Goal: Task Accomplishment & Management: Manage account settings

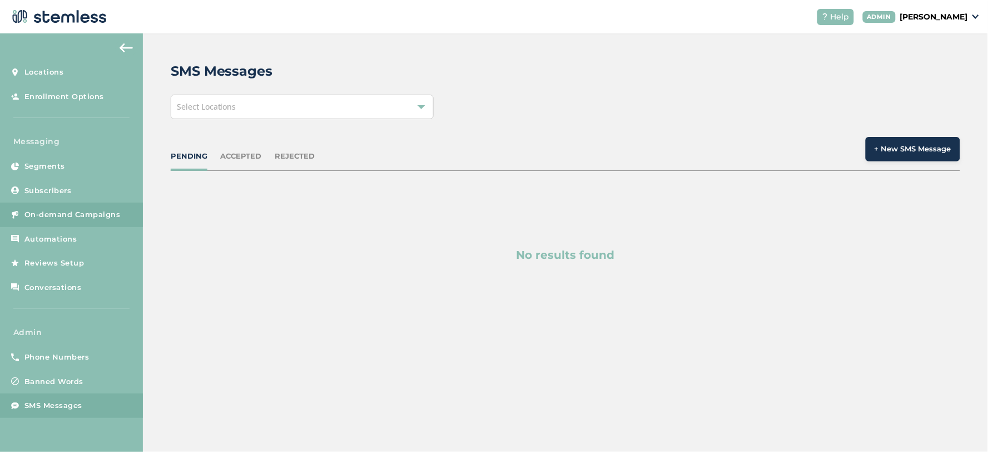
click at [59, 215] on span "On-demand Campaigns" at bounding box center [72, 214] width 96 height 11
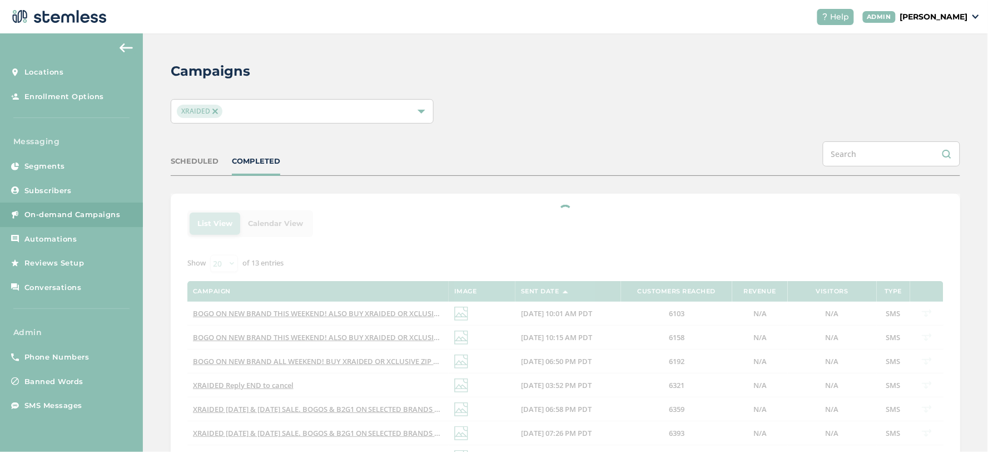
click at [231, 118] on div "XRAIDED" at bounding box center [302, 111] width 263 height 24
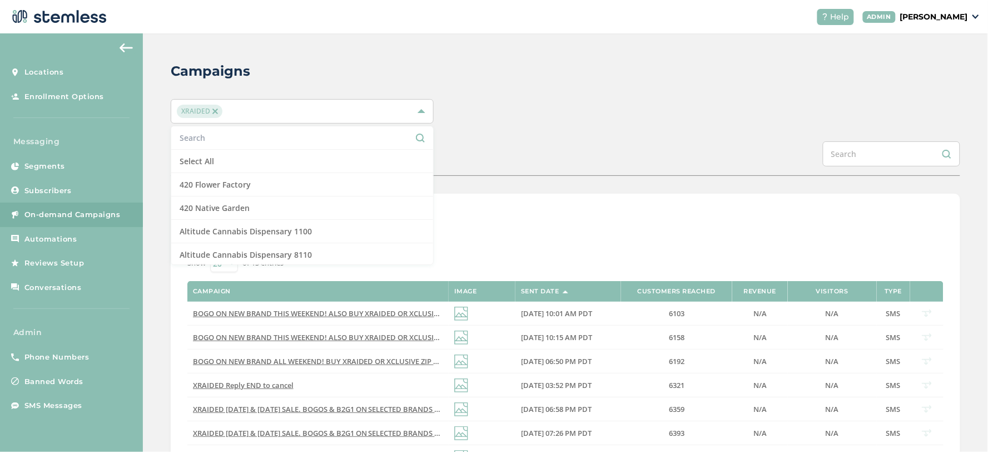
click at [212, 114] on span "XRAIDED" at bounding box center [200, 111] width 46 height 13
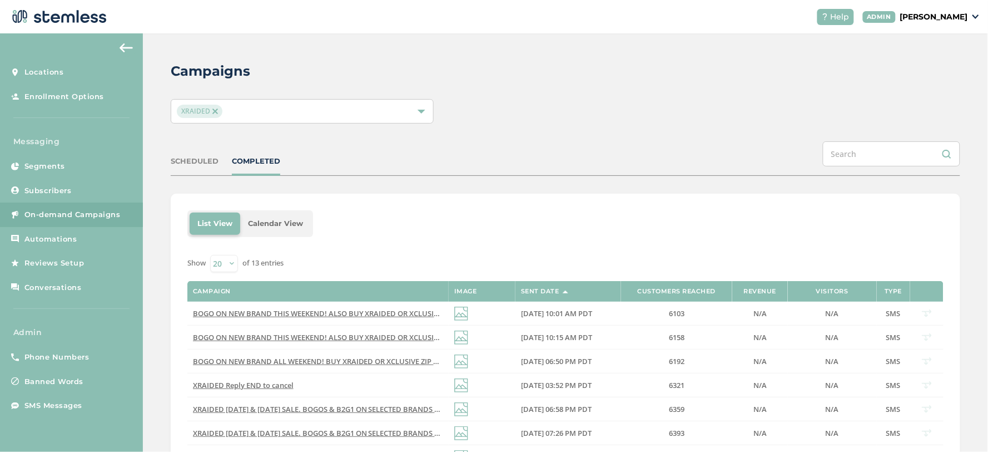
click at [224, 106] on div "XRAIDED" at bounding box center [297, 111] width 240 height 13
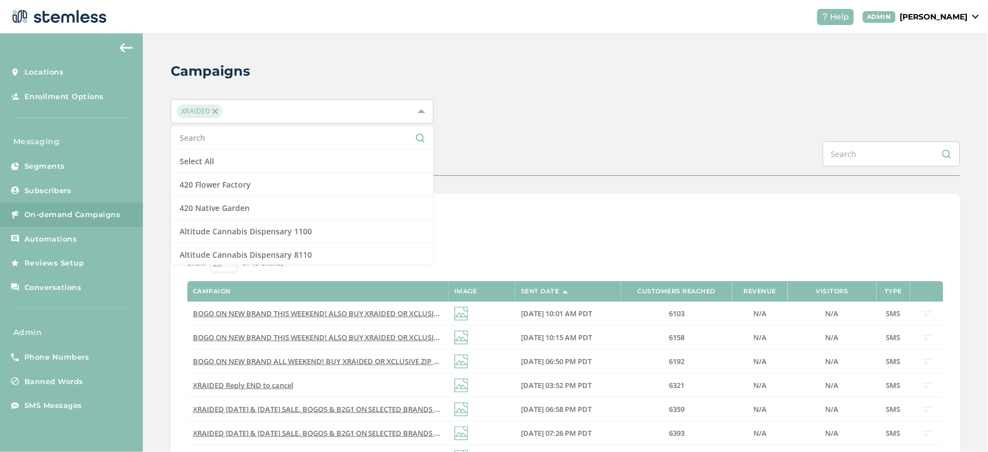
click at [200, 142] on input "text" at bounding box center [302, 138] width 245 height 12
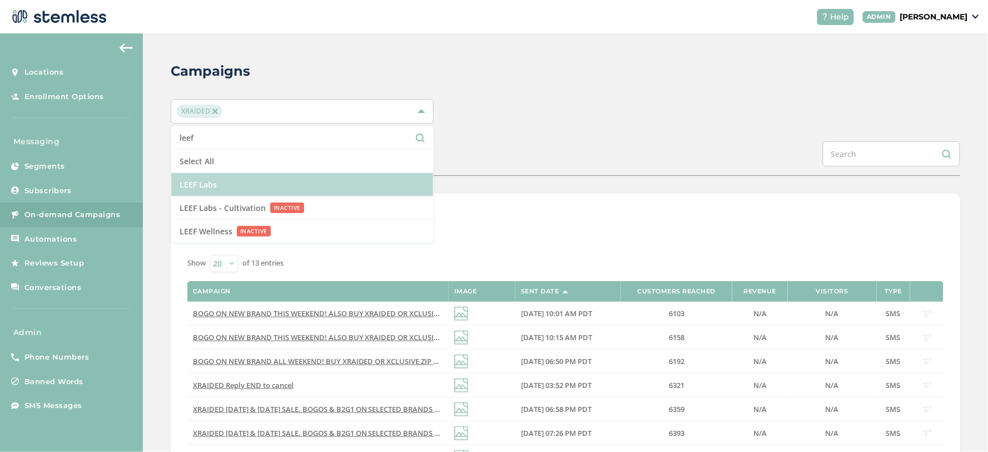
type input "leef"
drag, startPoint x: 261, startPoint y: 184, endPoint x: 268, endPoint y: 182, distance: 6.9
click at [262, 184] on li "LEEF Labs" at bounding box center [302, 184] width 262 height 23
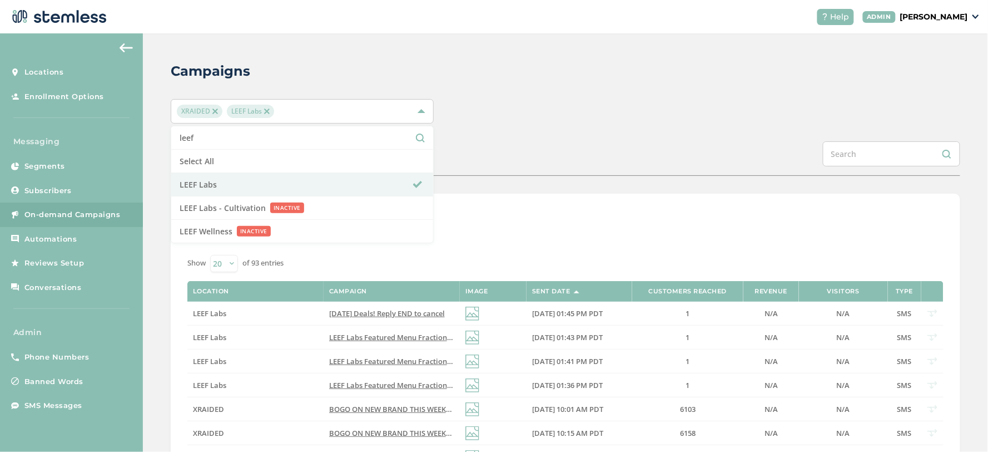
click at [563, 129] on div "Campaigns XRAIDED LEEF Labs leef Select All LEEF Labs LEEF Labs - Cultivation I…" at bounding box center [565, 444] width 845 height 823
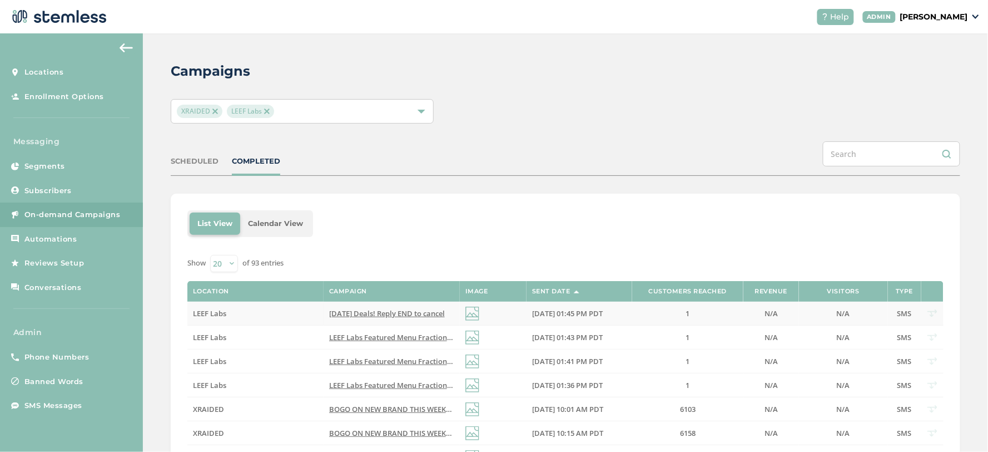
click at [364, 309] on span "Father's Day Deals! Reply END to cancel" at bounding box center [387, 313] width 116 height 10
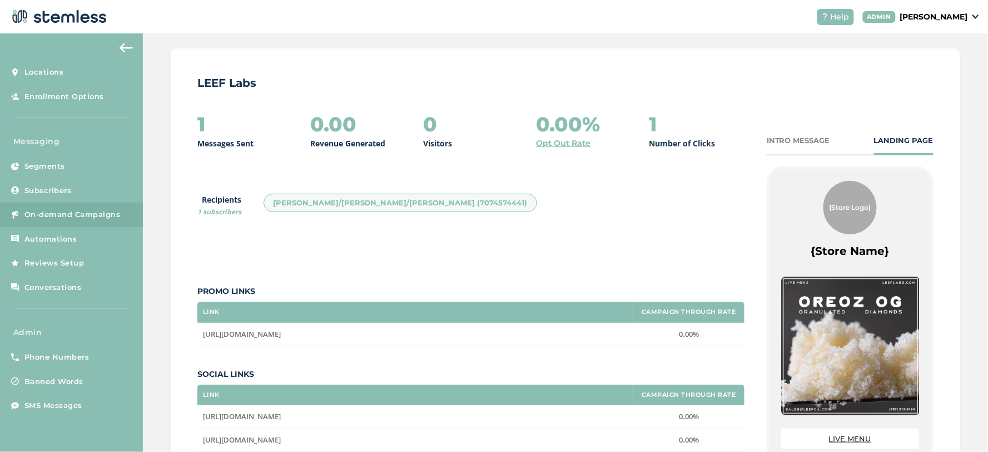
scroll to position [227, 0]
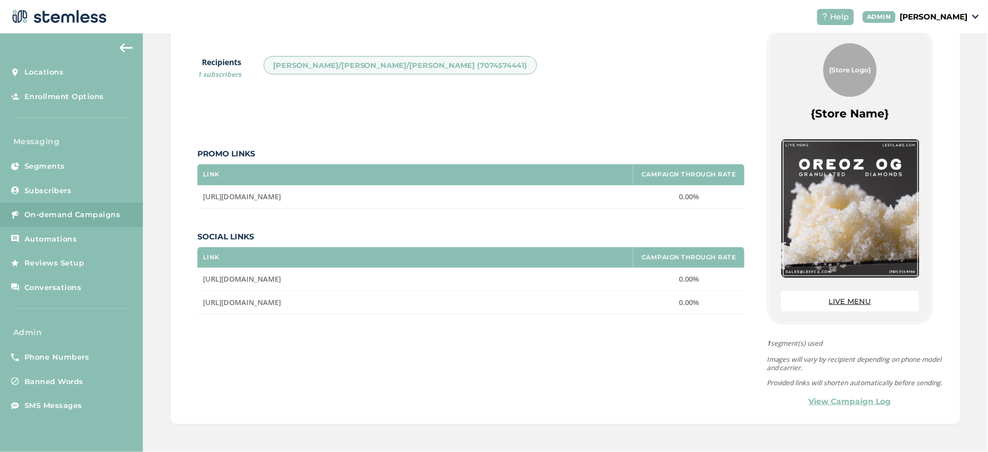
click at [853, 397] on link "View Campaign Log" at bounding box center [850, 401] width 82 height 12
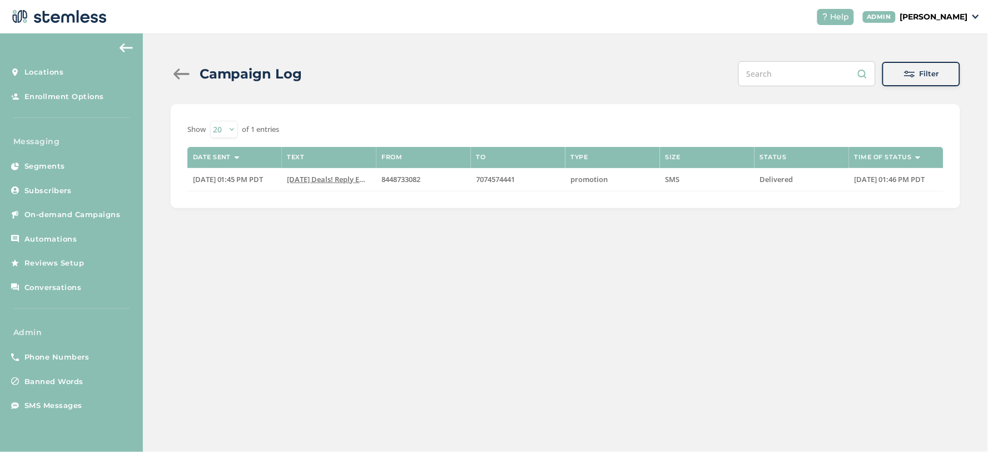
click at [180, 71] on div at bounding box center [182, 73] width 22 height 11
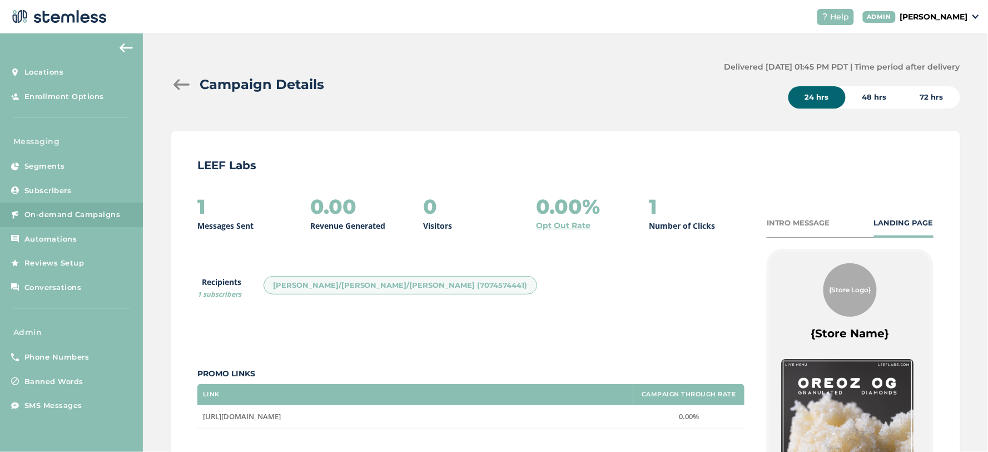
click at [175, 85] on div at bounding box center [182, 84] width 22 height 11
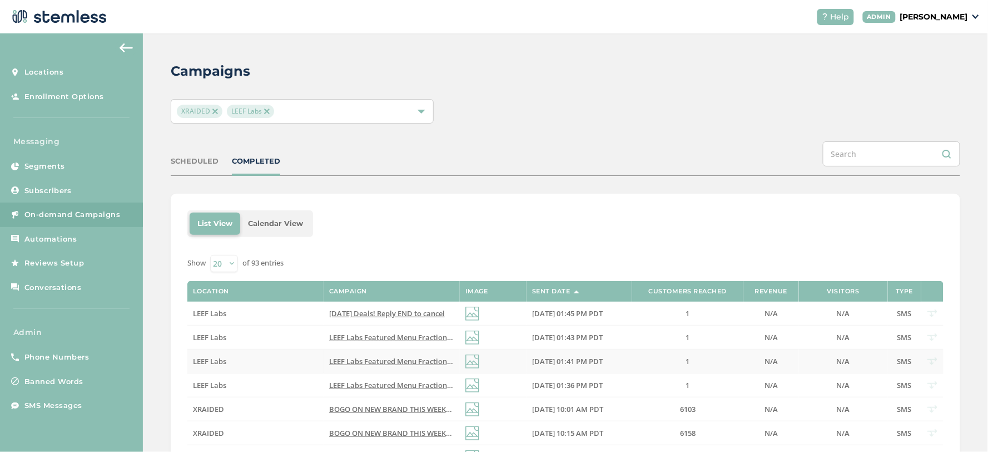
click at [335, 359] on span "LEEF Labs Featured Menu Fraction Reply END to cancel" at bounding box center [422, 361] width 187 height 10
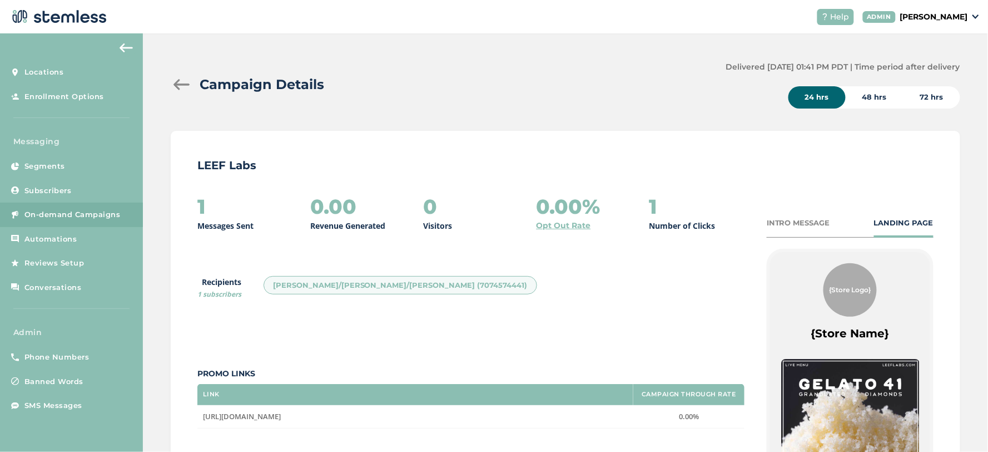
click at [179, 82] on div at bounding box center [182, 84] width 22 height 11
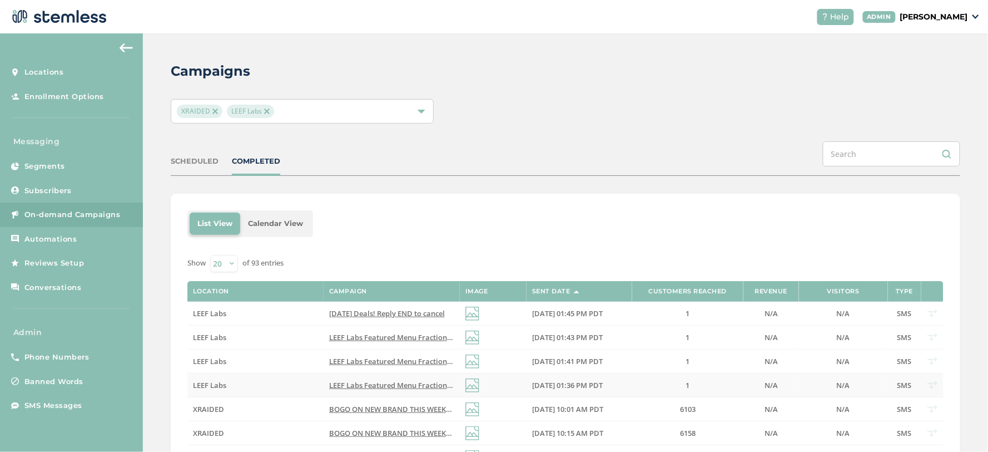
click at [585, 389] on span "10/02/2025 01:36 PM PDT" at bounding box center [567, 385] width 71 height 10
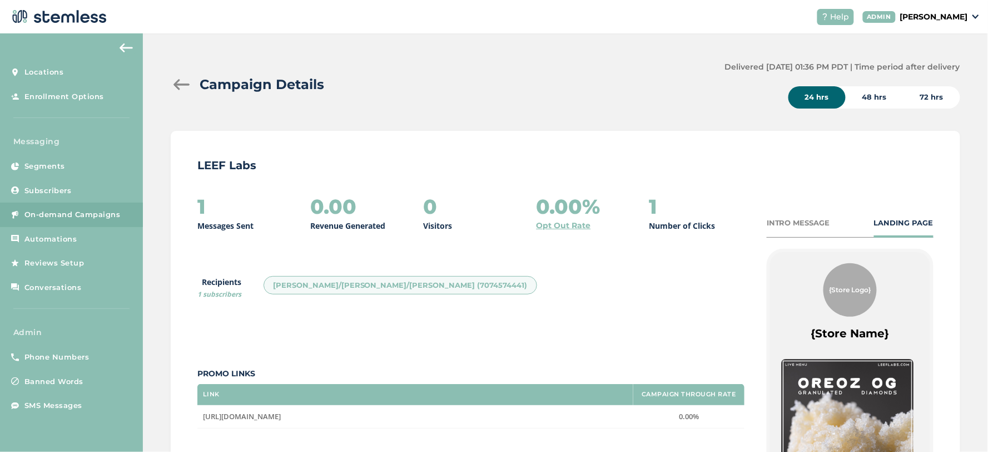
click at [180, 85] on div at bounding box center [182, 84] width 22 height 11
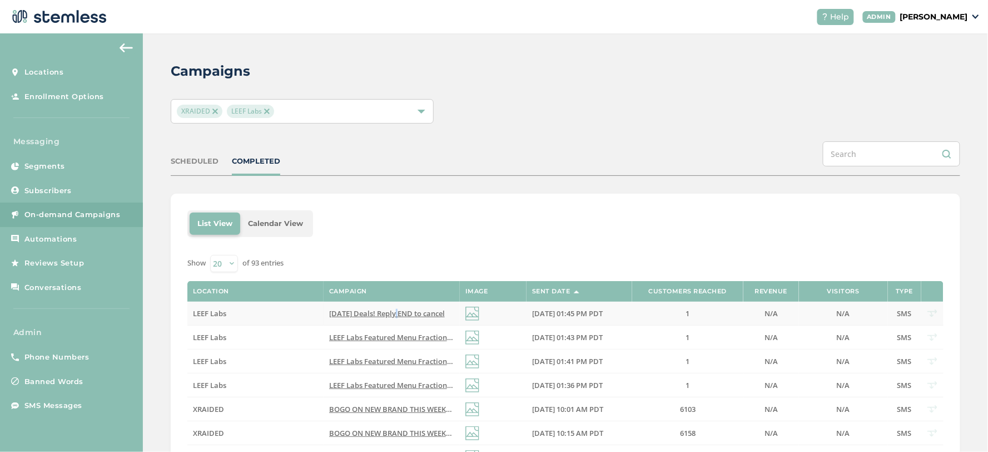
click at [392, 308] on td "Father's Day Deals! Reply END to cancel" at bounding box center [392, 313] width 136 height 24
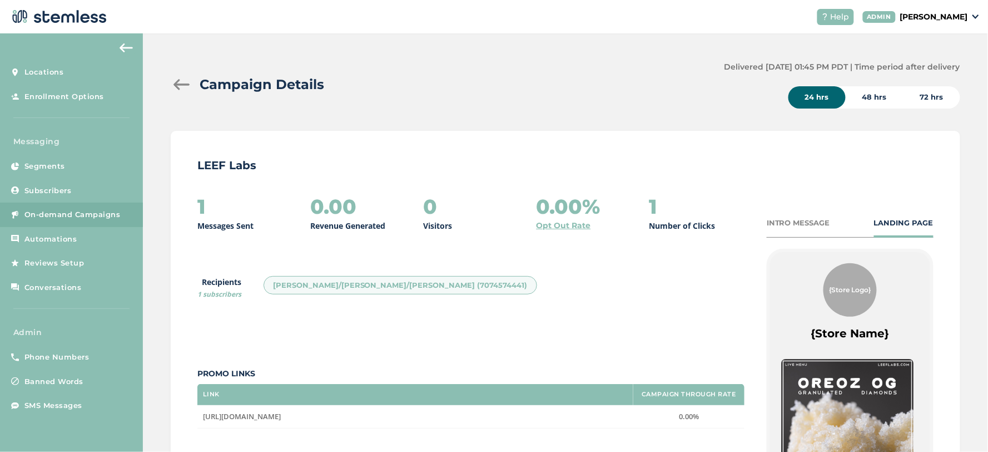
click at [178, 85] on div at bounding box center [182, 84] width 22 height 11
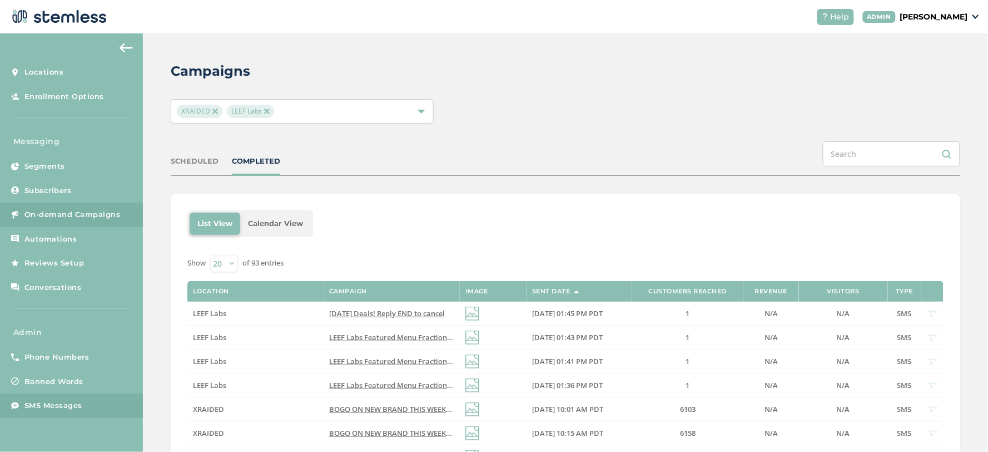
click at [79, 403] on span "SMS Messages" at bounding box center [53, 405] width 58 height 11
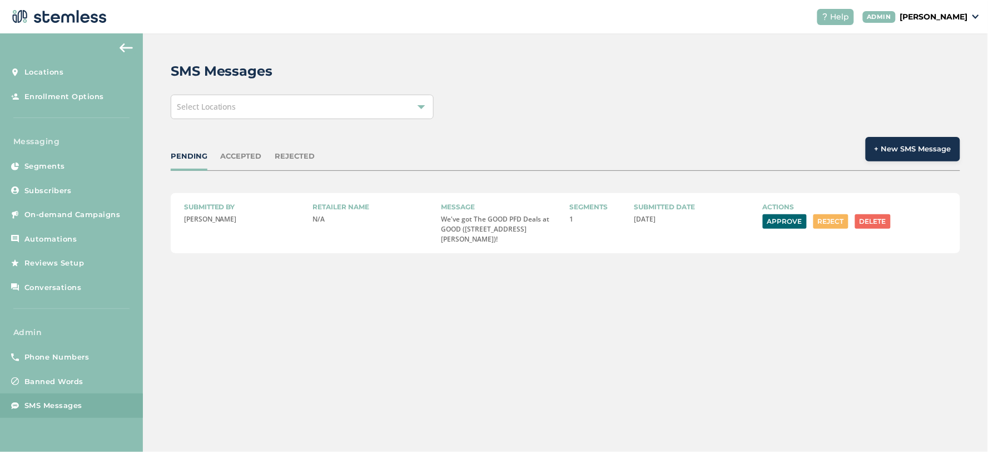
click at [796, 221] on button "Approve" at bounding box center [785, 221] width 44 height 14
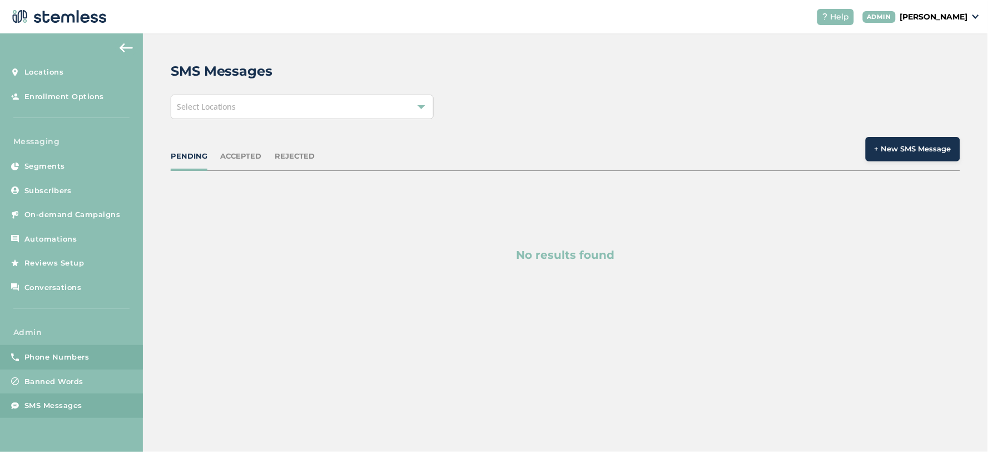
click at [87, 353] on span "Phone Numbers" at bounding box center [56, 357] width 65 height 11
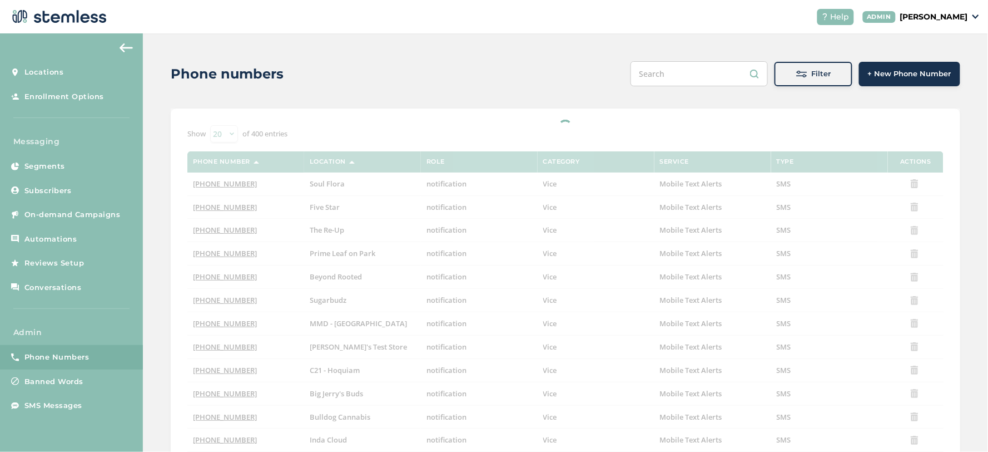
click at [803, 80] on button "Filter" at bounding box center [814, 74] width 78 height 24
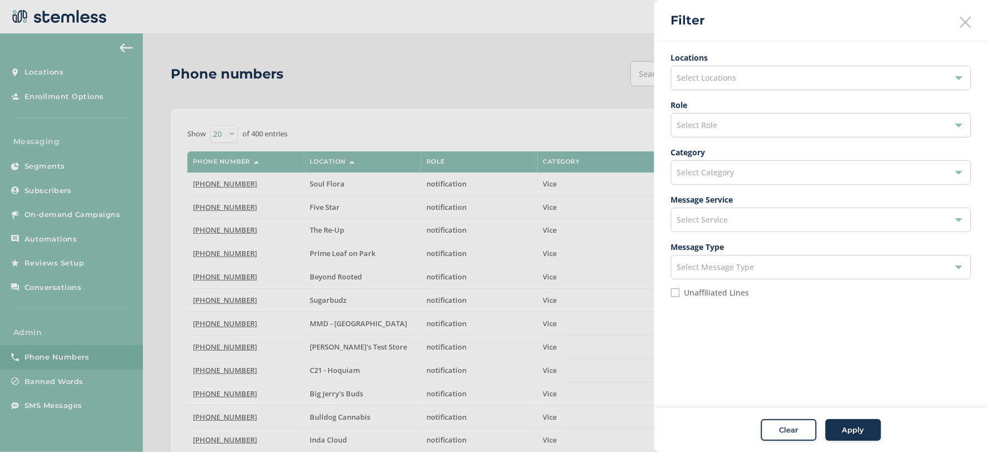
click at [700, 87] on div "Select Locations" at bounding box center [821, 78] width 300 height 24
click at [734, 62] on label "Locations" at bounding box center [821, 58] width 300 height 12
click at [745, 52] on label "Locations" at bounding box center [821, 58] width 300 height 12
click at [742, 125] on div "Select Role" at bounding box center [821, 125] width 300 height 24
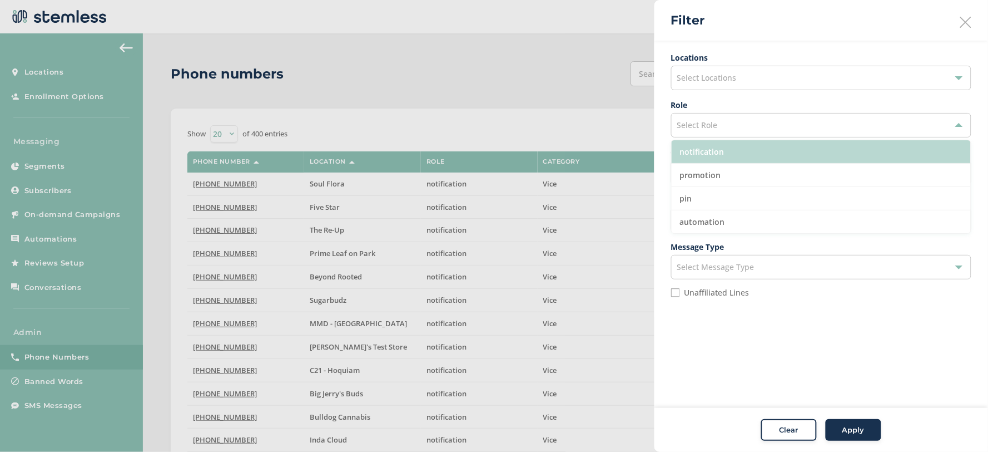
click at [736, 146] on li "notification" at bounding box center [821, 151] width 299 height 23
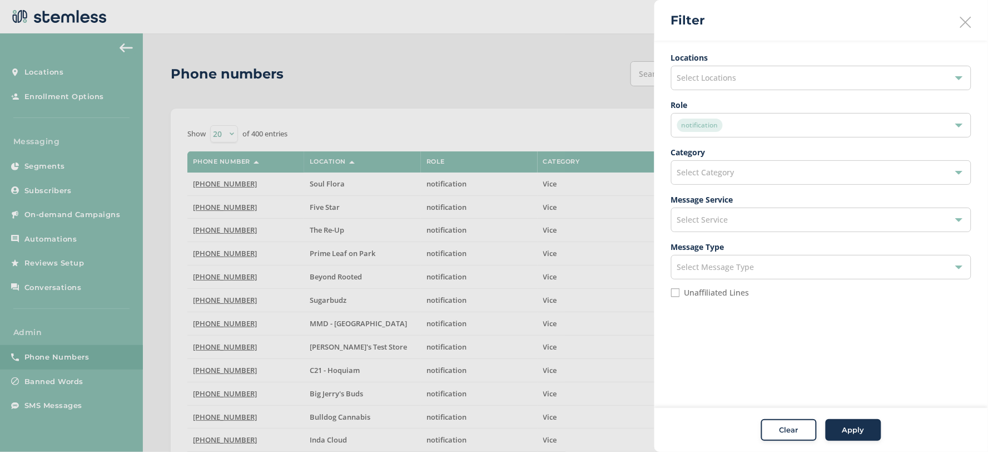
click at [861, 428] on span "Apply" at bounding box center [854, 429] width 22 height 11
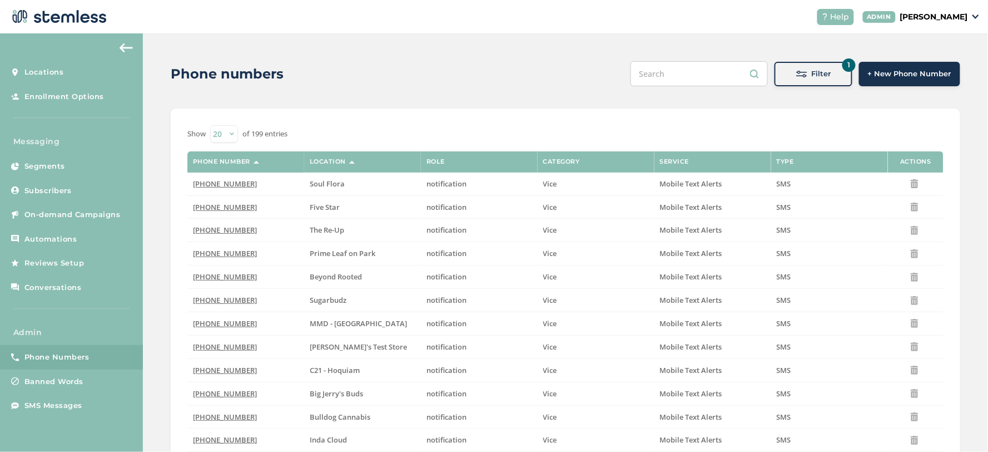
click at [849, 73] on div "1 Filter + New Phone Number" at bounding box center [796, 73] width 330 height 25
click at [803, 70] on span at bounding box center [801, 73] width 11 height 11
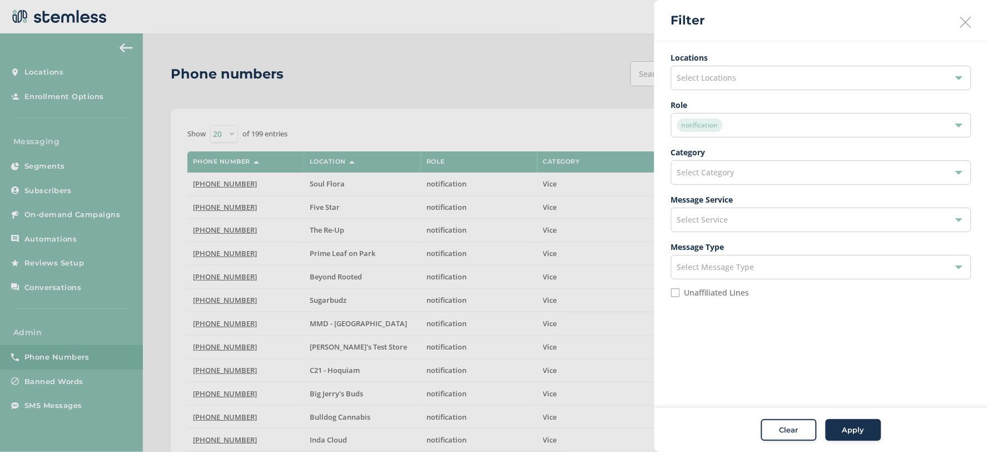
click at [715, 289] on label "Unaffiliated Lines" at bounding box center [717, 293] width 65 height 8
click at [680, 288] on input "Unaffiliated Lines" at bounding box center [675, 292] width 9 height 9
click at [870, 424] on button "Apply" at bounding box center [854, 430] width 56 height 22
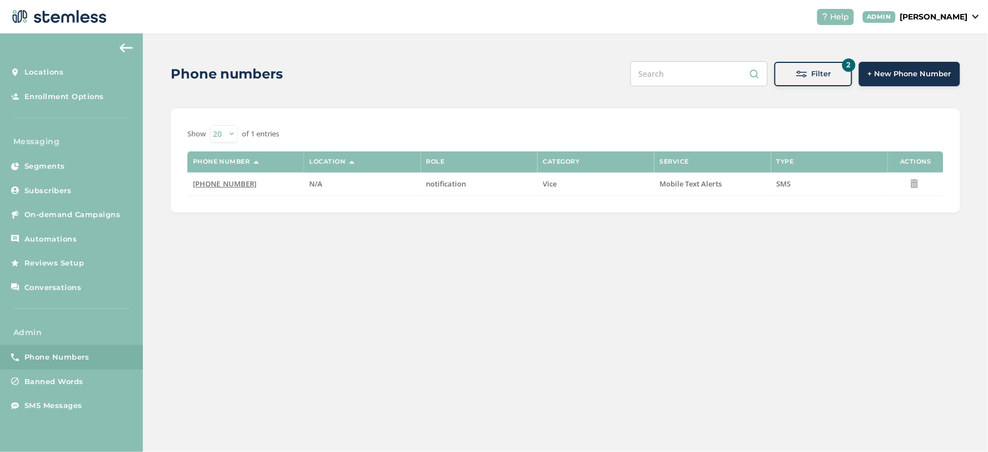
click at [826, 80] on button "2 Filter" at bounding box center [814, 74] width 78 height 24
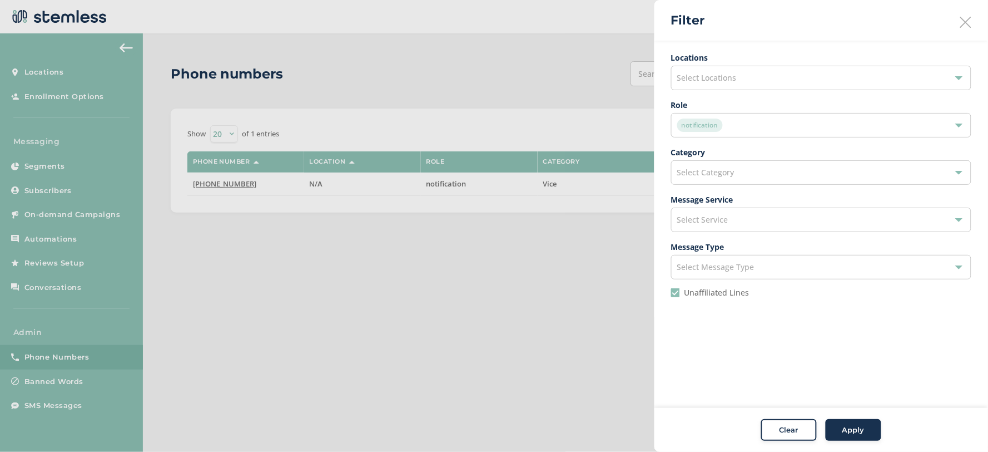
click at [419, 95] on div at bounding box center [494, 226] width 988 height 452
click at [693, 291] on label "Unaffiliated Lines" at bounding box center [717, 293] width 65 height 8
click at [680, 291] on input "Unaffiliated Lines" at bounding box center [675, 292] width 9 height 9
checkbox input "false"
click at [735, 125] on div "notification" at bounding box center [815, 124] width 277 height 13
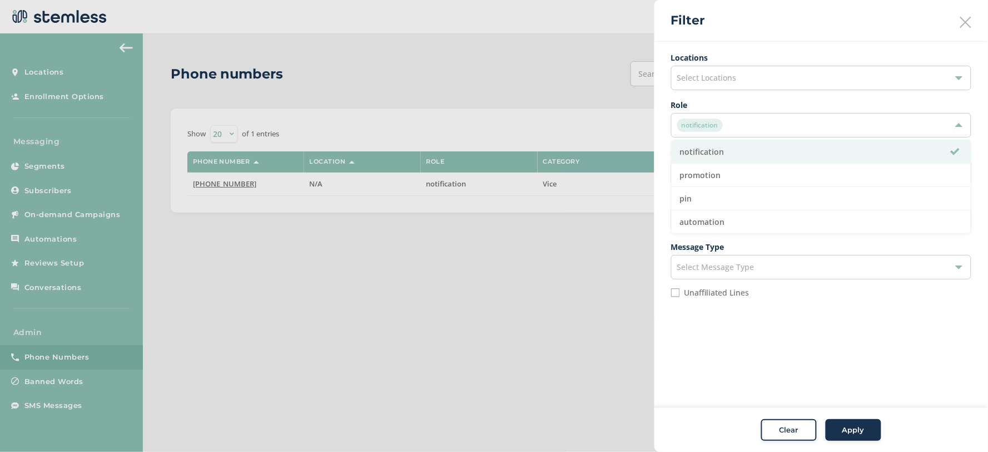
drag, startPoint x: 804, startPoint y: 348, endPoint x: 809, endPoint y: 354, distance: 7.6
click at [805, 349] on aside "Filter Locations Select Locations Role notification notification promotion pin …" at bounding box center [822, 226] width 334 height 452
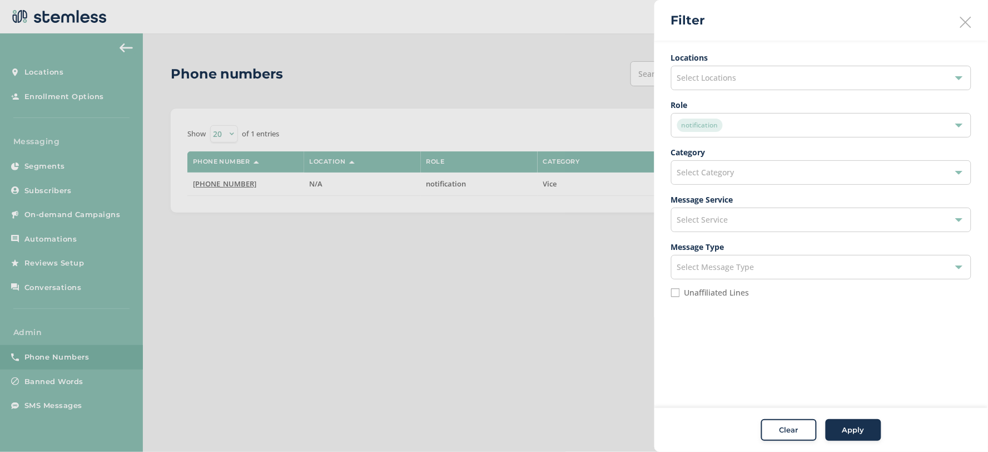
click at [859, 430] on span "Apply" at bounding box center [854, 429] width 22 height 11
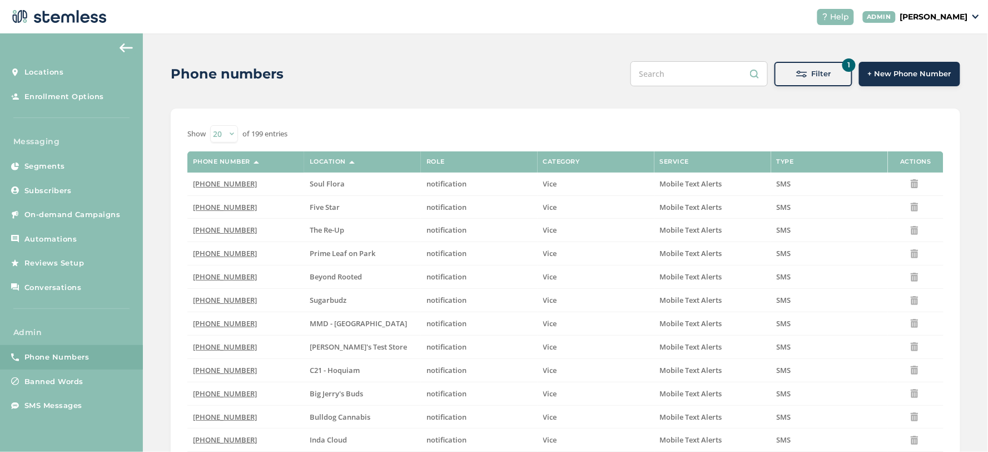
click at [680, 76] on input "text" at bounding box center [699, 73] width 137 height 25
click at [821, 79] on span "Filter" at bounding box center [821, 73] width 19 height 11
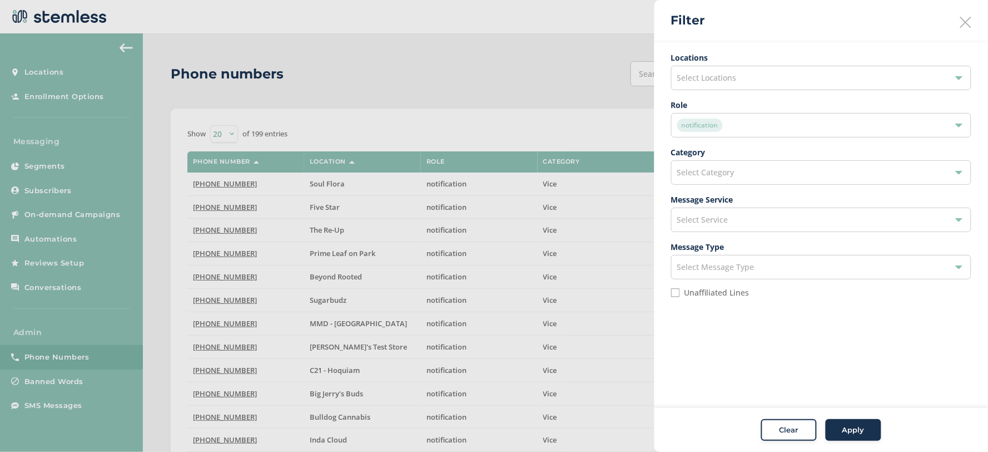
click at [716, 79] on span "Select Locations" at bounding box center [707, 77] width 60 height 11
drag, startPoint x: 712, startPoint y: 98, endPoint x: 710, endPoint y: 104, distance: 5.8
click at [711, 103] on li at bounding box center [821, 104] width 299 height 23
click at [710, 104] on input "text" at bounding box center [821, 104] width 283 height 12
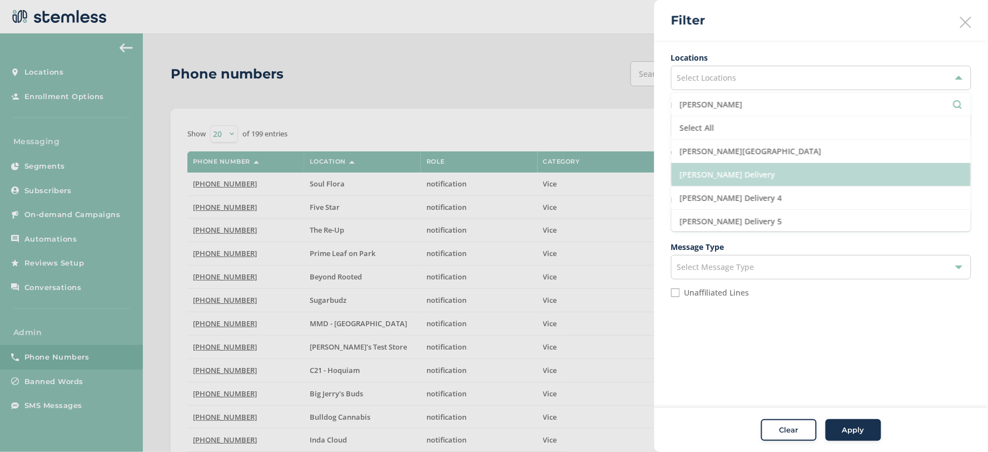
click at [735, 171] on li "[PERSON_NAME] Delivery" at bounding box center [821, 174] width 299 height 23
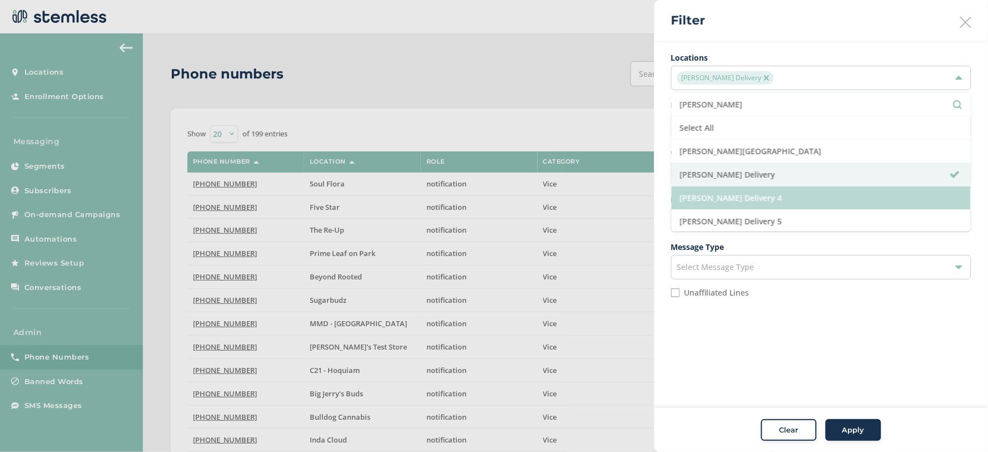
click at [746, 200] on li "[PERSON_NAME] Delivery 4" at bounding box center [821, 197] width 299 height 23
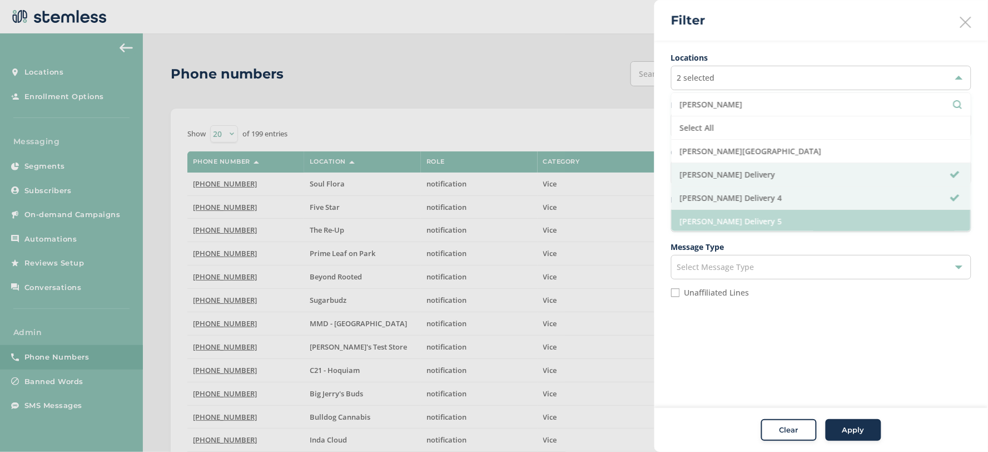
click at [748, 226] on li "[PERSON_NAME] Delivery 5" at bounding box center [821, 221] width 299 height 23
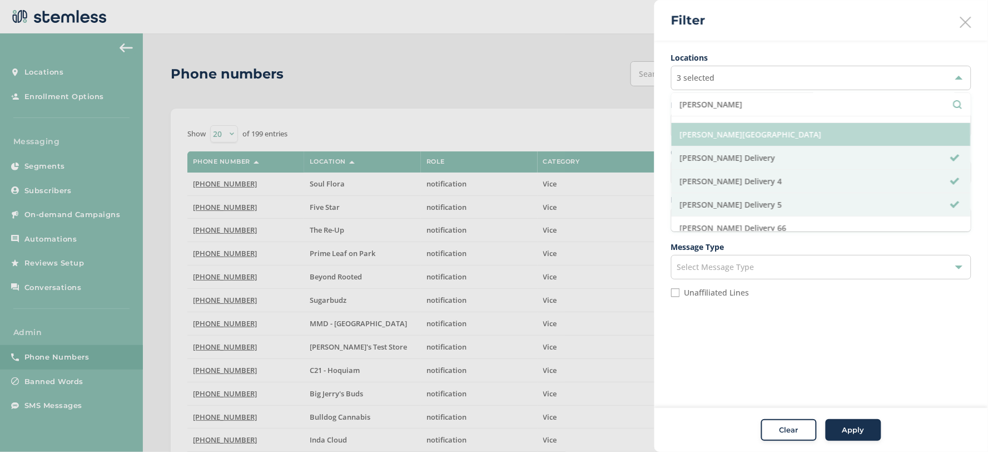
scroll to position [25, 0]
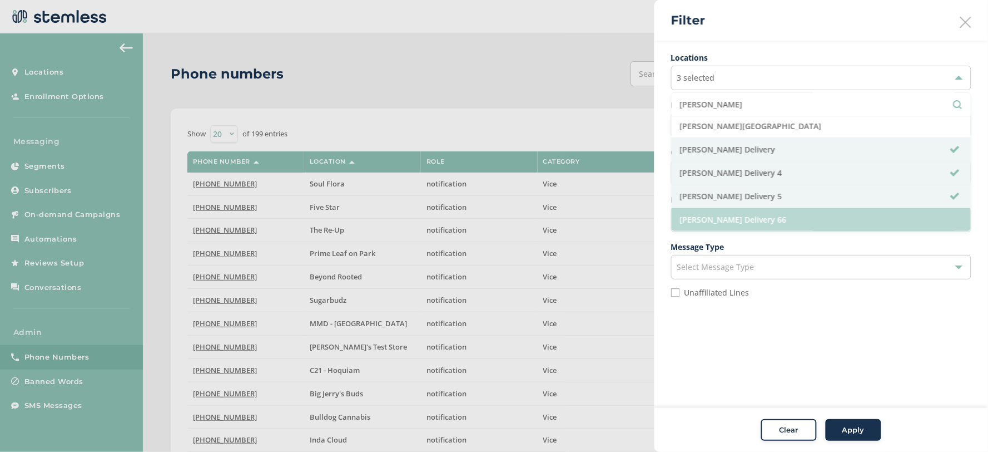
click at [770, 217] on li "[PERSON_NAME] Delivery 66" at bounding box center [821, 219] width 299 height 23
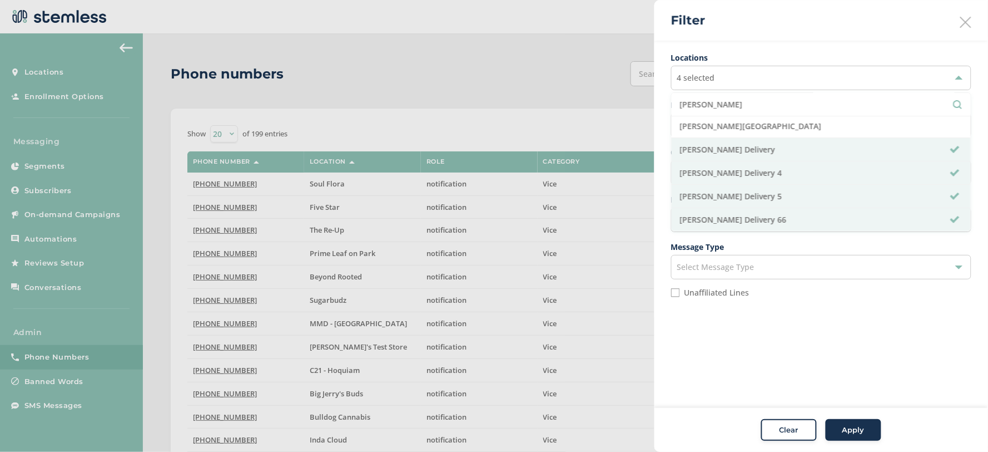
click at [690, 104] on input "hazel" at bounding box center [821, 104] width 283 height 12
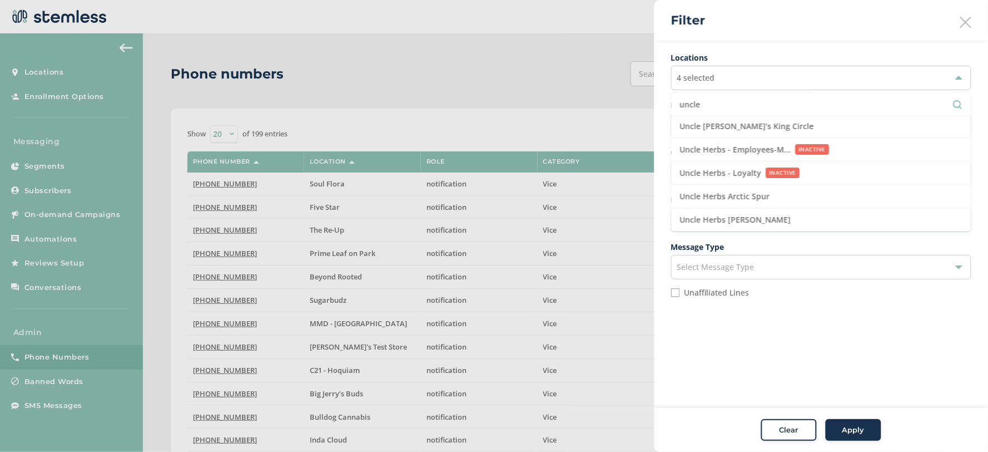
type input "uncle"
click at [558, 37] on div at bounding box center [494, 226] width 988 height 452
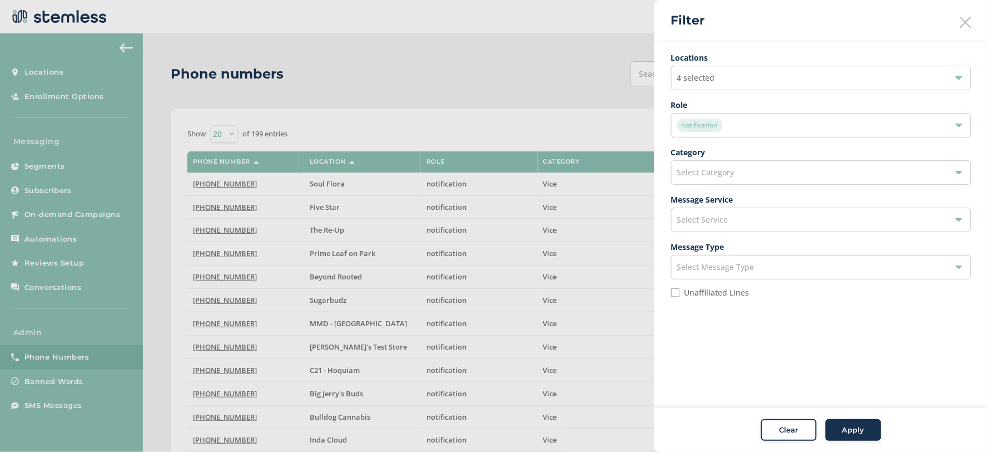
click at [970, 20] on icon at bounding box center [966, 22] width 11 height 11
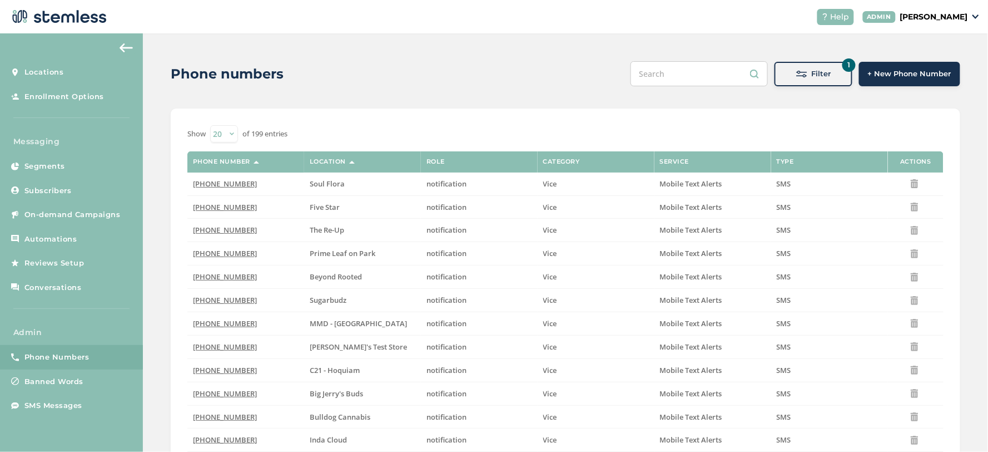
click at [968, 12] on p "[PERSON_NAME]" at bounding box center [935, 17] width 68 height 12
click at [961, 78] on span "Impersonate" at bounding box center [940, 80] width 55 height 11
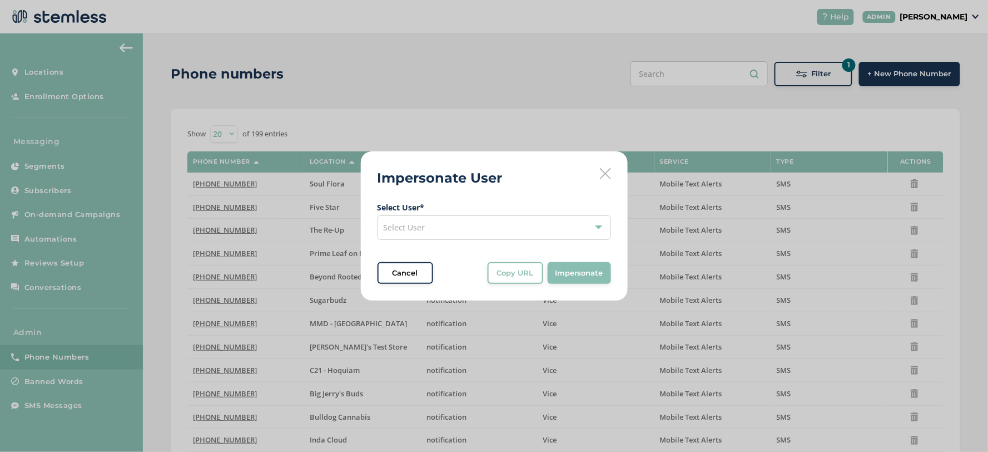
click at [447, 226] on div "Select User" at bounding box center [495, 227] width 234 height 24
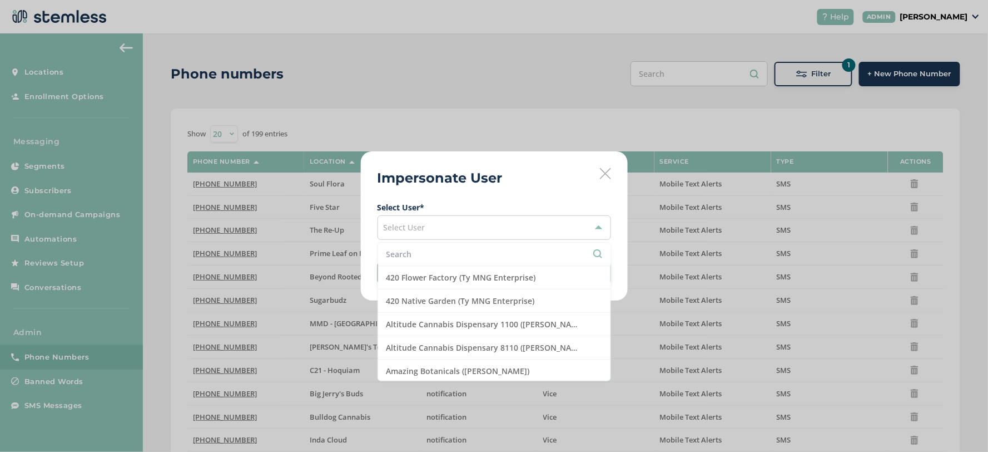
click at [440, 258] on input "text" at bounding box center [495, 254] width 216 height 12
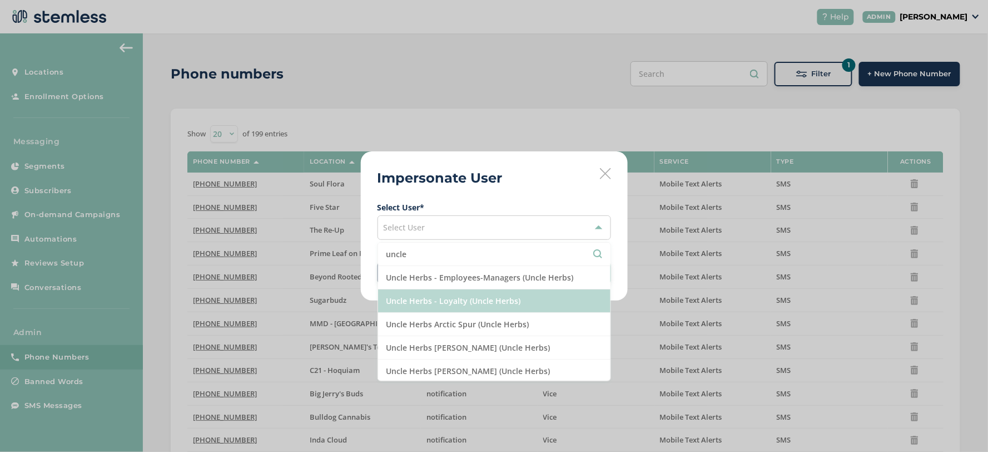
type input "uncle"
drag, startPoint x: 463, startPoint y: 298, endPoint x: 479, endPoint y: 303, distance: 16.7
click at [463, 299] on li "Uncle Herbs - Loyalty (Uncle Herbs)" at bounding box center [494, 300] width 232 height 23
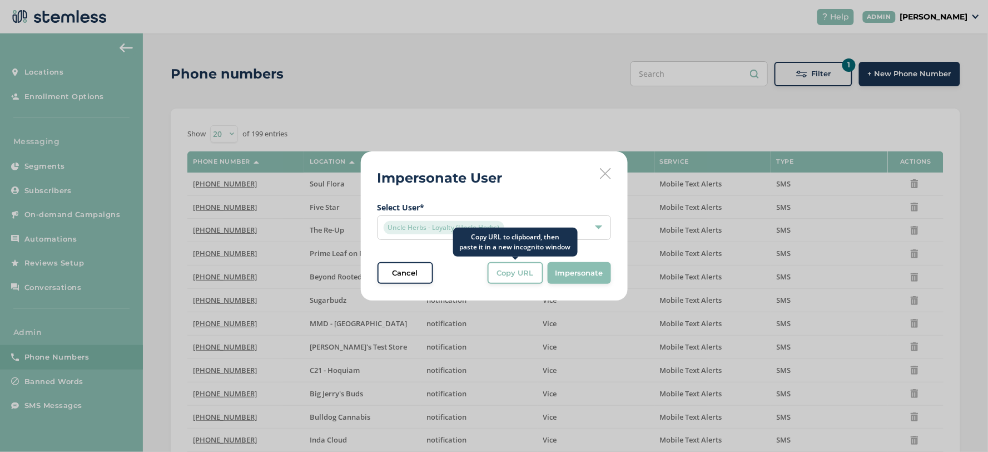
click at [504, 271] on span "Copy URL" at bounding box center [515, 273] width 37 height 11
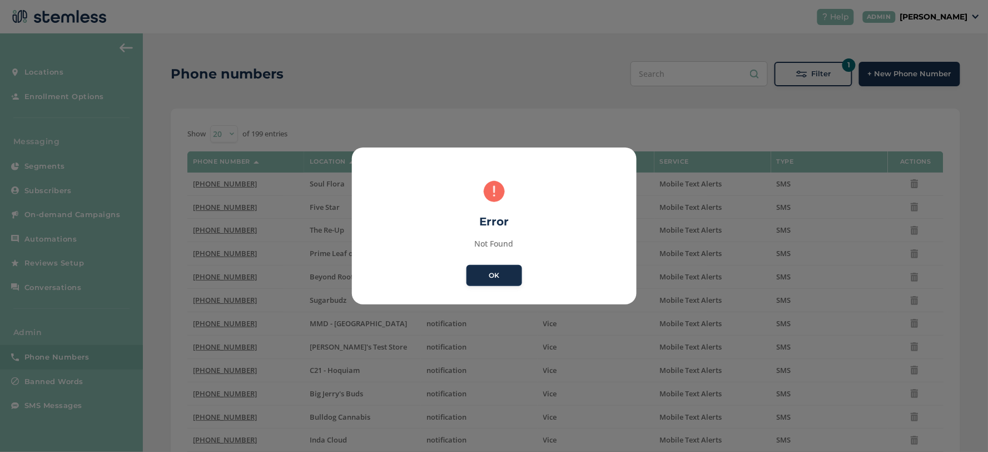
click at [495, 275] on button "OK" at bounding box center [495, 275] width 56 height 21
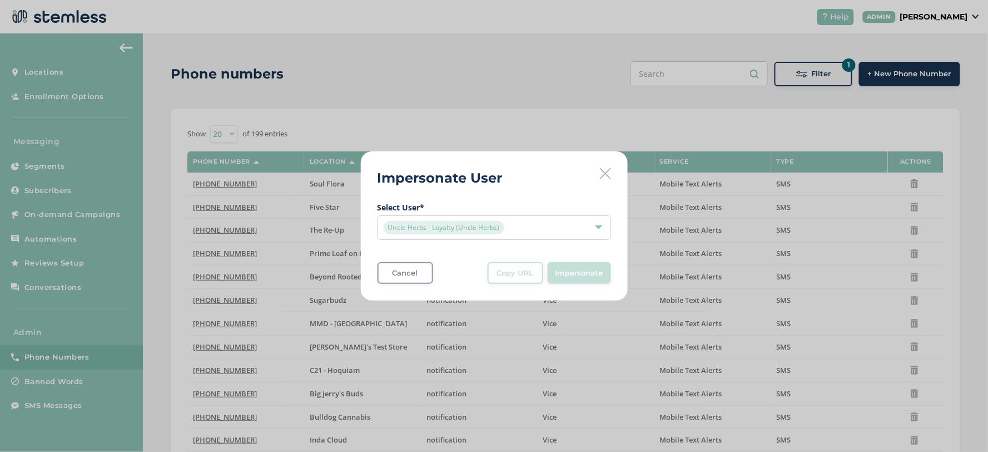
click at [503, 231] on div "Uncle Herbs - Loyalty (Uncle Herbs)" at bounding box center [489, 227] width 210 height 13
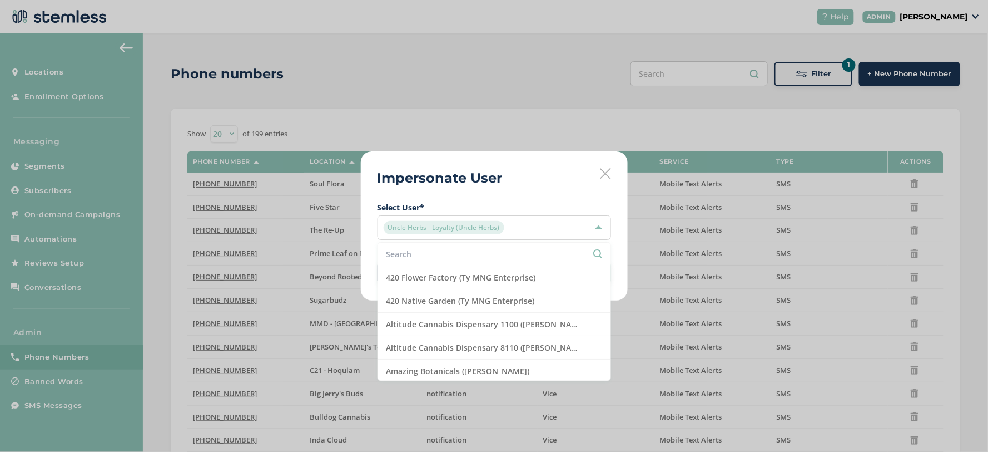
click at [606, 173] on icon at bounding box center [605, 173] width 11 height 11
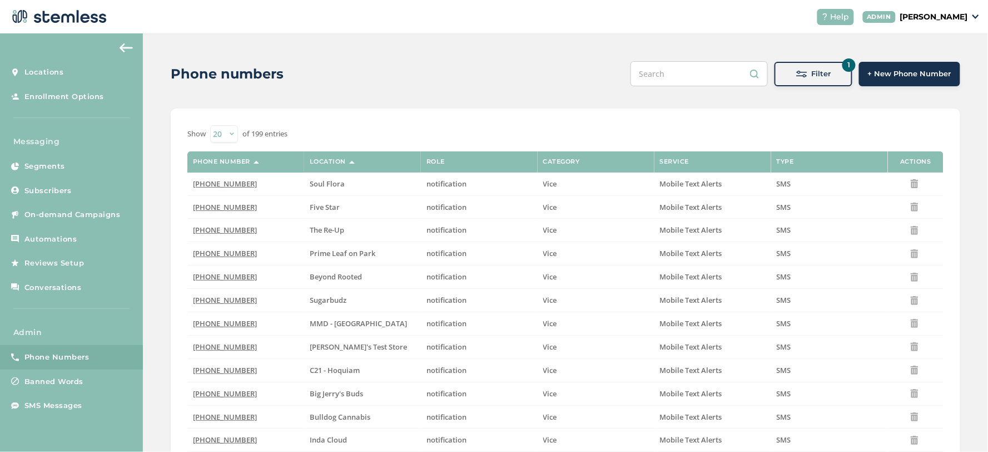
click at [326, 162] on label "Location" at bounding box center [328, 161] width 36 height 7
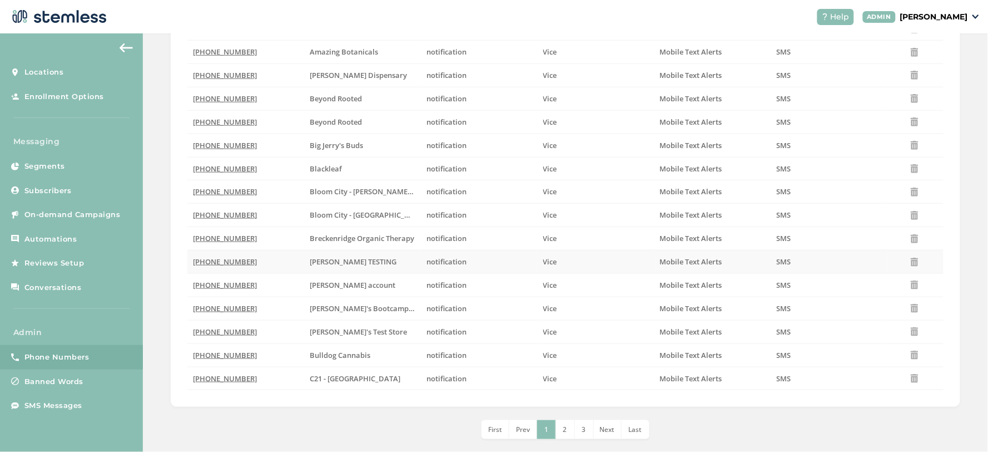
scroll to position [264, 0]
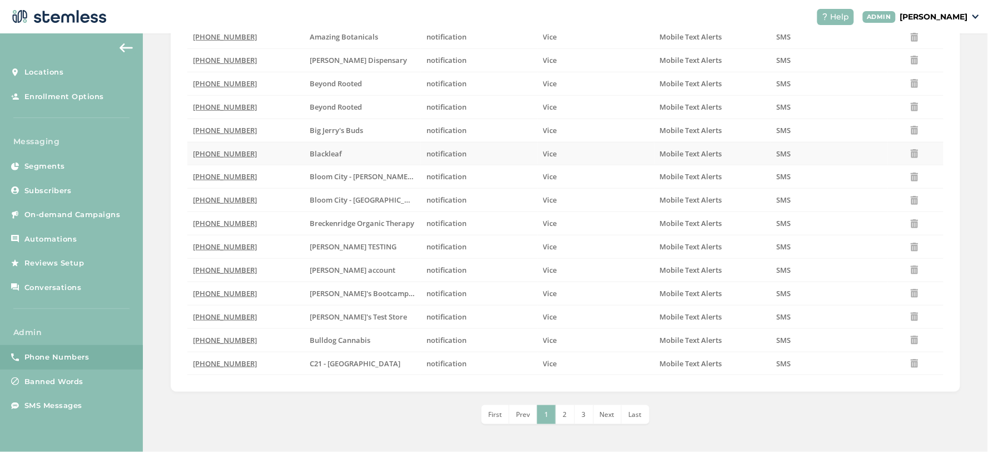
click at [218, 151] on span "(202) 319-5114" at bounding box center [225, 154] width 64 height 10
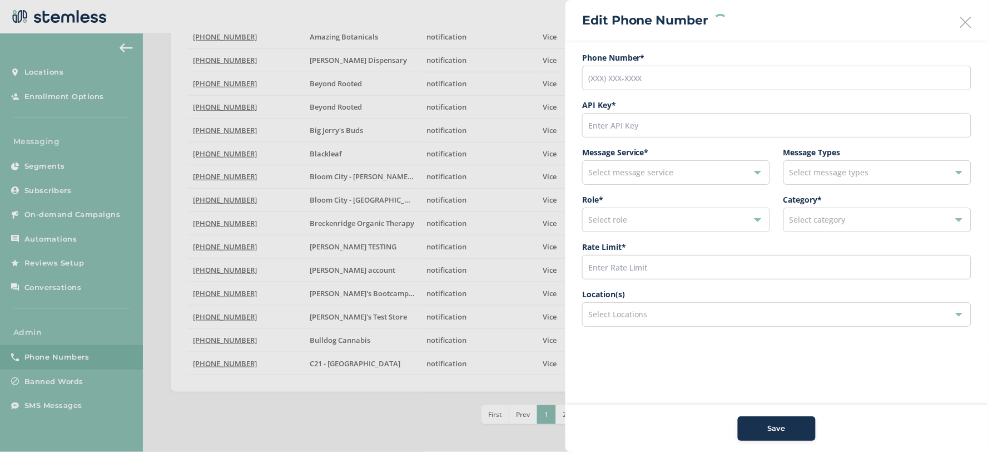
type input "(202) 319-5114"
type input "64921"
type input "200"
click at [627, 314] on img at bounding box center [627, 314] width 6 height 6
click at [786, 427] on div "Save" at bounding box center [777, 428] width 60 height 11
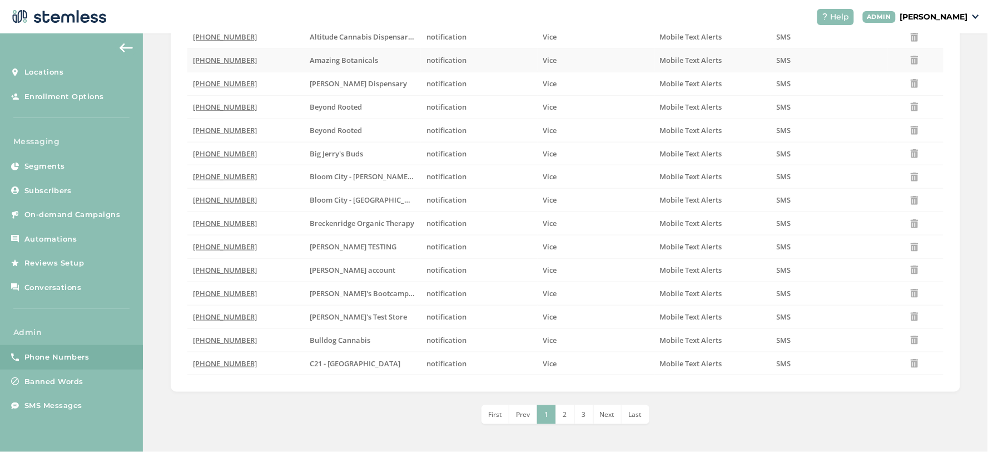
click at [230, 58] on span "(820) 209-0236" at bounding box center [225, 60] width 64 height 10
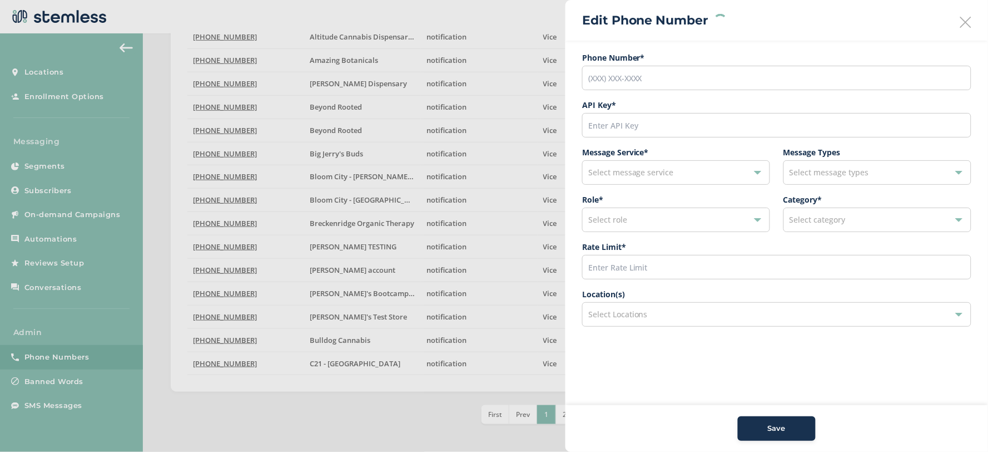
type input "(820) 209-0236"
type input "45367"
type input "200"
click at [660, 315] on img at bounding box center [661, 314] width 6 height 6
click at [782, 436] on button "Save" at bounding box center [777, 428] width 78 height 24
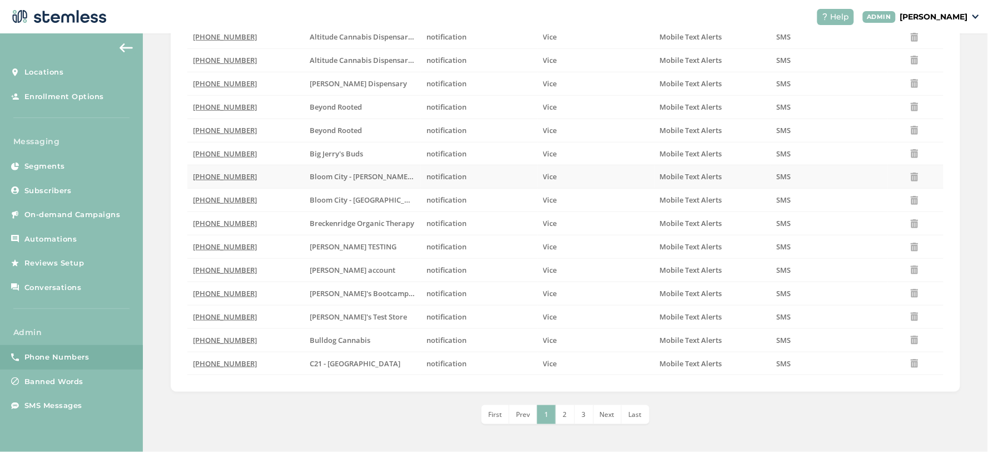
click at [207, 180] on span "(321) 358-3116" at bounding box center [225, 176] width 64 height 10
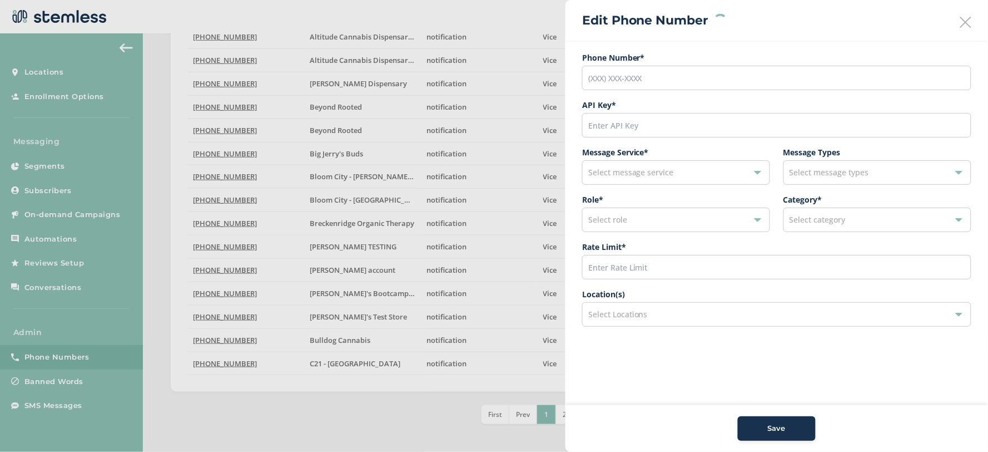
type input "(321) 358-3116"
type input "46519"
type input "200"
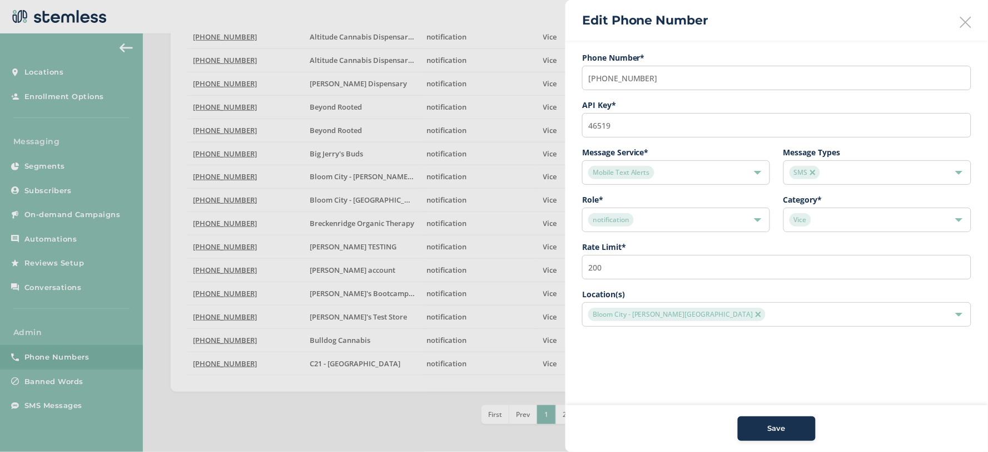
click at [756, 314] on img at bounding box center [759, 314] width 6 height 6
drag, startPoint x: 786, startPoint y: 431, endPoint x: 771, endPoint y: 423, distance: 16.4
click at [786, 430] on span "Save" at bounding box center [777, 428] width 18 height 11
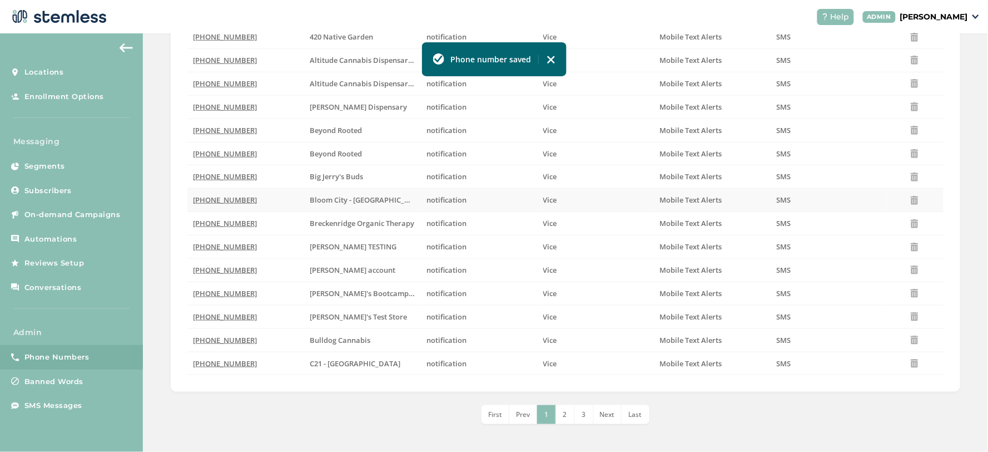
click at [223, 196] on span "(773) 273-9901" at bounding box center [225, 200] width 64 height 10
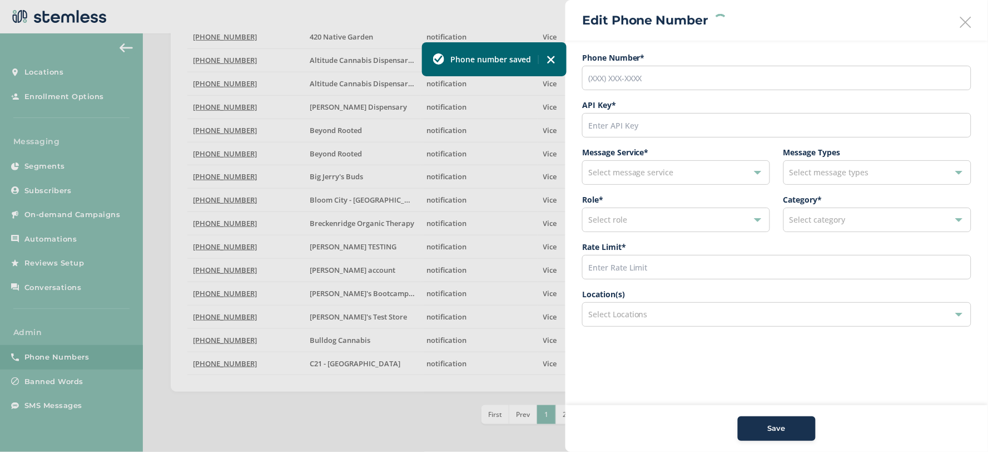
type input "(773) 273-9901"
type input "46396"
type input "200"
click at [703, 315] on img at bounding box center [706, 314] width 6 height 6
drag, startPoint x: 770, startPoint y: 429, endPoint x: 755, endPoint y: 422, distance: 16.9
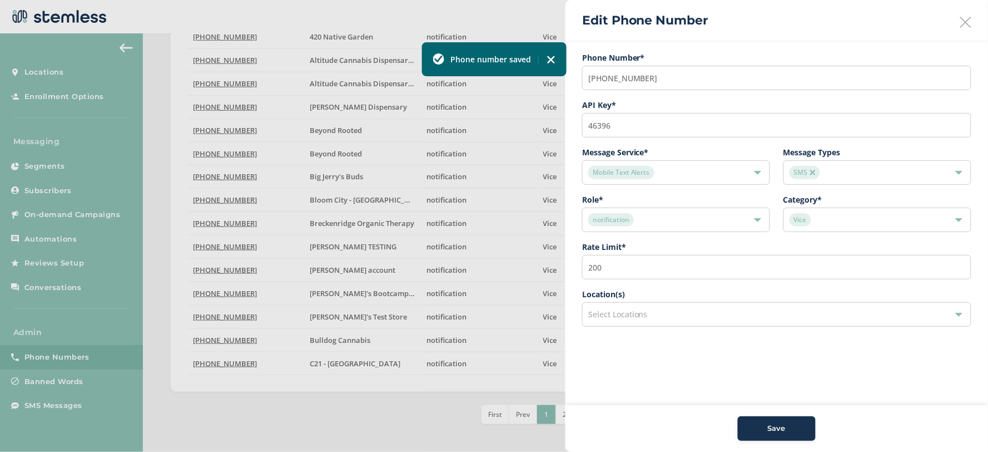
click at [770, 431] on span "Save" at bounding box center [777, 428] width 18 height 11
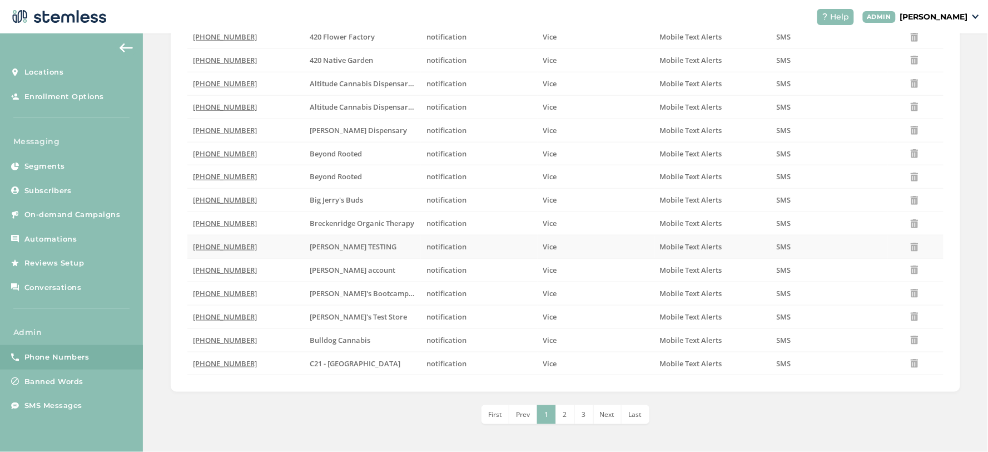
click at [219, 243] on span "(563) 207-4827" at bounding box center [225, 246] width 64 height 10
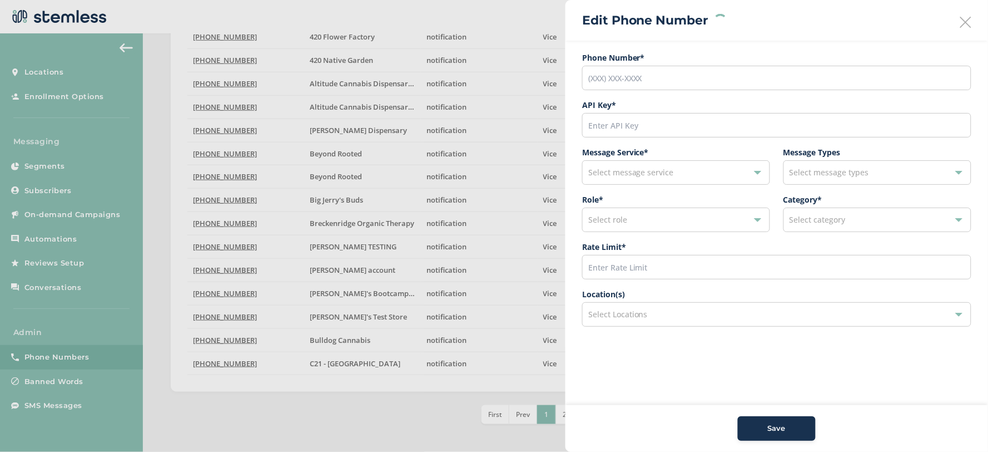
type input "(563) 207-4827"
type input "45288"
type input "200"
click at [641, 318] on span "[PERSON_NAME] TESTING" at bounding box center [637, 314] width 99 height 13
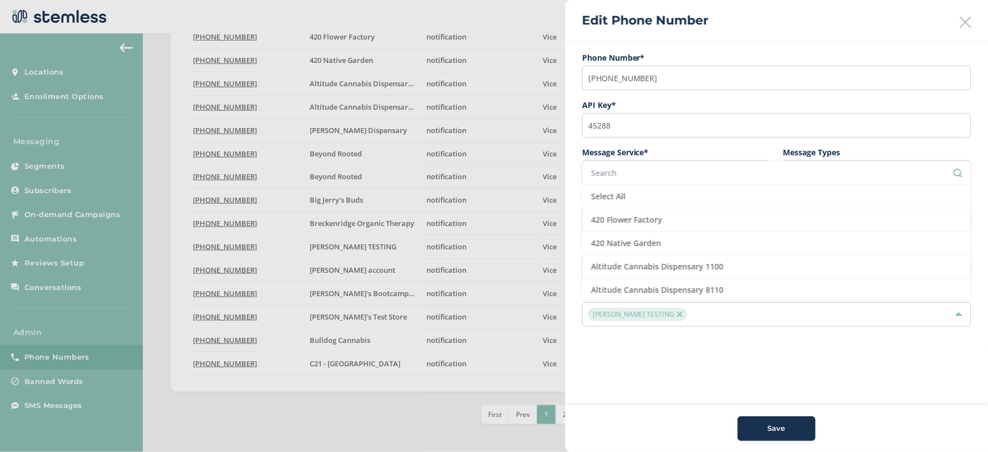
click at [677, 315] on img at bounding box center [680, 314] width 6 height 6
click at [757, 424] on div "Save" at bounding box center [777, 428] width 60 height 11
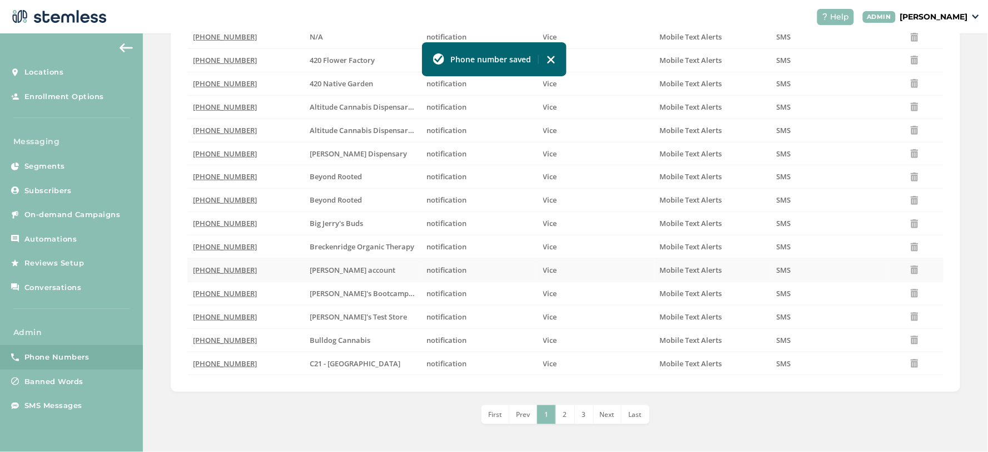
click at [234, 268] on span "(220) 201-5515" at bounding box center [225, 270] width 64 height 10
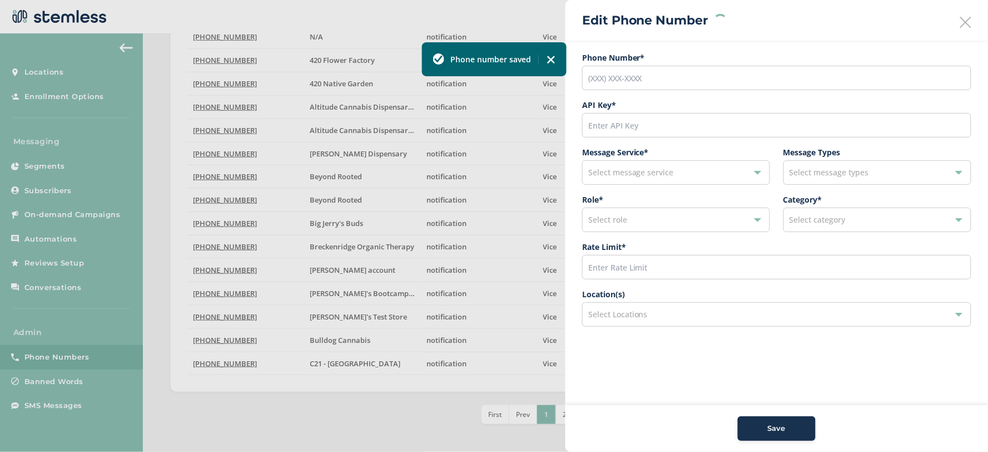
type input "(220) 201-5515"
type input "45607"
type input "200"
click at [676, 315] on img at bounding box center [679, 314] width 6 height 6
click at [775, 432] on span "Save" at bounding box center [777, 428] width 18 height 11
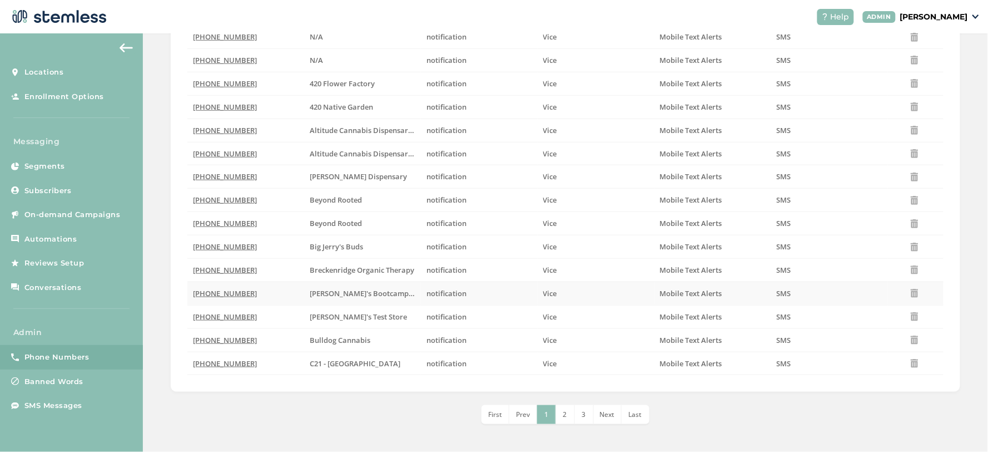
click at [217, 293] on span "(579) 352-2735" at bounding box center [225, 293] width 64 height 10
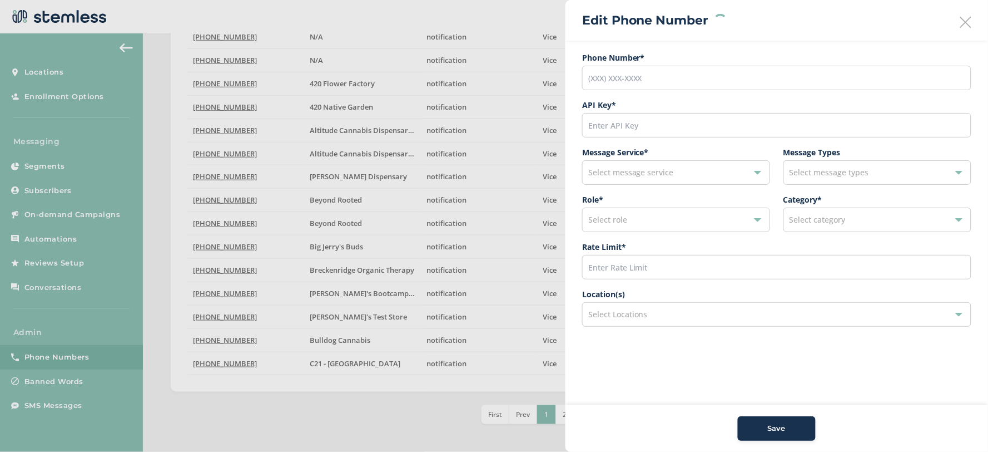
type input "(579) 352-2735"
type input "45530"
type input "200"
click at [721, 315] on img at bounding box center [724, 314] width 6 height 6
click at [781, 429] on span "Save" at bounding box center [777, 428] width 18 height 11
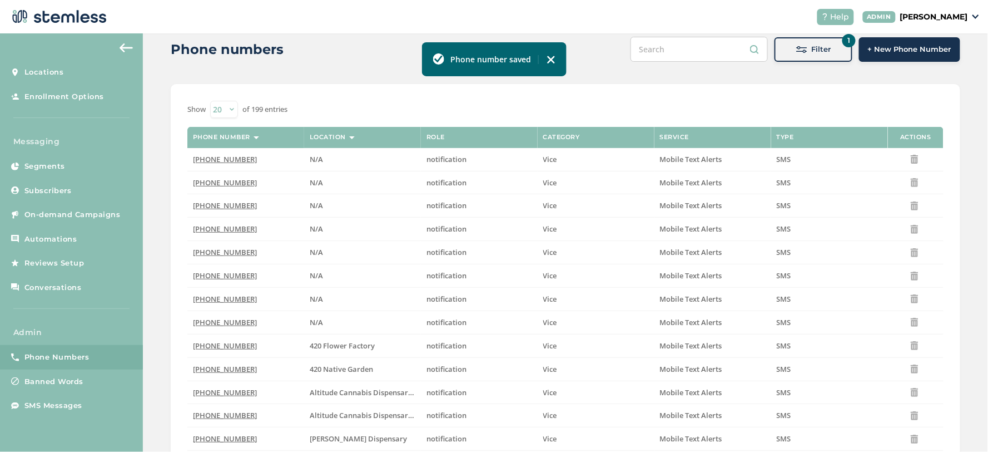
scroll to position [0, 0]
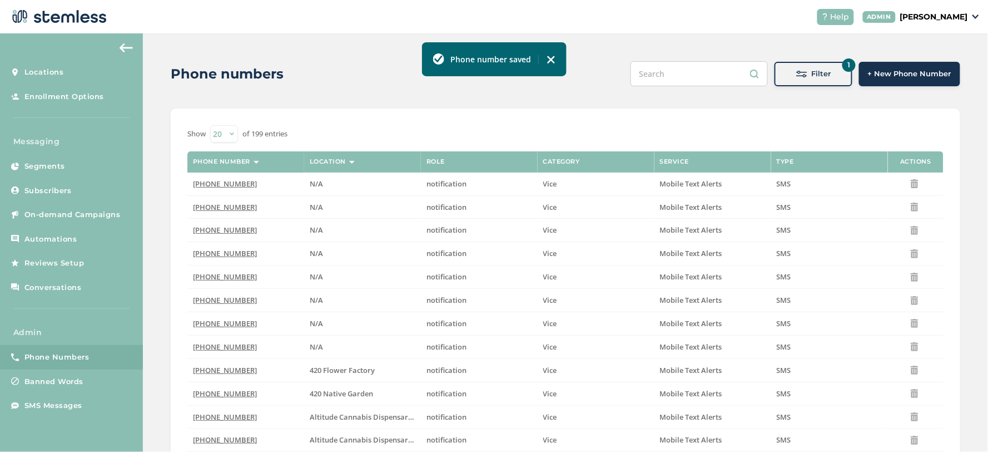
click at [211, 126] on select "20 50 100" at bounding box center [224, 133] width 28 height 17
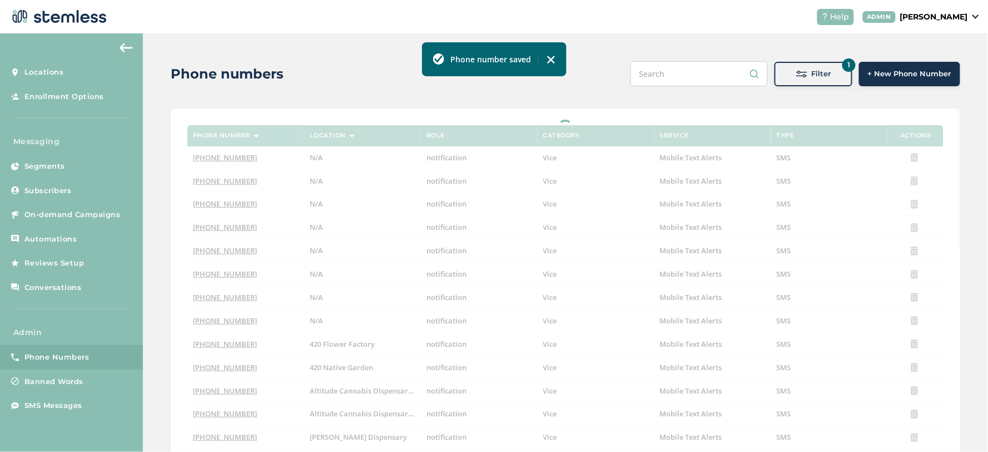
select select "100"
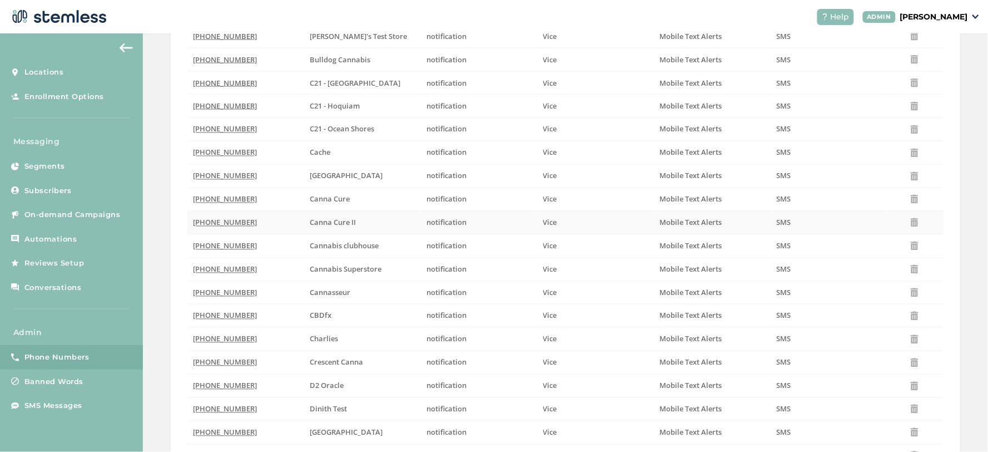
scroll to position [556, 0]
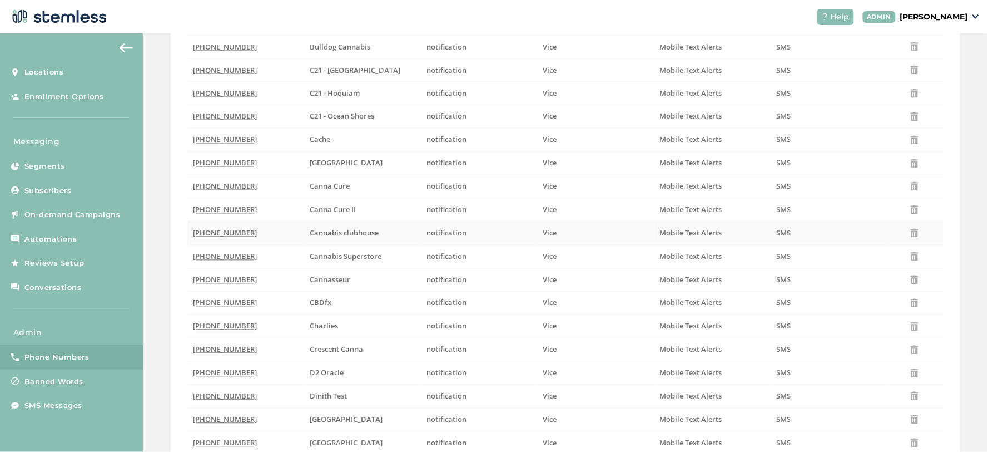
click at [220, 234] on span "(210) 201-7497" at bounding box center [225, 233] width 64 height 10
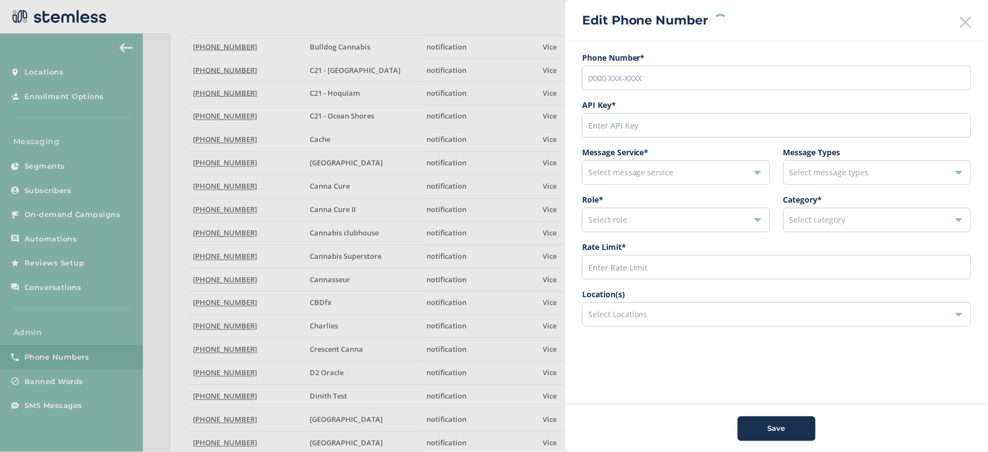
type input "(210) 201-7497"
type input "47091"
type input "200"
click at [664, 314] on img at bounding box center [663, 314] width 6 height 6
click at [758, 423] on div "Save" at bounding box center [777, 428] width 60 height 11
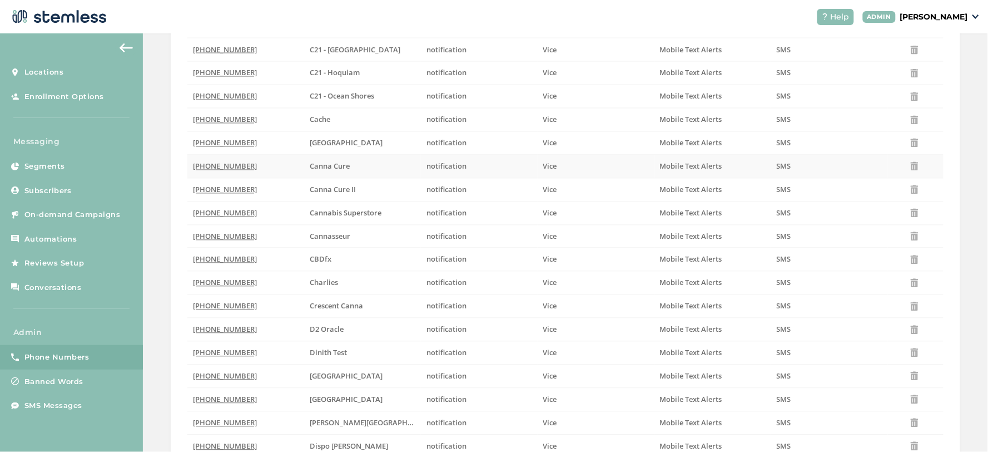
scroll to position [618, 0]
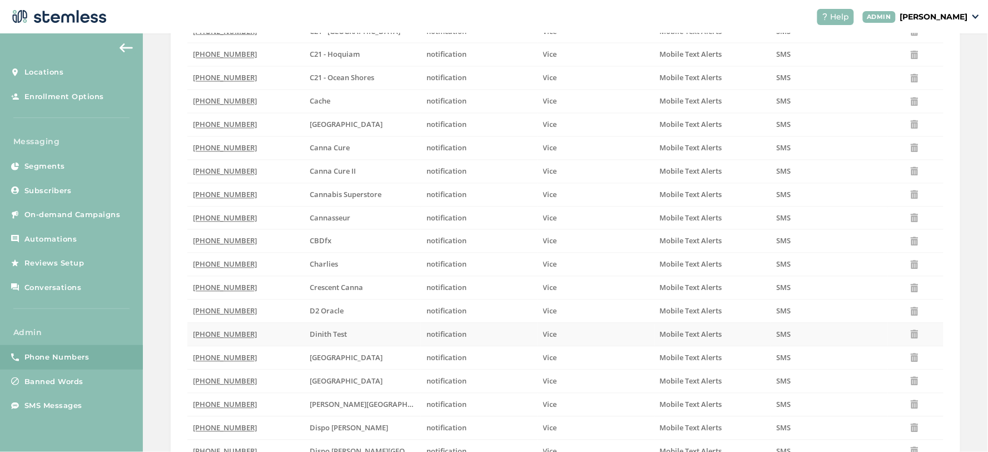
click at [202, 339] on span "(706) 343-3220" at bounding box center [225, 334] width 64 height 10
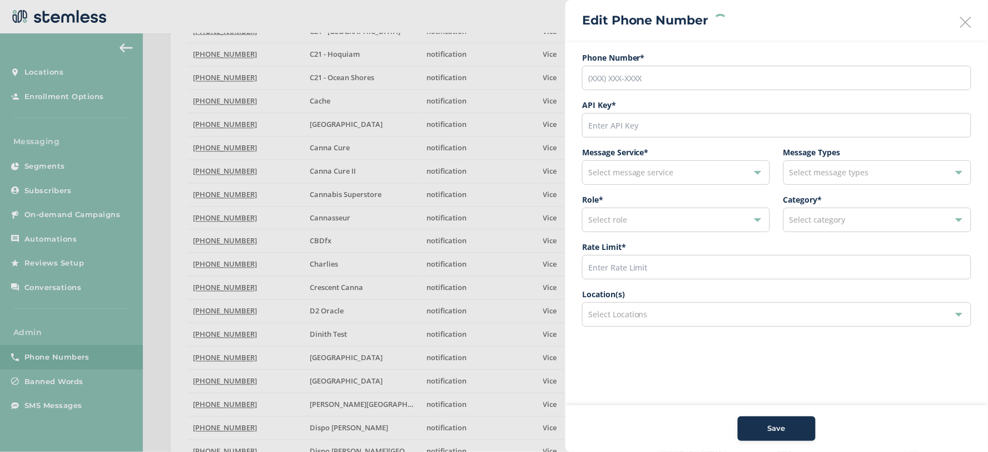
type input "(706) 343-3220"
type input "46646"
type input "200"
click at [632, 315] on img at bounding box center [634, 314] width 6 height 6
click at [761, 426] on div "Save" at bounding box center [777, 428] width 60 height 11
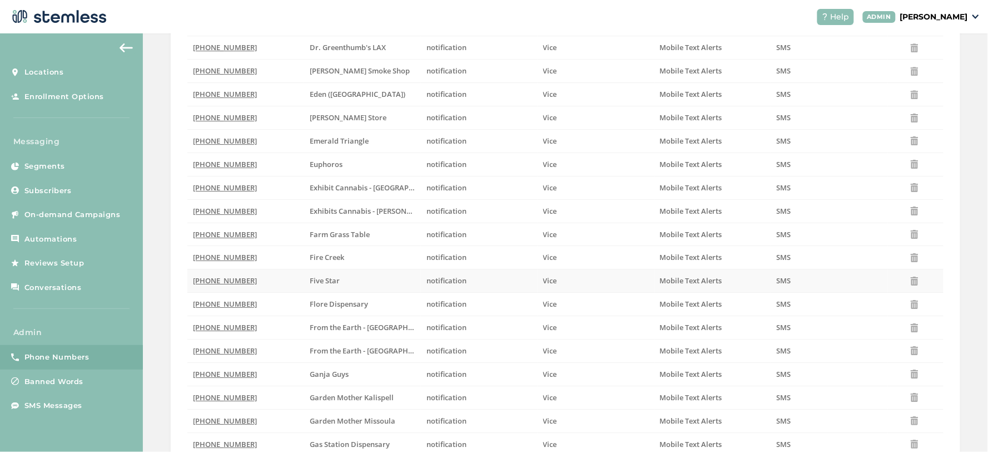
scroll to position [1050, 0]
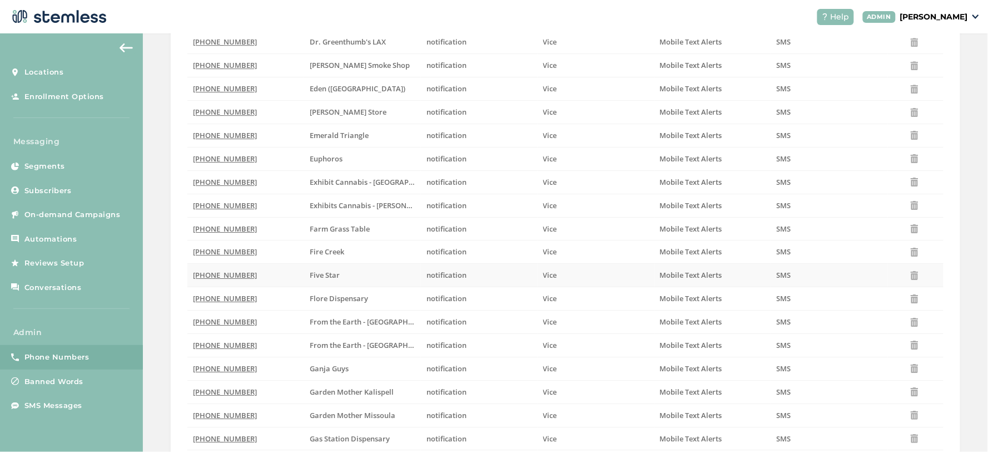
click at [215, 271] on td "(985) 323-5680" at bounding box center [245, 275] width 117 height 23
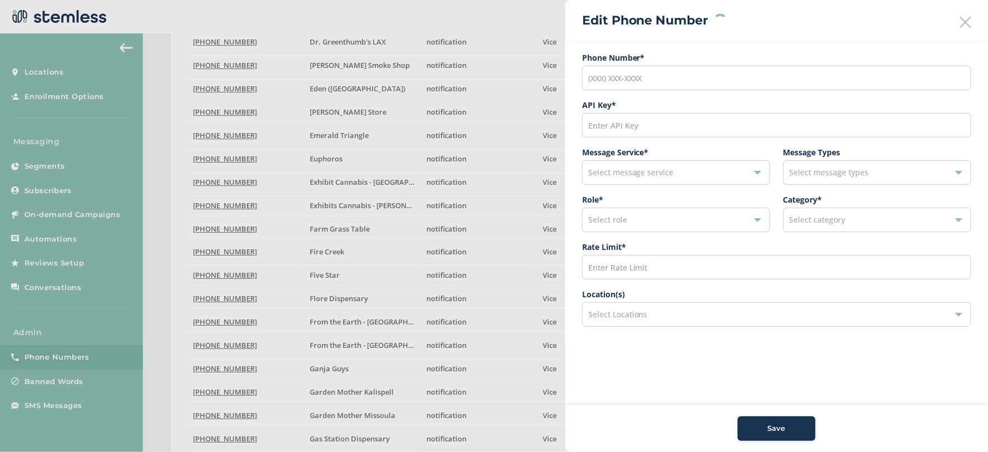
type input "(985) 323-5680"
type input "52243"
type input "200"
click at [626, 313] on img at bounding box center [625, 314] width 6 height 6
click at [760, 423] on button "Save" at bounding box center [777, 428] width 78 height 24
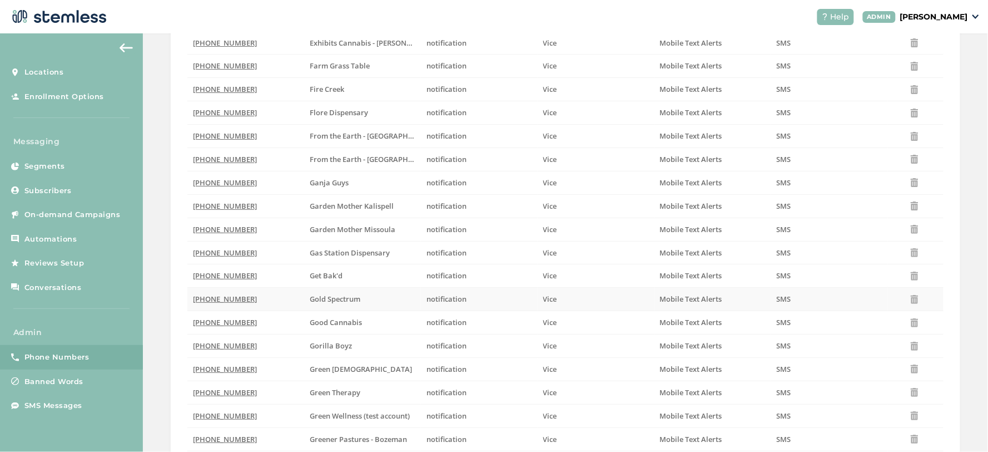
scroll to position [1359, 0]
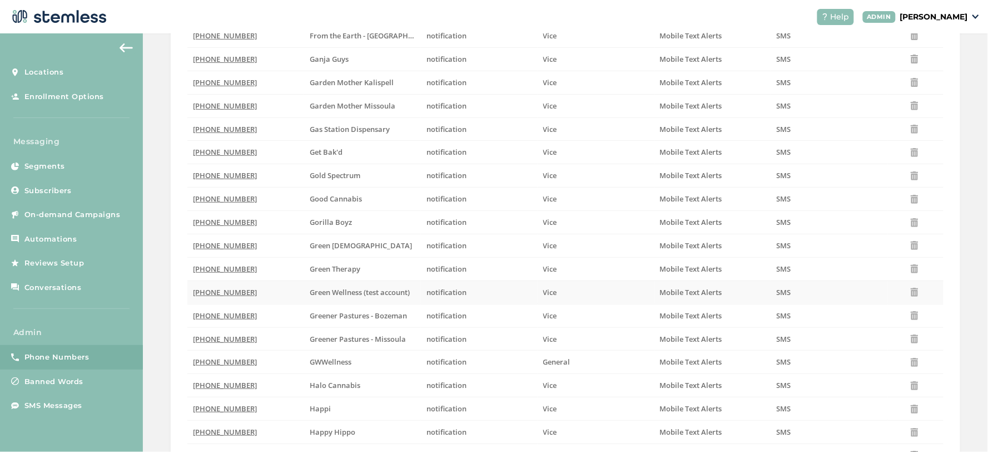
click at [211, 292] on span "(610) 200-8113" at bounding box center [225, 292] width 64 height 10
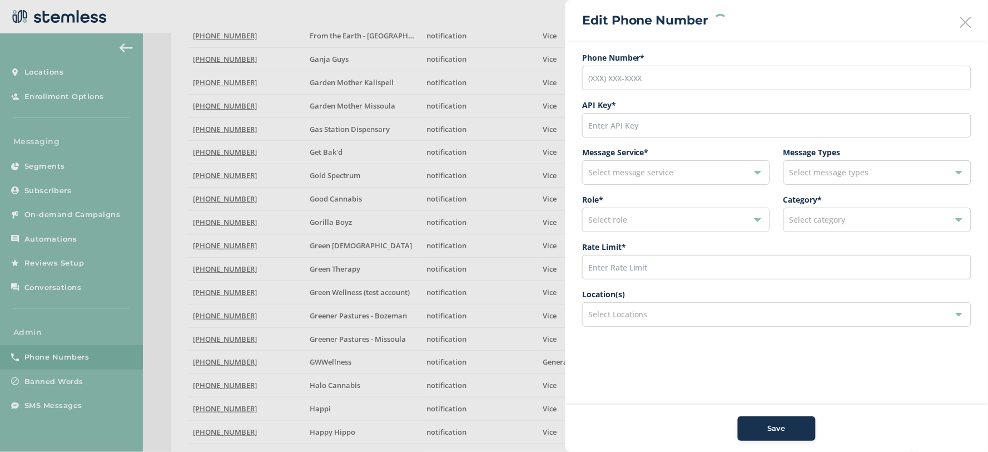
type input "(610) 200-8113"
type input "66996"
type input "200"
click at [694, 313] on img at bounding box center [695, 314] width 6 height 6
click at [770, 425] on span "Save" at bounding box center [777, 428] width 18 height 11
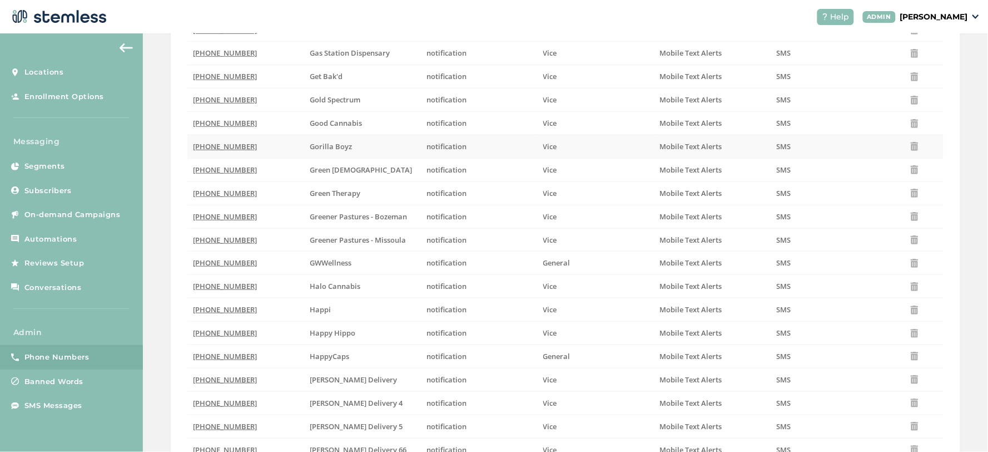
scroll to position [1545, 0]
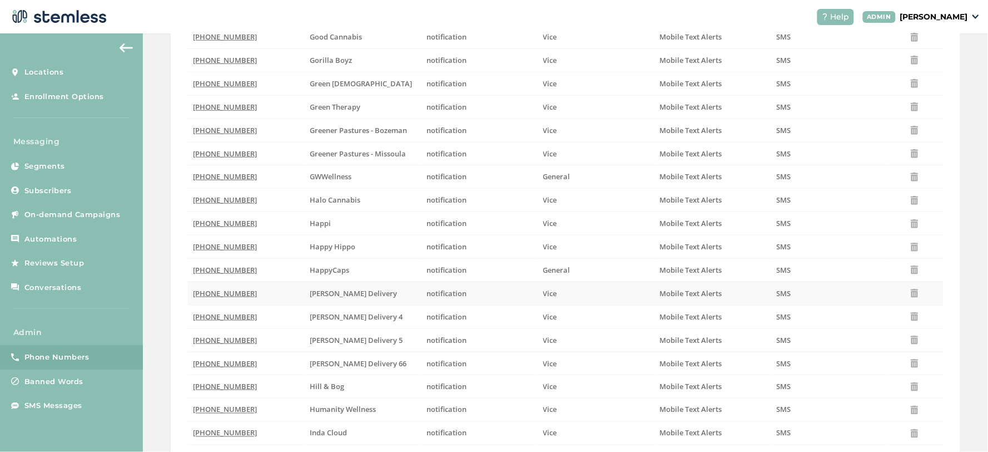
click at [211, 293] on span "(316) 247-9188" at bounding box center [225, 293] width 64 height 10
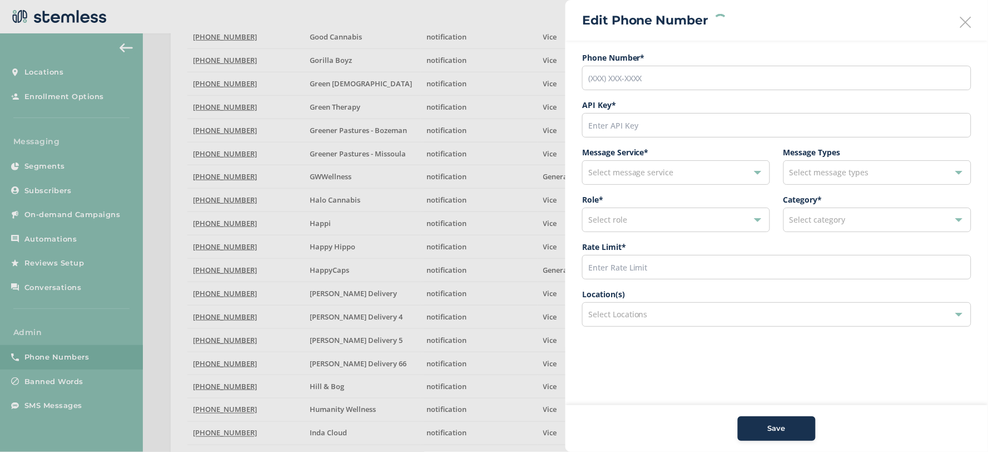
type input "(316) 247-9188"
type input "50229"
type input "200"
click at [675, 313] on img at bounding box center [678, 314] width 6 height 6
click at [785, 425] on span "Save" at bounding box center [777, 428] width 18 height 11
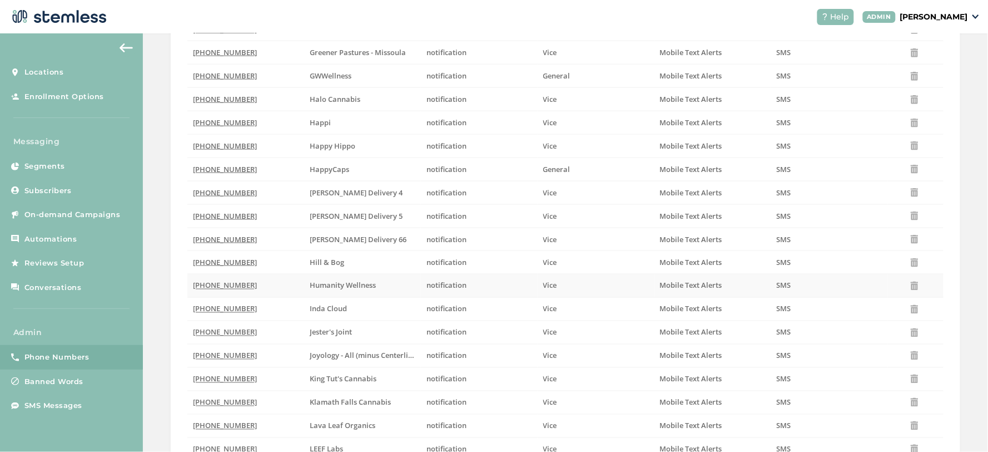
scroll to position [1730, 0]
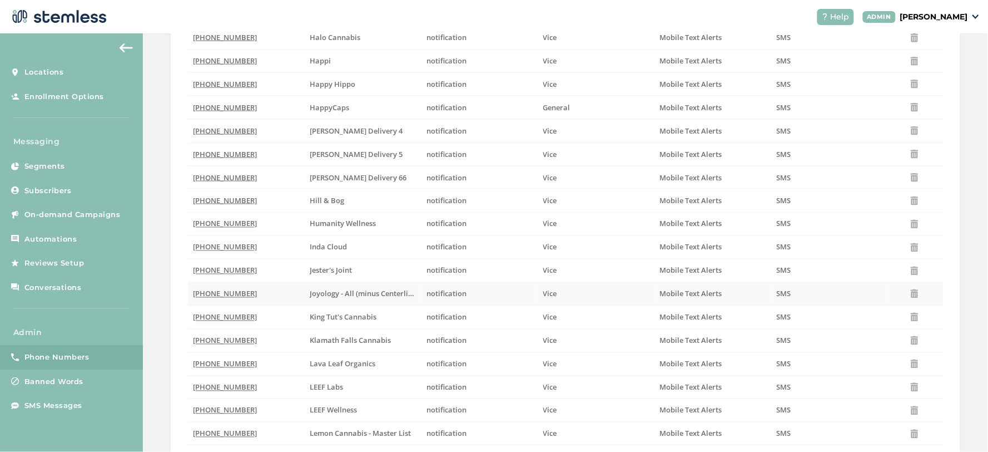
click at [209, 298] on span "(313) 338-9557" at bounding box center [225, 294] width 64 height 10
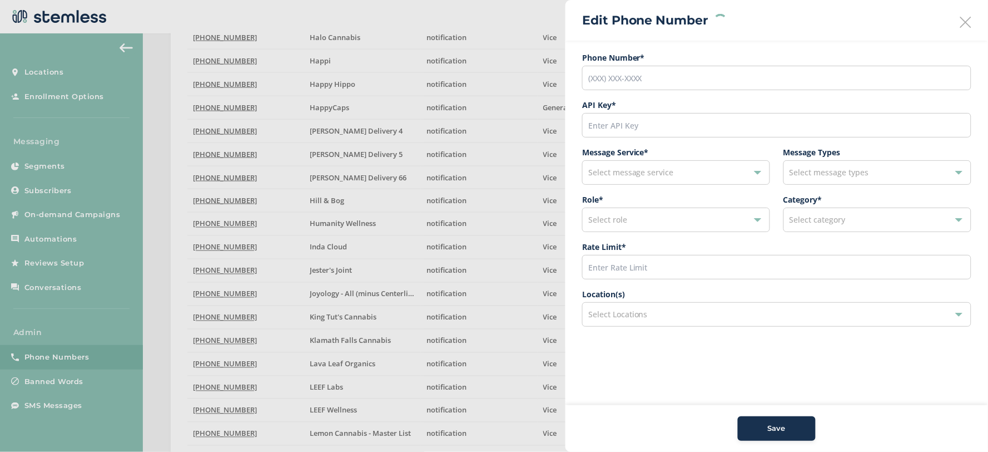
type input "(313) 338-9557"
type input "46570"
type input "200"
click at [698, 315] on img at bounding box center [699, 314] width 6 height 6
click at [771, 440] on button "Save" at bounding box center [777, 428] width 78 height 24
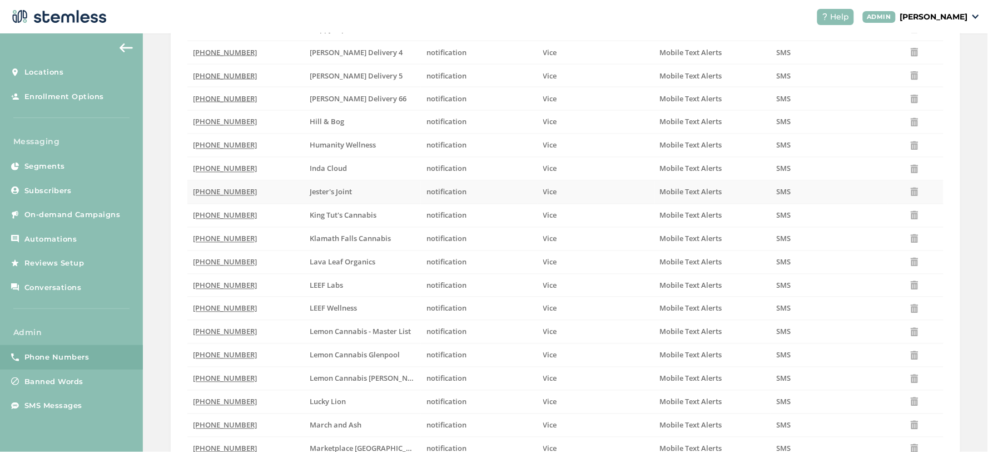
scroll to position [1854, 0]
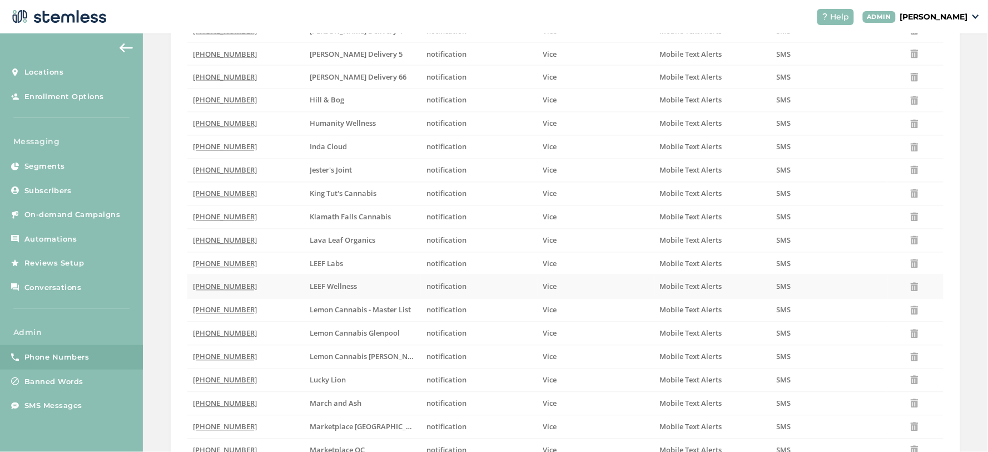
click at [224, 290] on span "(210) 436-1583" at bounding box center [225, 286] width 64 height 10
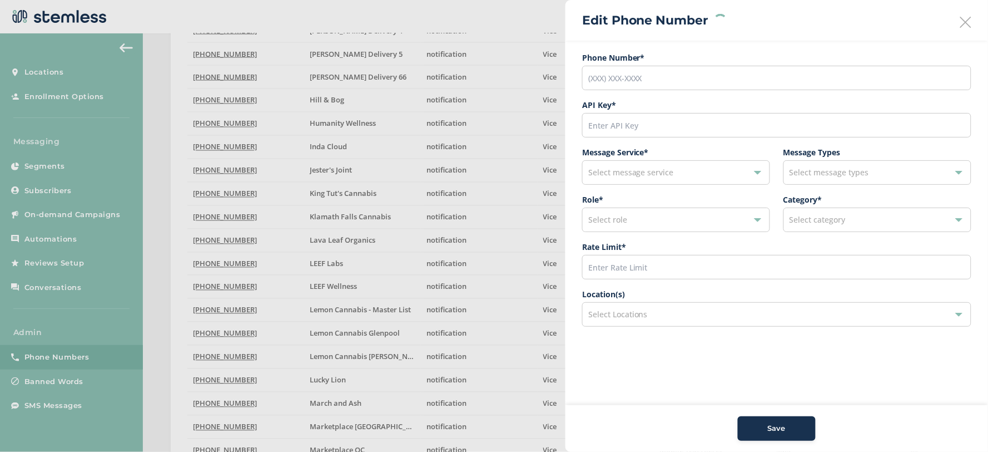
type input "(210) 436-1583"
type input "45927"
type input "200"
click at [642, 314] on img at bounding box center [643, 314] width 6 height 6
click at [776, 438] on button "Save" at bounding box center [777, 428] width 78 height 24
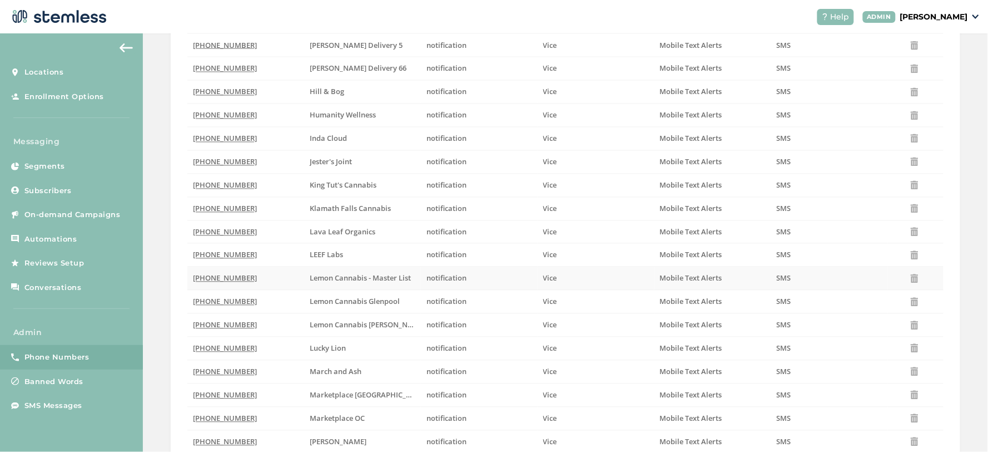
scroll to position [1916, 0]
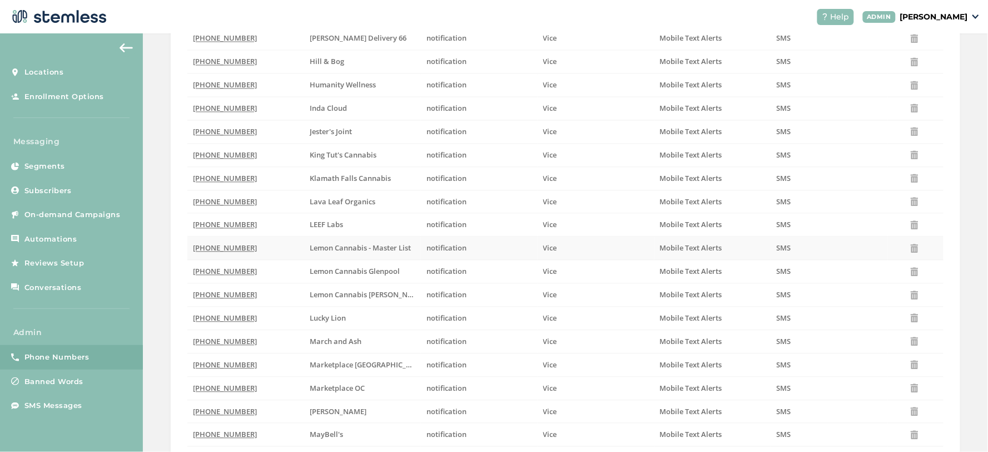
click at [216, 251] on span "(857) 341-0023" at bounding box center [225, 248] width 64 height 10
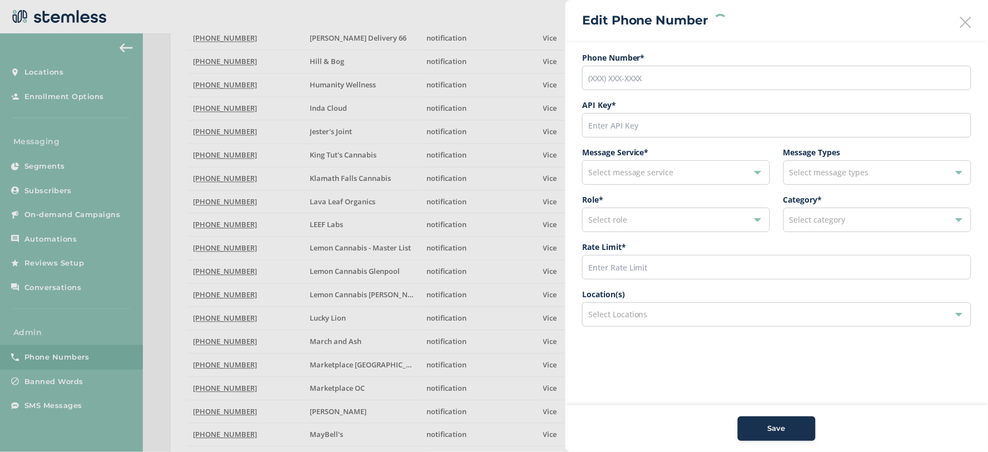
type input "(857) 341-0023"
type input "51643"
type input "200"
click at [692, 315] on img at bounding box center [693, 314] width 6 height 6
click at [786, 431] on div "Save" at bounding box center [777, 428] width 60 height 11
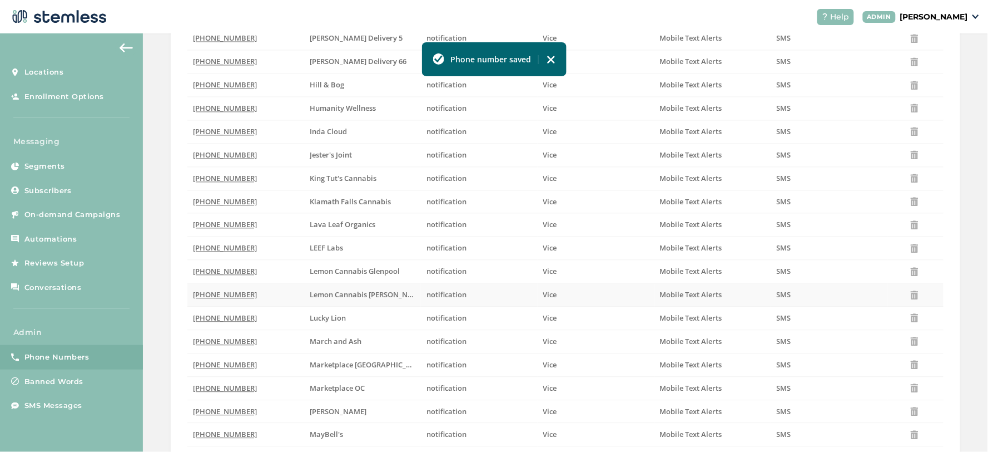
click at [232, 299] on span "(843) 256-4991" at bounding box center [225, 295] width 64 height 10
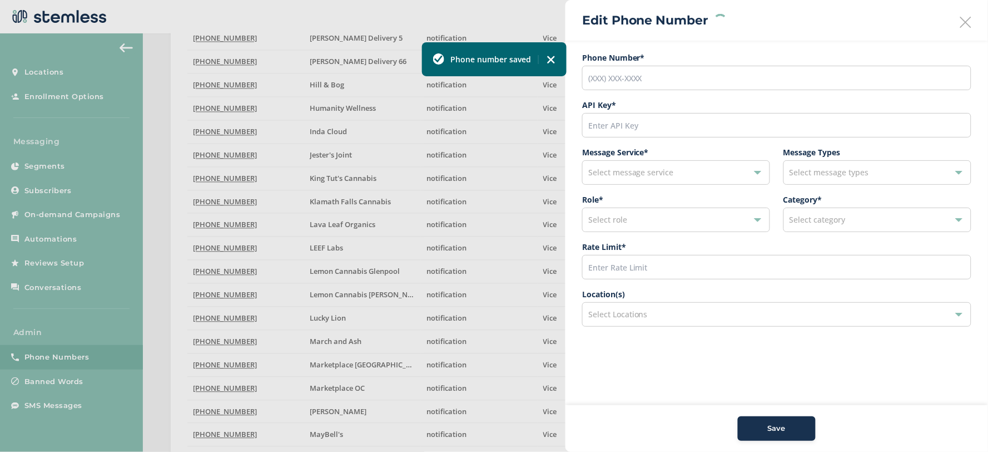
type input "(843) 256-4991"
type input "48437"
type input "200"
click at [703, 317] on img at bounding box center [706, 314] width 6 height 6
click at [786, 427] on span "Save" at bounding box center [777, 428] width 18 height 11
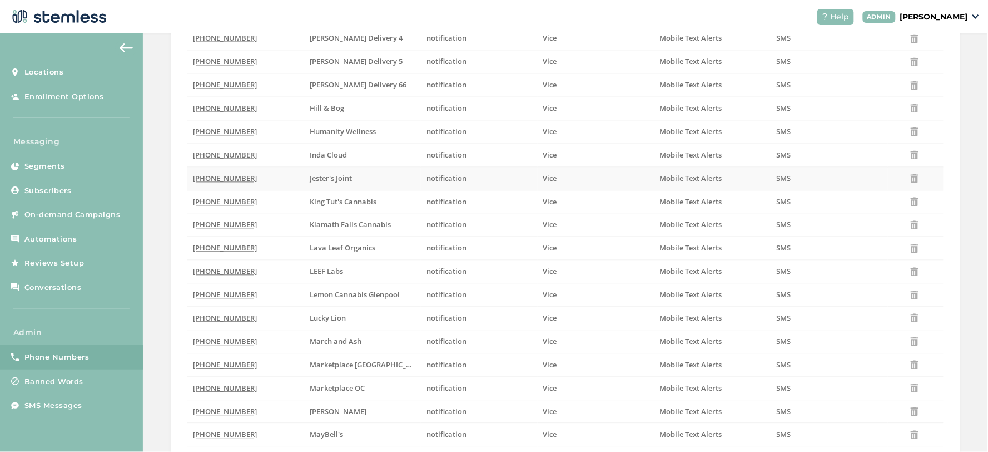
scroll to position [1977, 0]
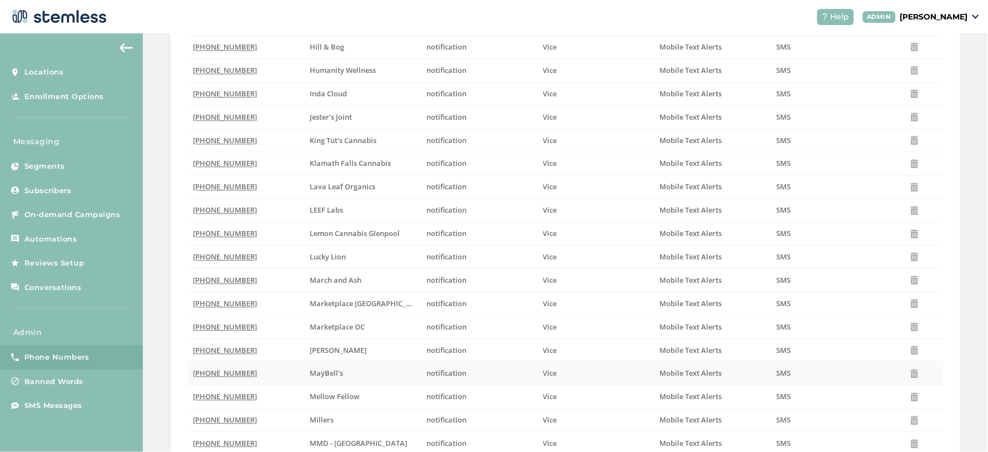
click at [221, 377] on span "(213) 328-5913" at bounding box center [225, 373] width 64 height 10
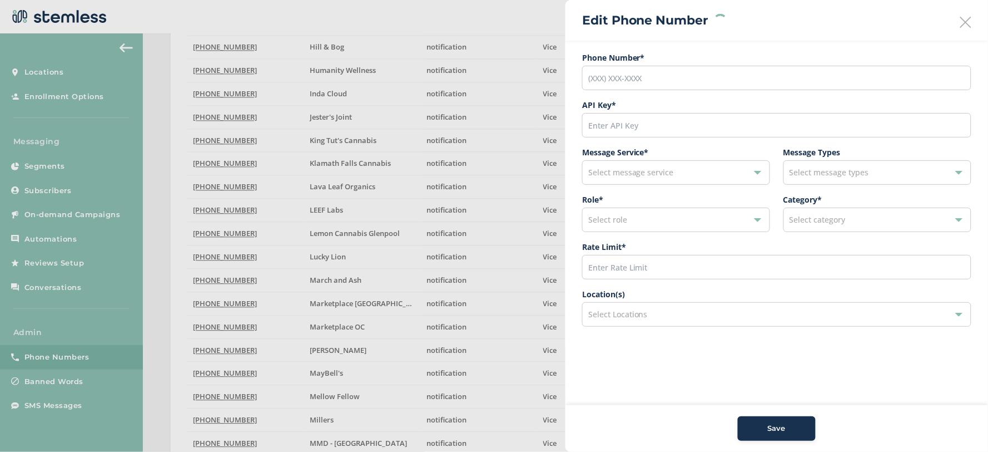
type input "(213) 328-5913"
type input "46169"
type input "200"
click at [627, 314] on img at bounding box center [628, 314] width 6 height 6
click at [770, 432] on span "Save" at bounding box center [777, 428] width 18 height 11
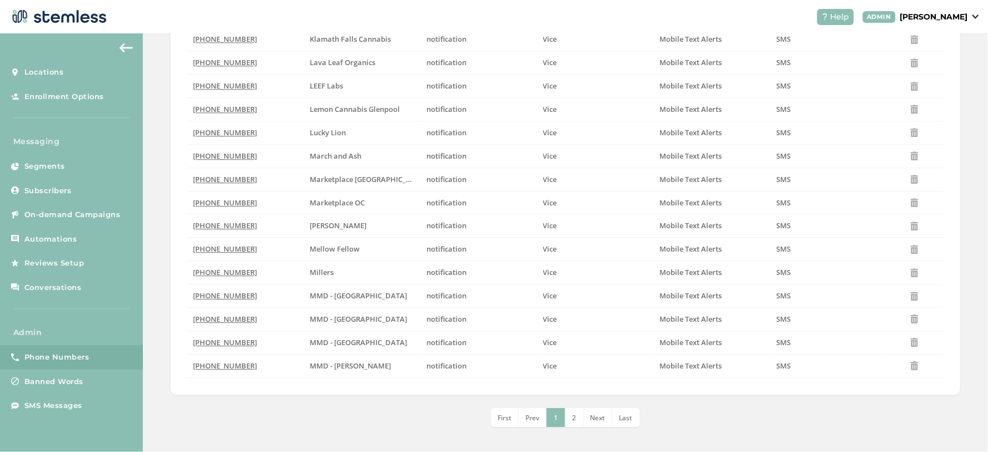
scroll to position [2133, 0]
click at [575, 415] on li "2" at bounding box center [575, 414] width 19 height 19
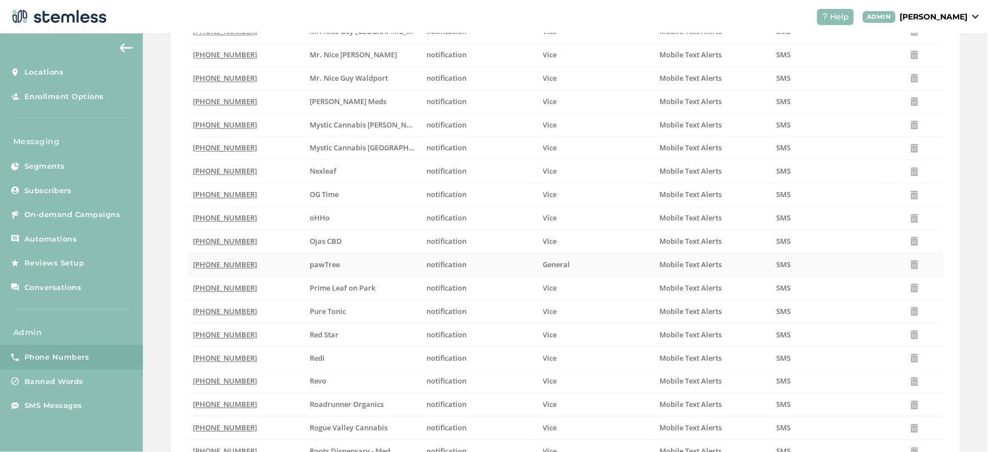
scroll to position [759, 0]
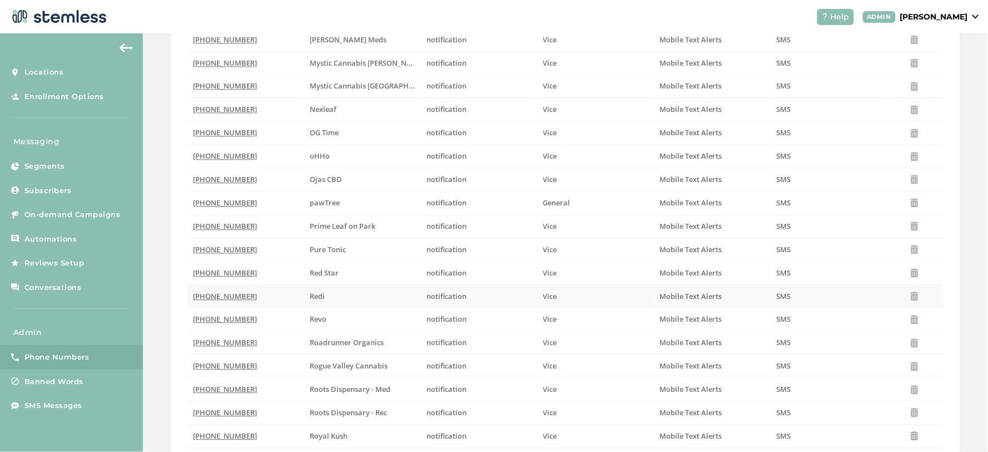
click at [220, 291] on td "(501) 557-6308" at bounding box center [245, 295] width 117 height 23
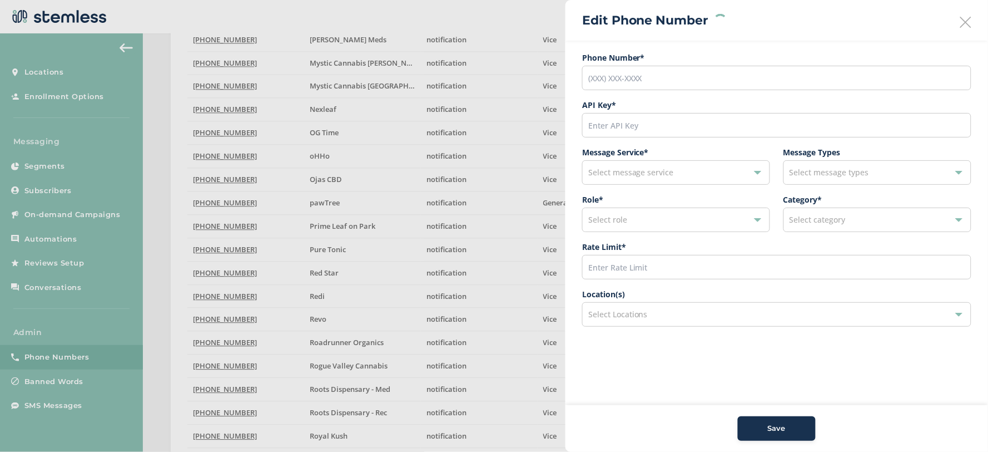
type input "(501) 557-6308"
type input "46808"
type input "200"
click at [611, 310] on span "Redi" at bounding box center [603, 314] width 31 height 13
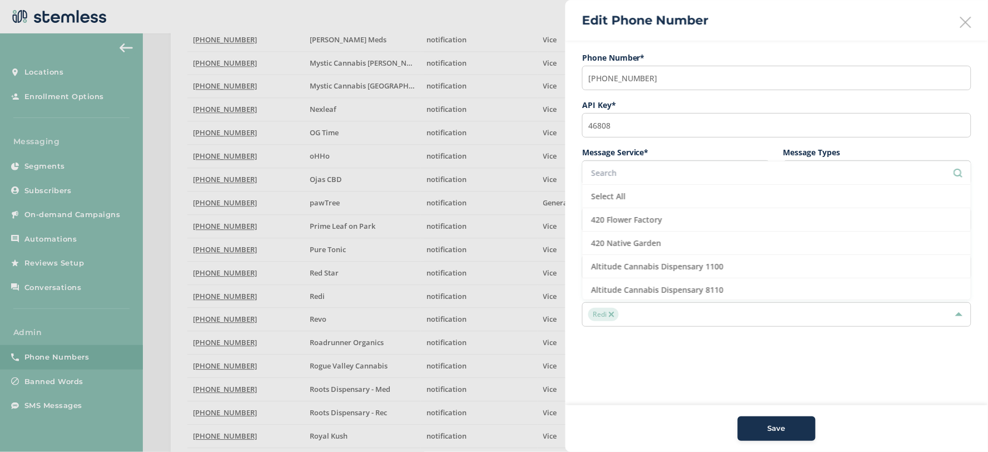
click at [611, 314] on img at bounding box center [612, 314] width 6 height 6
click at [796, 429] on div "Save" at bounding box center [777, 428] width 60 height 11
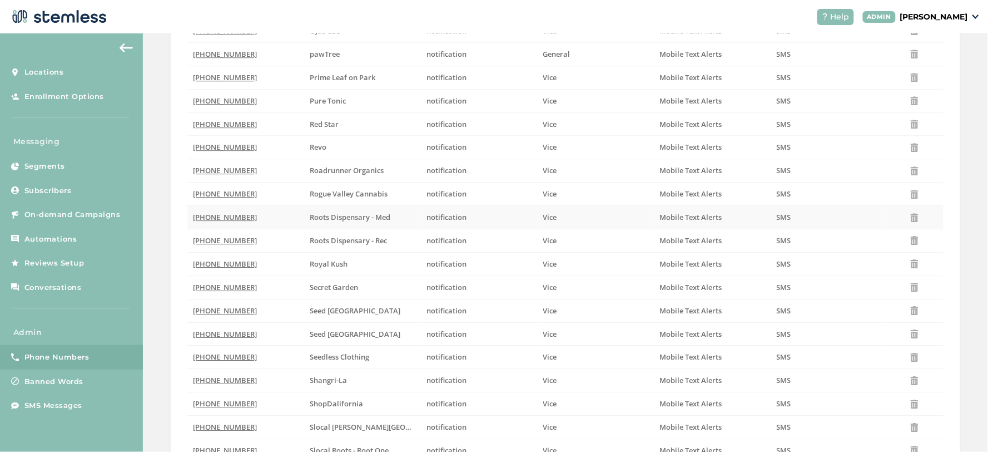
scroll to position [1007, 0]
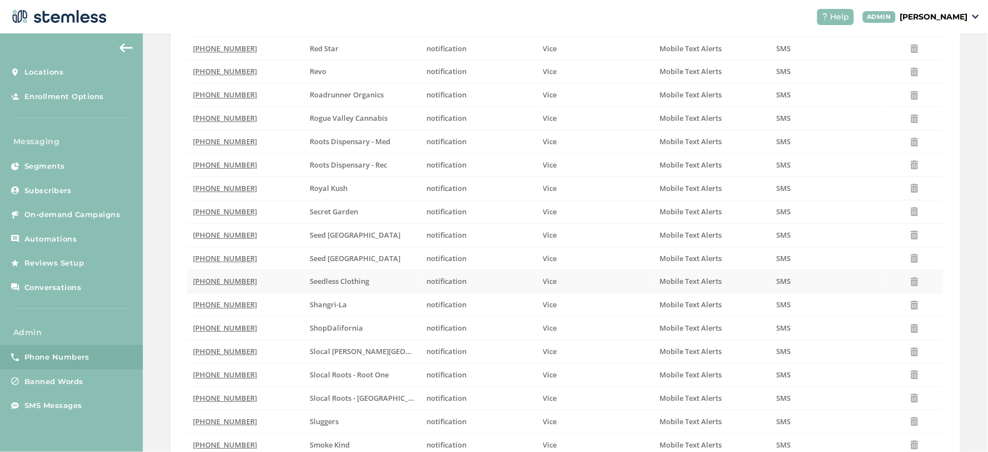
click at [224, 284] on span "(904) 299-5749" at bounding box center [225, 281] width 64 height 10
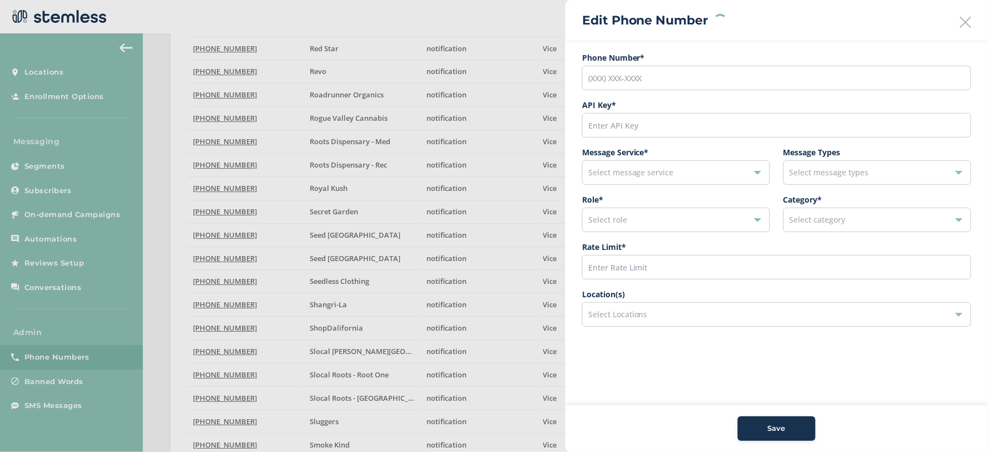
type input "(904) 299-5749"
type input "50348"
type input "200"
click at [653, 311] on img at bounding box center [655, 314] width 6 height 6
click at [756, 426] on div "Save" at bounding box center [777, 428] width 60 height 11
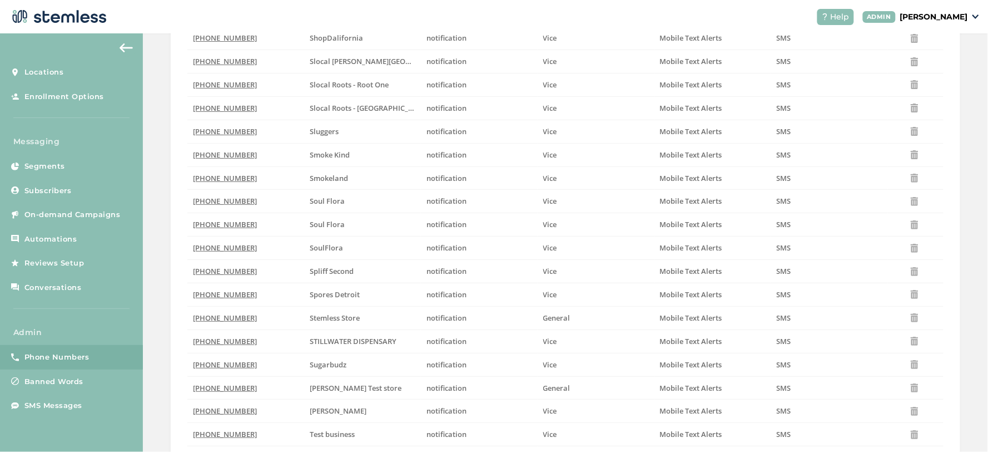
scroll to position [1315, 0]
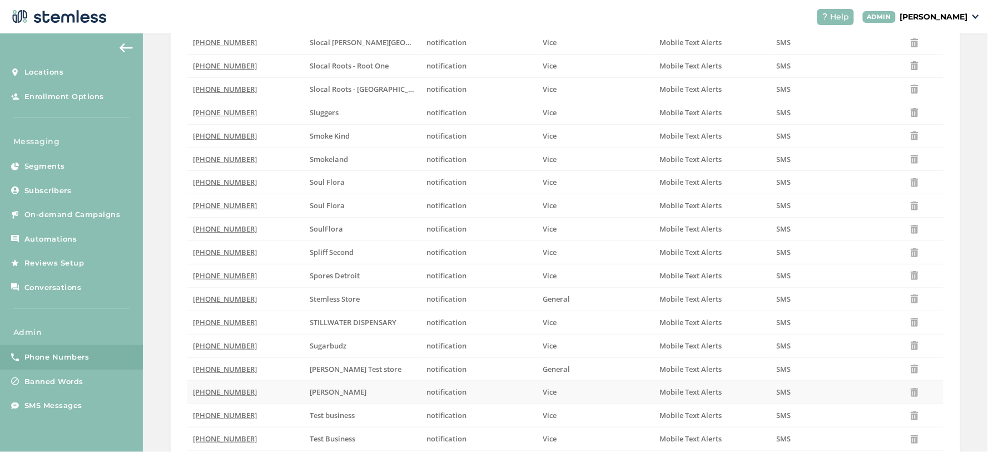
click at [220, 392] on span "(903) 202-0778" at bounding box center [225, 392] width 64 height 10
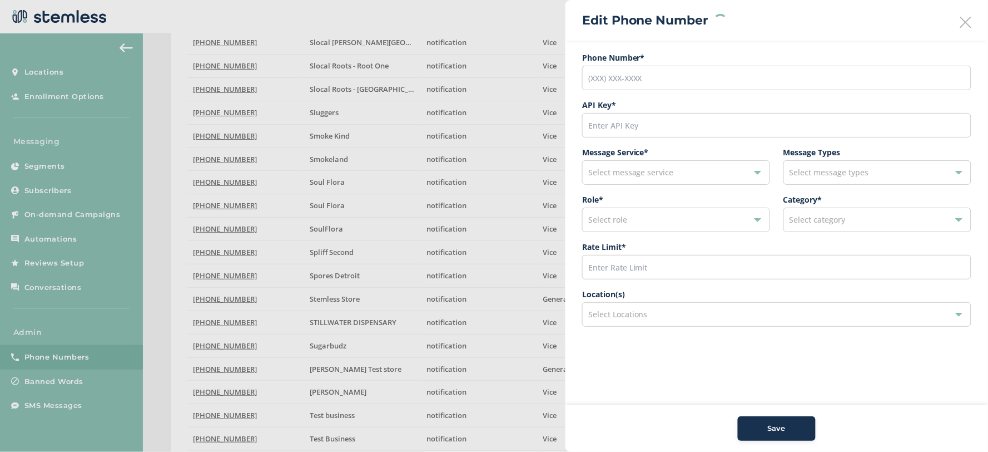
type input "(903) 202-0778"
type input "52418"
type input "200"
click at [654, 314] on img at bounding box center [651, 314] width 6 height 6
click at [799, 428] on div "Save" at bounding box center [777, 428] width 60 height 11
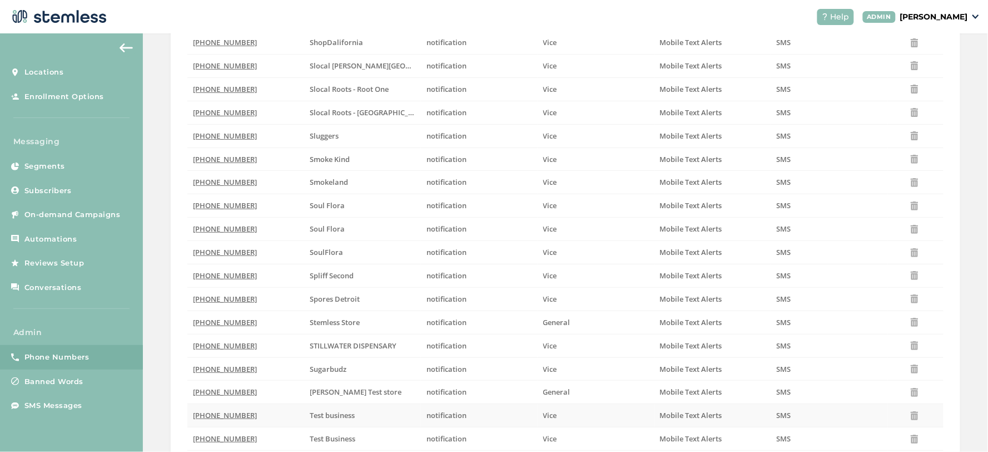
click at [230, 414] on span "(706) 251-8427" at bounding box center [225, 415] width 64 height 10
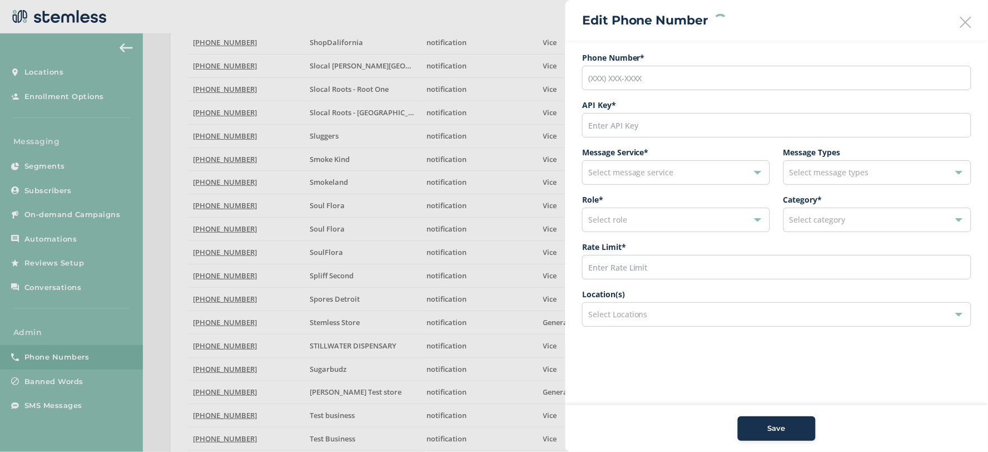
type input "(706) 251-8427"
type input "46115"
type input "200"
click at [640, 311] on img at bounding box center [642, 314] width 6 height 6
click at [765, 440] on button "Save" at bounding box center [777, 428] width 78 height 24
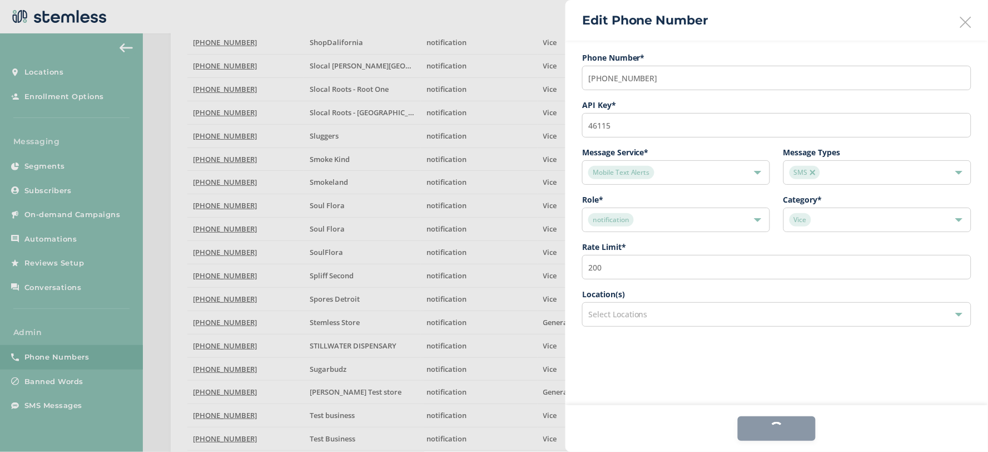
click at [768, 430] on div "Save" at bounding box center [777, 428] width 78 height 24
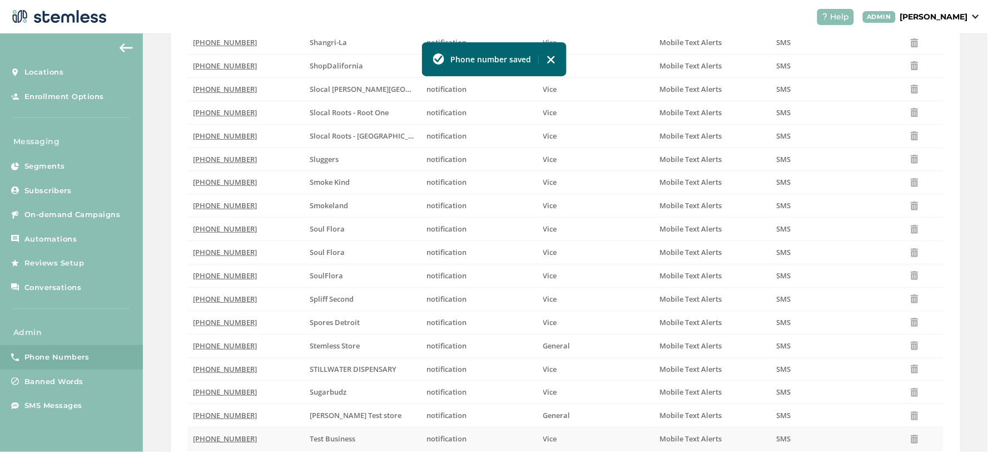
click at [214, 440] on span "(587) 200-8786" at bounding box center [225, 438] width 64 height 10
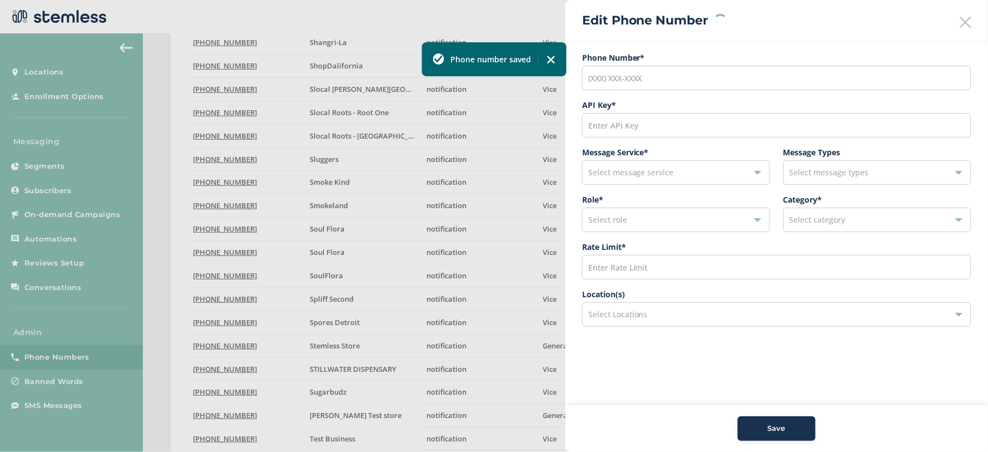
type input "(587) 200-8786"
type input "45947"
type input "200"
click at [641, 311] on img at bounding box center [643, 314] width 6 height 6
click at [794, 429] on div "Save" at bounding box center [777, 428] width 60 height 11
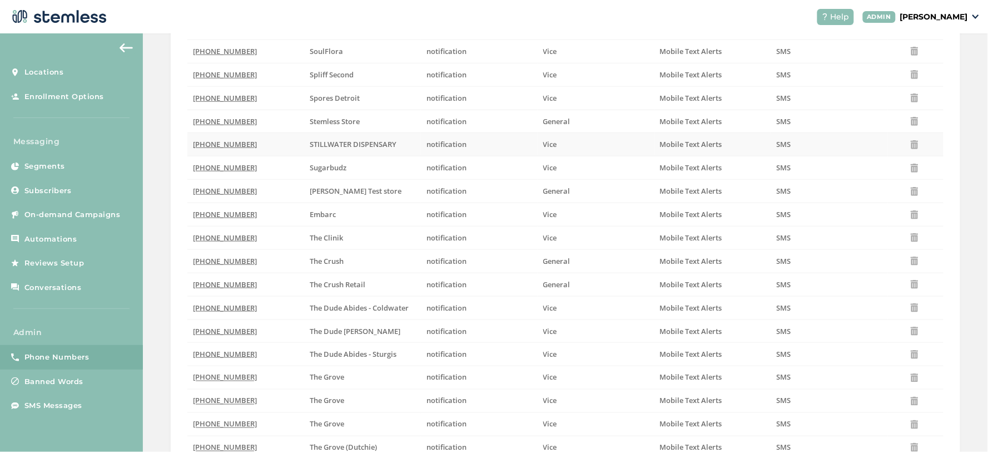
scroll to position [1686, 0]
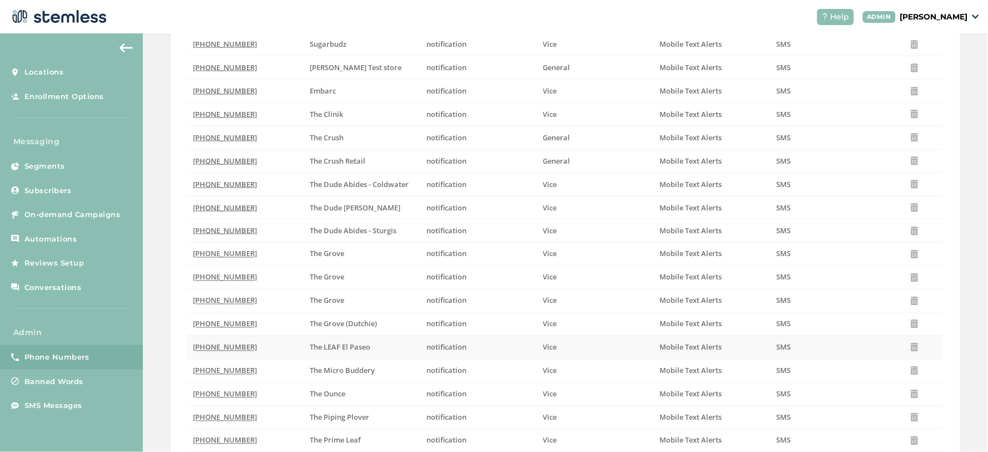
click at [231, 351] on span "(678) 210-9725" at bounding box center [225, 347] width 64 height 10
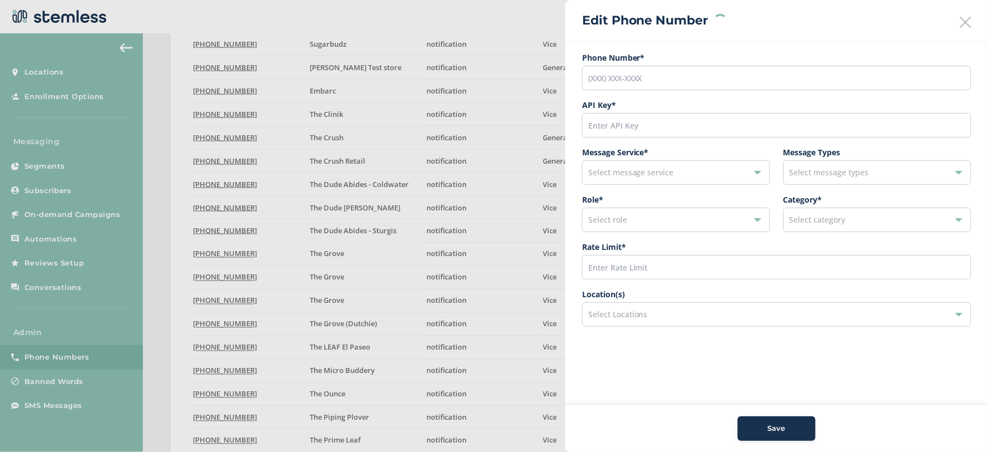
type input "(678) 210-9725"
type input "47595"
type input "200"
click at [654, 314] on img at bounding box center [655, 314] width 6 height 6
click at [781, 429] on span "Save" at bounding box center [777, 428] width 18 height 11
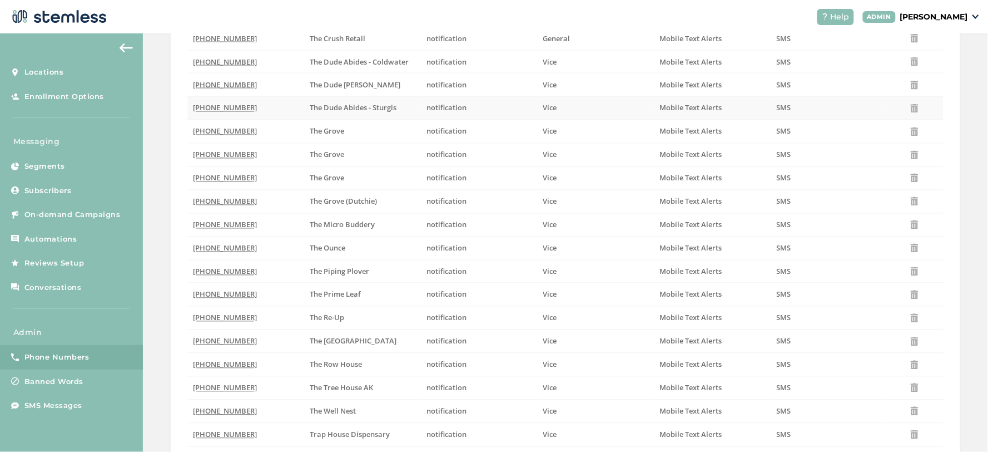
scroll to position [1872, 0]
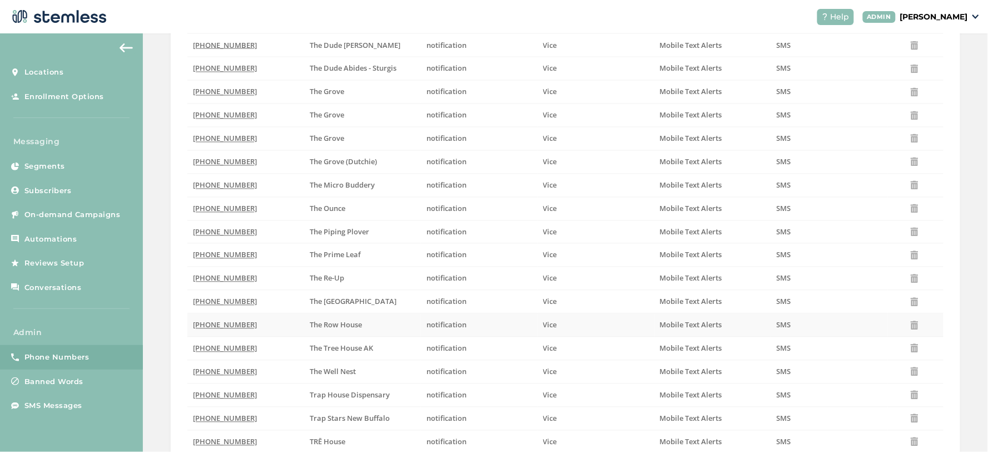
click at [204, 330] on span "(432) 356-5856" at bounding box center [225, 325] width 64 height 10
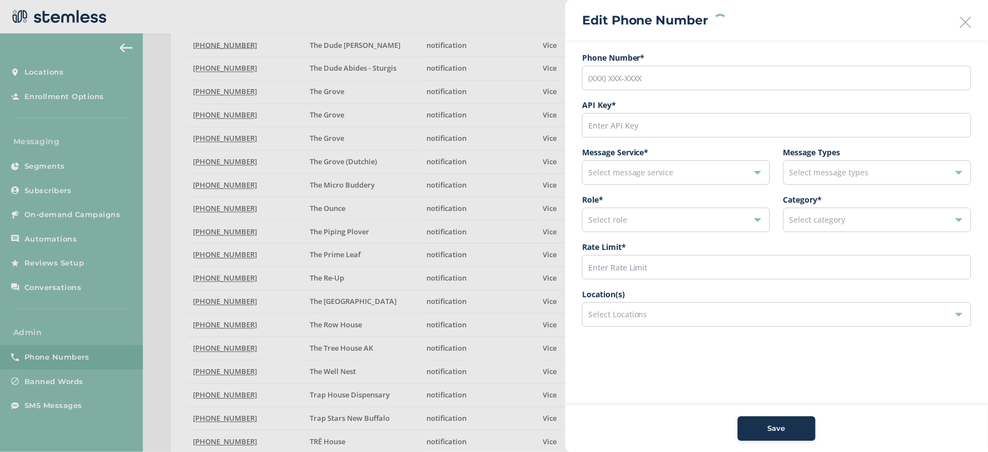
type input "(432) 356-5856"
type input "48772"
type input "200"
click at [647, 315] on img at bounding box center [648, 314] width 6 height 6
click at [776, 432] on span "Save" at bounding box center [777, 428] width 18 height 11
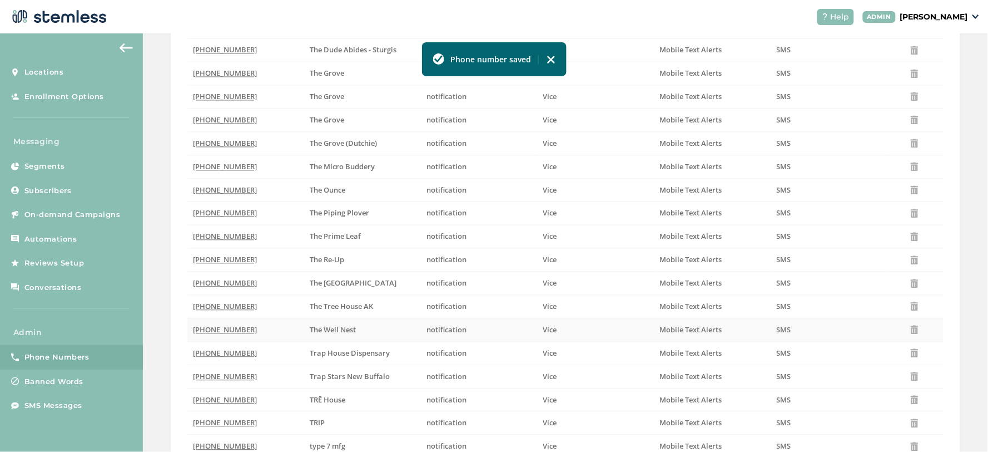
scroll to position [1933, 0]
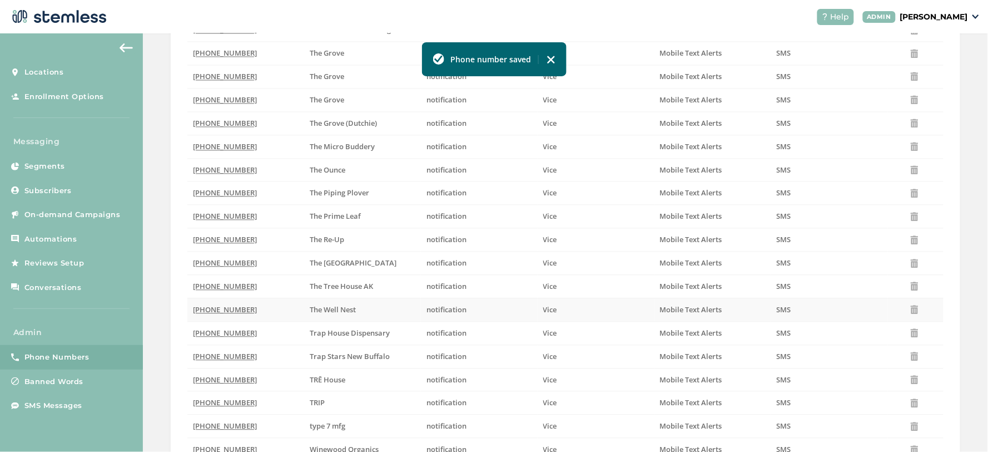
click at [222, 312] on span "(315) 204-0516" at bounding box center [225, 310] width 64 height 10
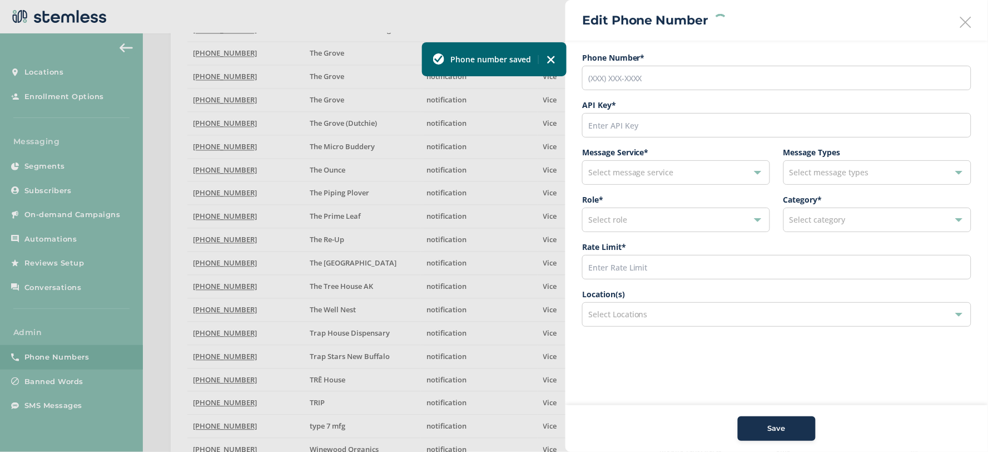
type input "(315) 204-0516"
type input "45069"
type input "200"
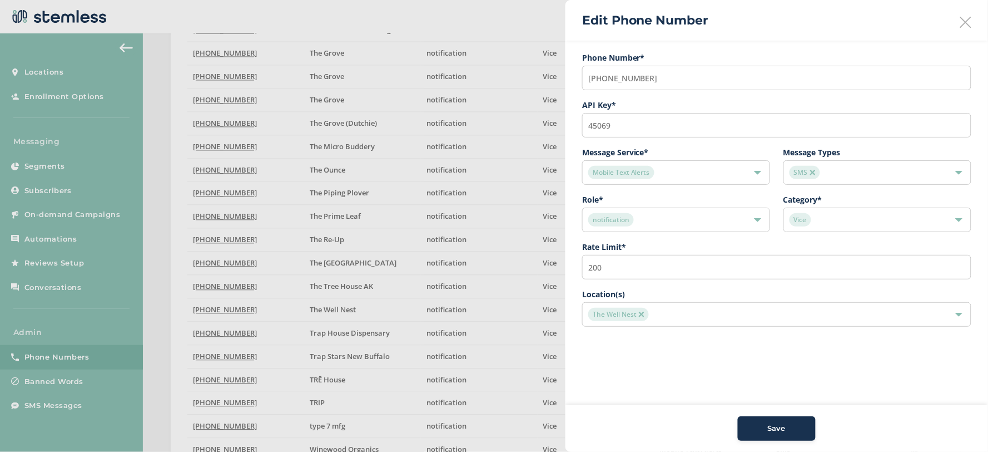
click at [645, 316] on span "The Well Nest" at bounding box center [618, 314] width 61 height 13
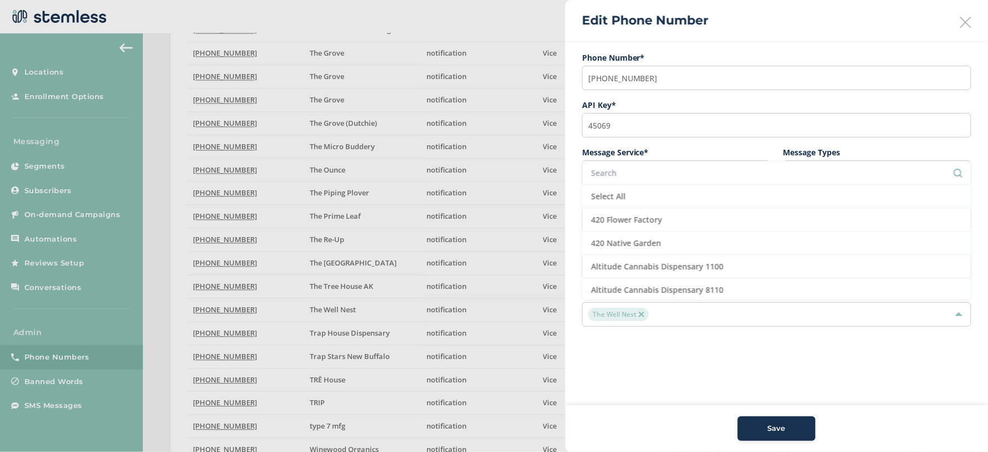
click at [644, 316] on img at bounding box center [642, 314] width 6 height 6
click at [769, 427] on span "Save" at bounding box center [777, 428] width 18 height 11
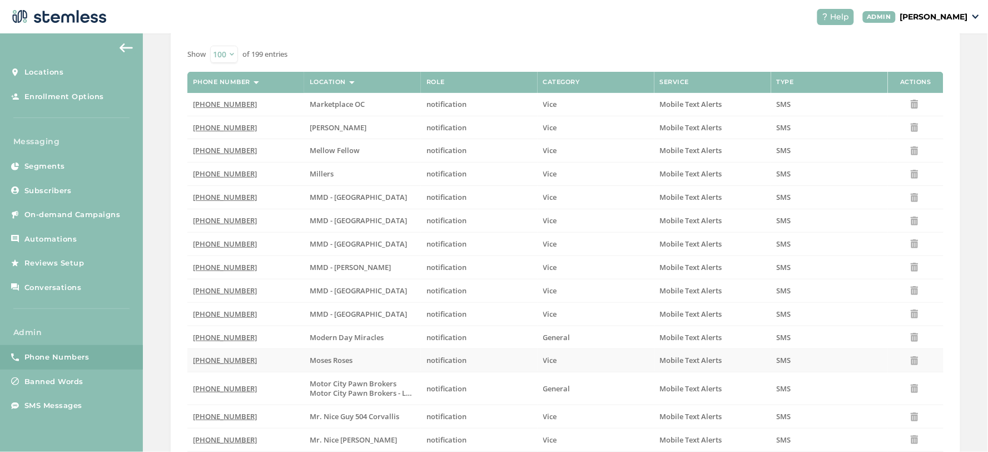
scroll to position [0, 0]
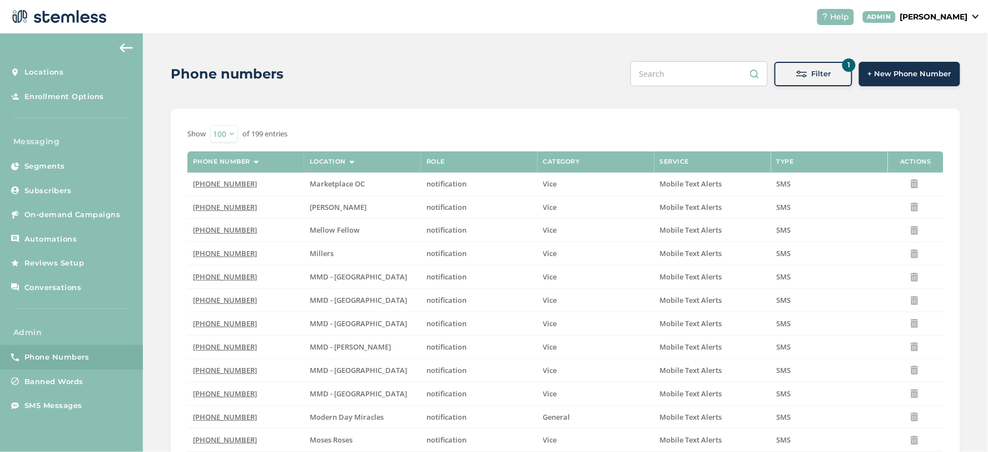
click at [835, 67] on button "1 Filter" at bounding box center [814, 74] width 78 height 24
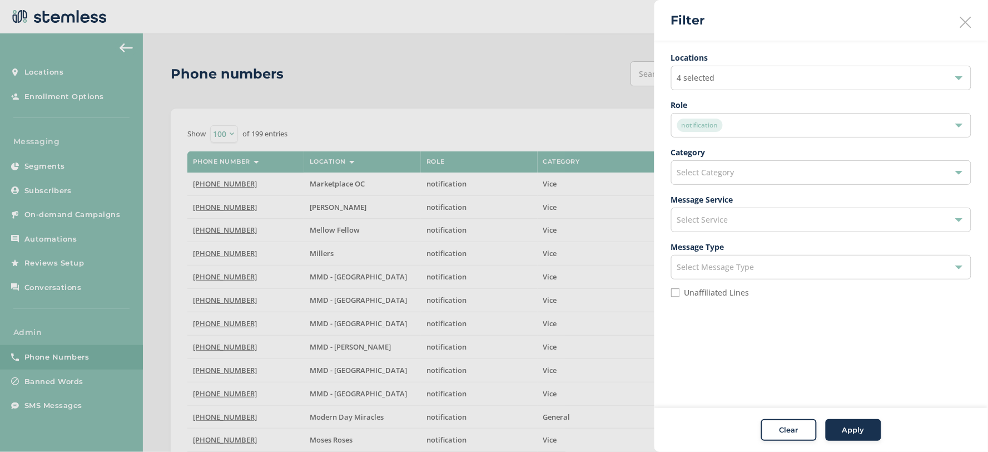
click at [730, 81] on div "4 selected" at bounding box center [821, 78] width 300 height 24
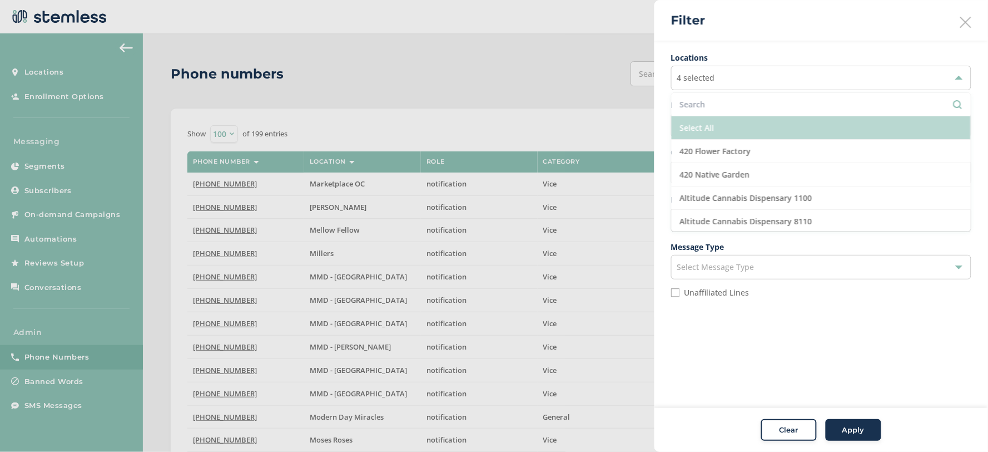
click at [718, 128] on li "Select All" at bounding box center [821, 127] width 299 height 23
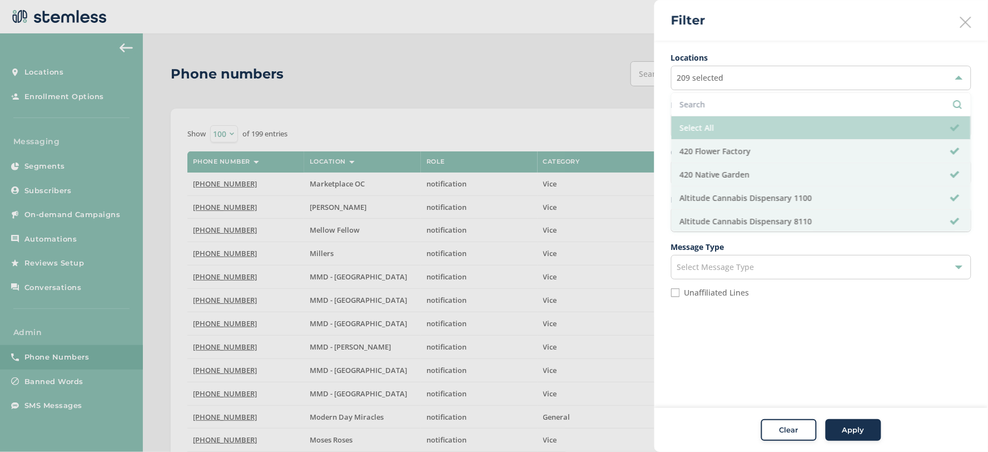
click at [718, 128] on li "Select All" at bounding box center [821, 127] width 299 height 23
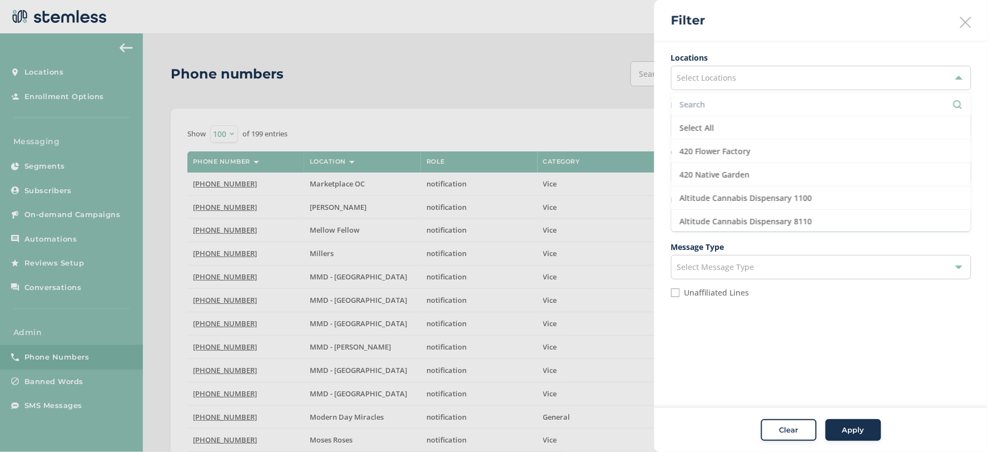
click at [756, 43] on div "Locations Select Locations Select All 420 Flower Factory 420 Native Garden Alti…" at bounding box center [822, 179] width 334 height 276
click at [714, 281] on ul "Locations Select Locations Role notification Category Select Category Message S…" at bounding box center [821, 179] width 300 height 254
click at [714, 291] on label "Unaffiliated Lines" at bounding box center [717, 293] width 65 height 8
click at [680, 291] on input "Unaffiliated Lines" at bounding box center [675, 292] width 9 height 9
checkbox input "true"
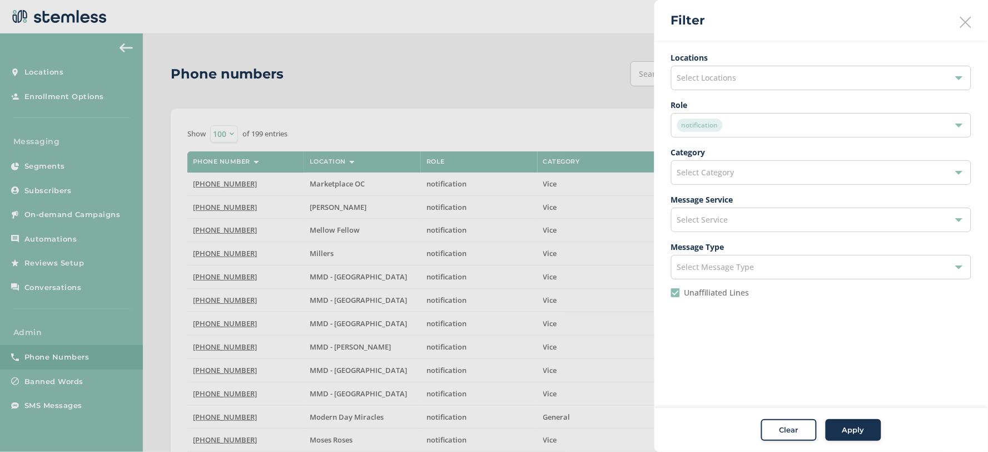
click at [858, 423] on button "Apply" at bounding box center [854, 430] width 56 height 22
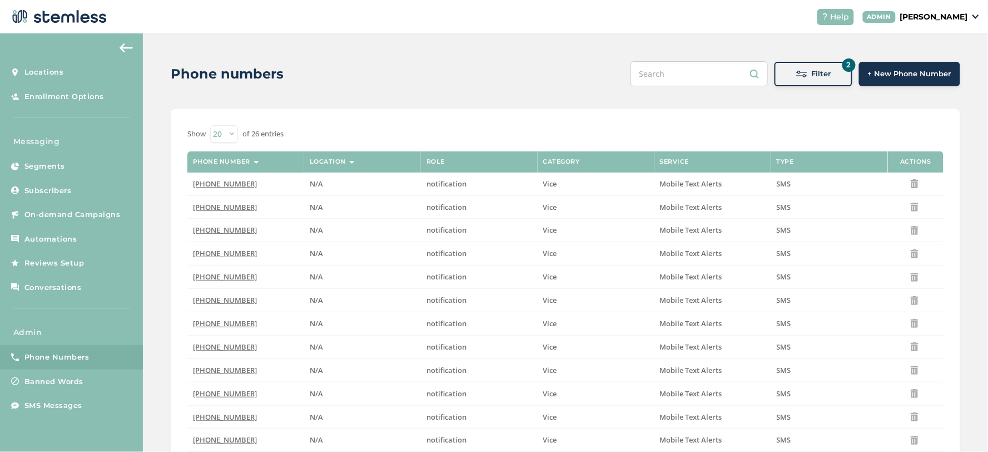
click at [835, 115] on div "Show 20 50 100 of 26 entries Phone number Location Role Category Service Type A…" at bounding box center [566, 381] width 790 height 546
click at [949, 9] on div "Help ADMIN Koushi Sunder" at bounding box center [894, 17] width 171 height 16
click at [938, 17] on p "[PERSON_NAME]" at bounding box center [935, 17] width 68 height 12
click at [947, 75] on span "Impersonate" at bounding box center [940, 80] width 55 height 11
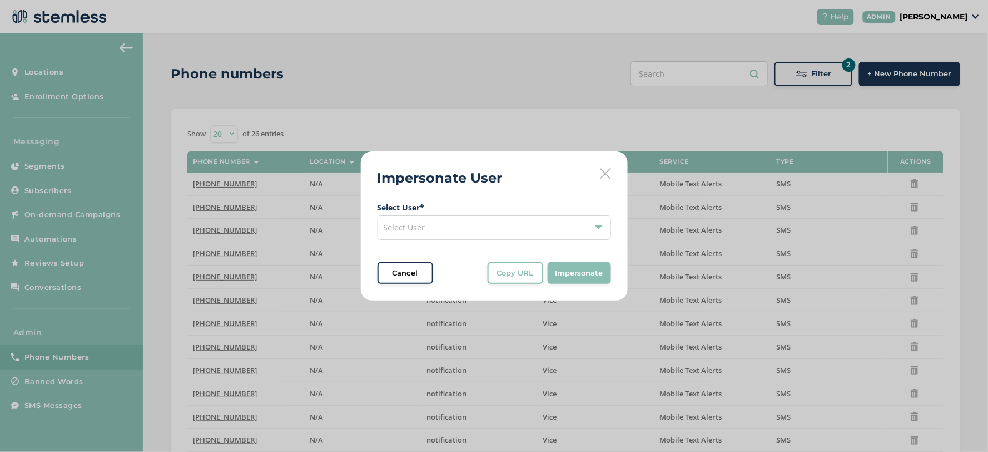
click at [527, 222] on div "Select User" at bounding box center [495, 227] width 234 height 24
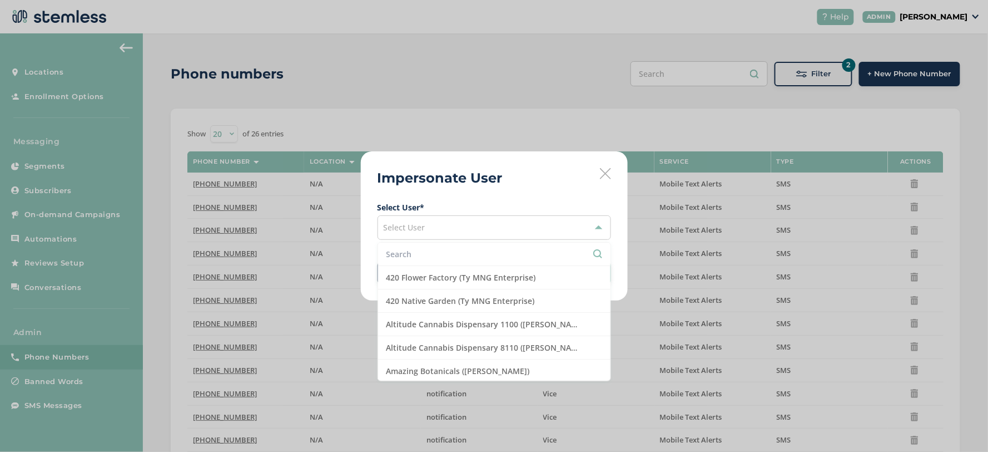
click at [455, 258] on input "text" at bounding box center [495, 254] width 216 height 12
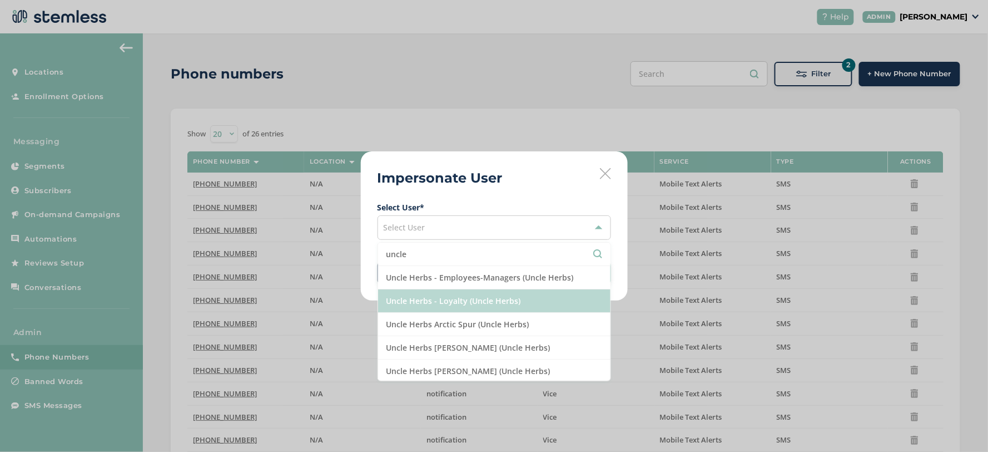
type input "uncle"
click at [476, 307] on li "Uncle Herbs - Loyalty (Uncle Herbs)" at bounding box center [494, 300] width 232 height 23
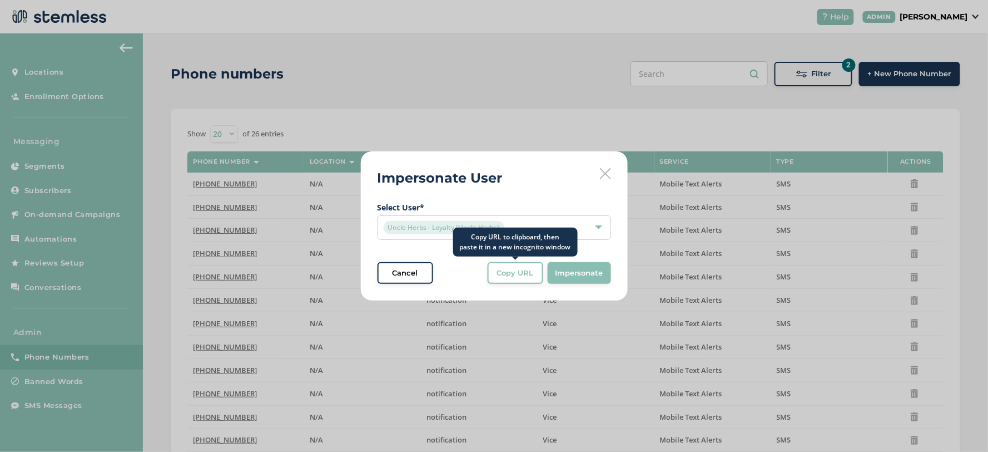
click at [512, 274] on span "Copy URL" at bounding box center [515, 273] width 37 height 11
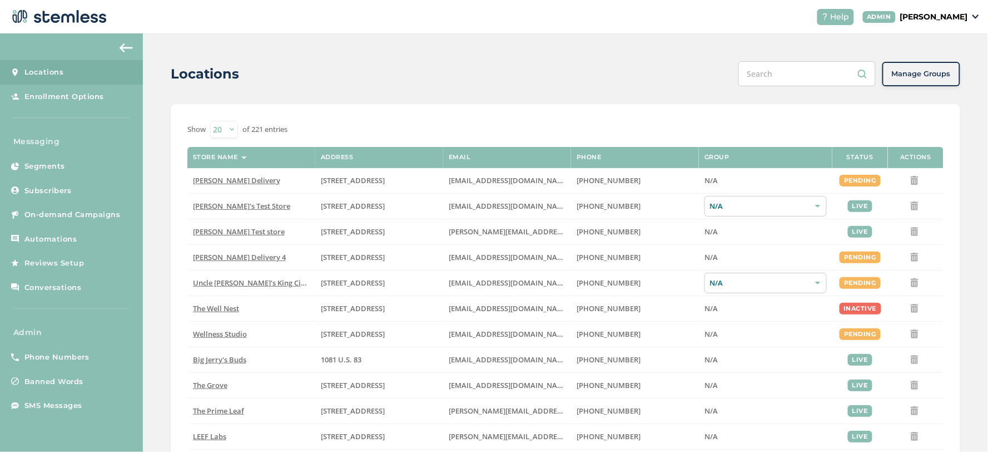
click at [206, 132] on div "Show 20 50 100 of 221 entries" at bounding box center [565, 129] width 756 height 17
click at [213, 133] on select "20 50 100" at bounding box center [224, 129] width 28 height 17
select select "100"
click at [793, 80] on input "text" at bounding box center [807, 73] width 137 height 25
type input "hazel"
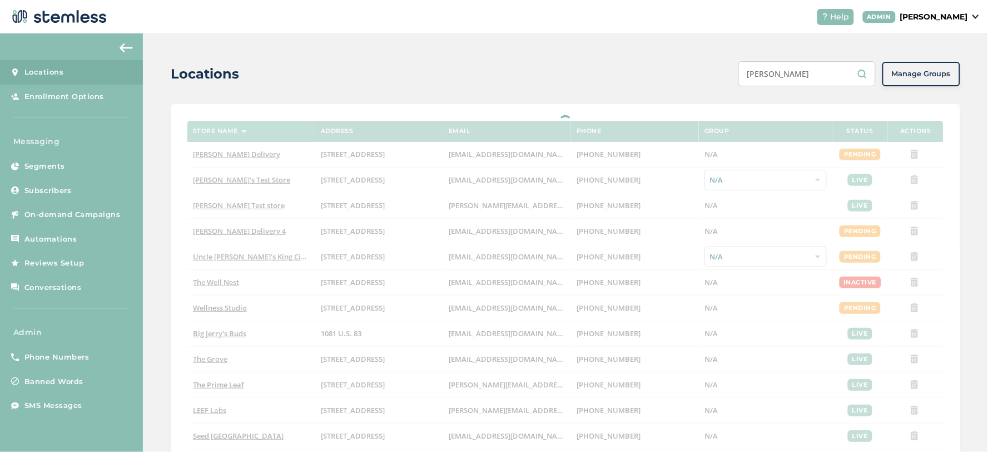
select select "100"
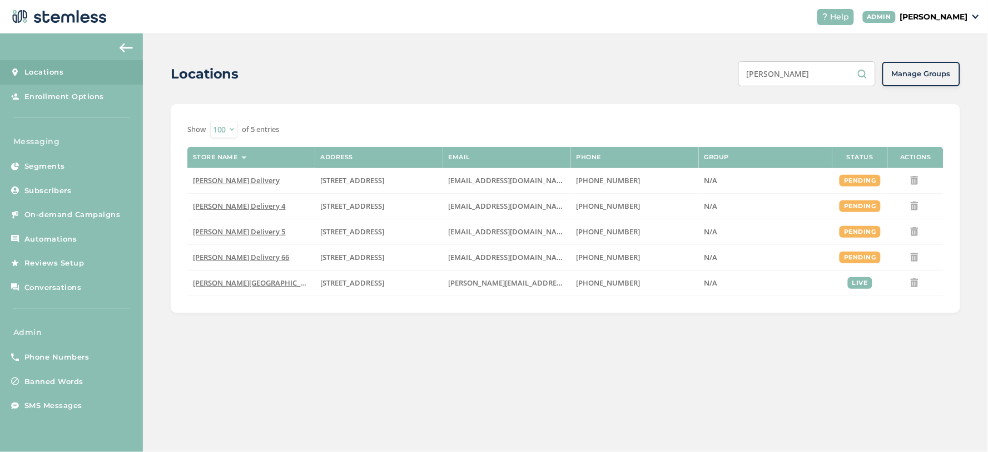
type input "hazel"
click at [795, 74] on input "hazel" at bounding box center [807, 73] width 137 height 25
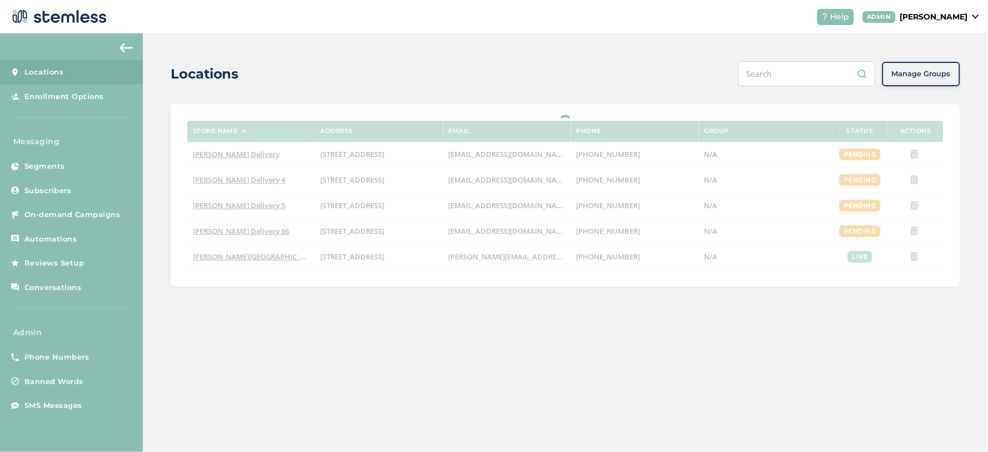
select select "100"
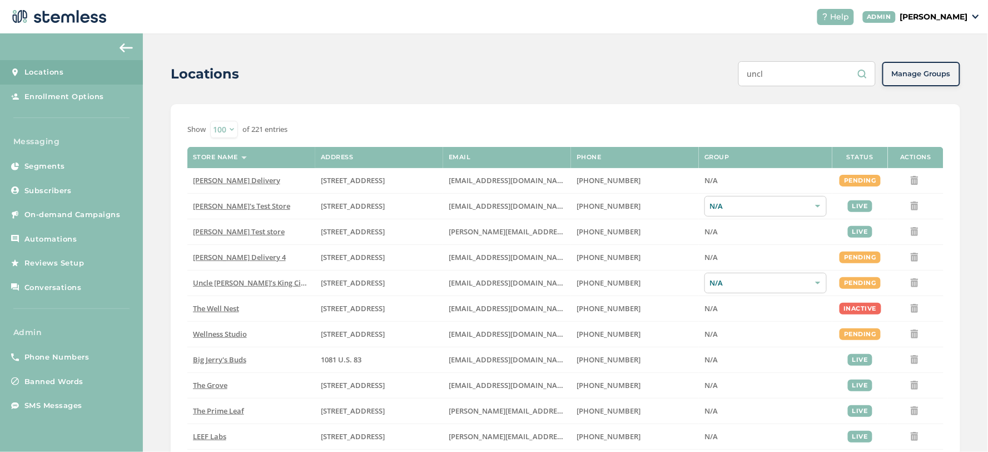
type input "uncle"
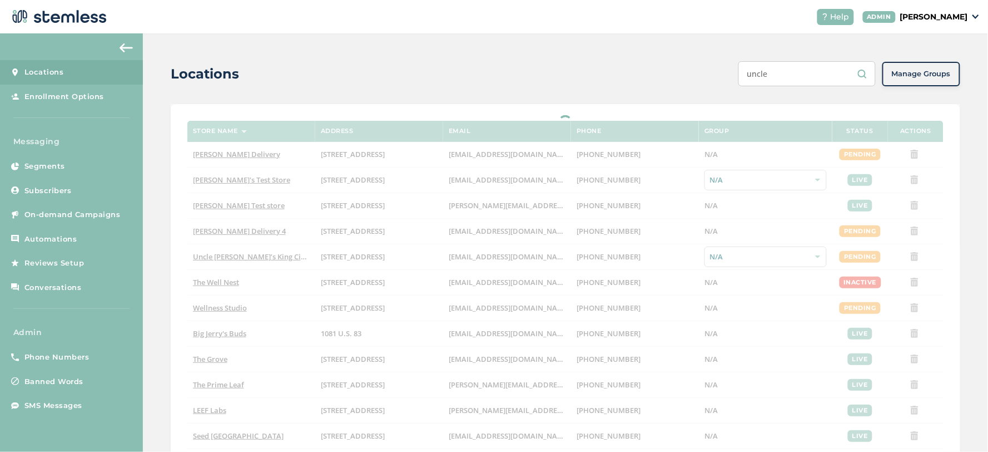
select select "100"
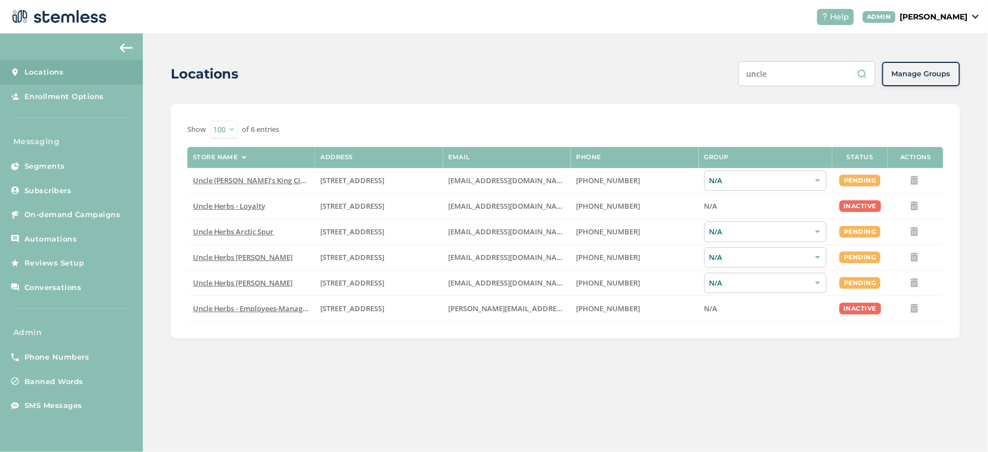
type input "uncle"
click at [921, 186] on button at bounding box center [916, 180] width 18 height 16
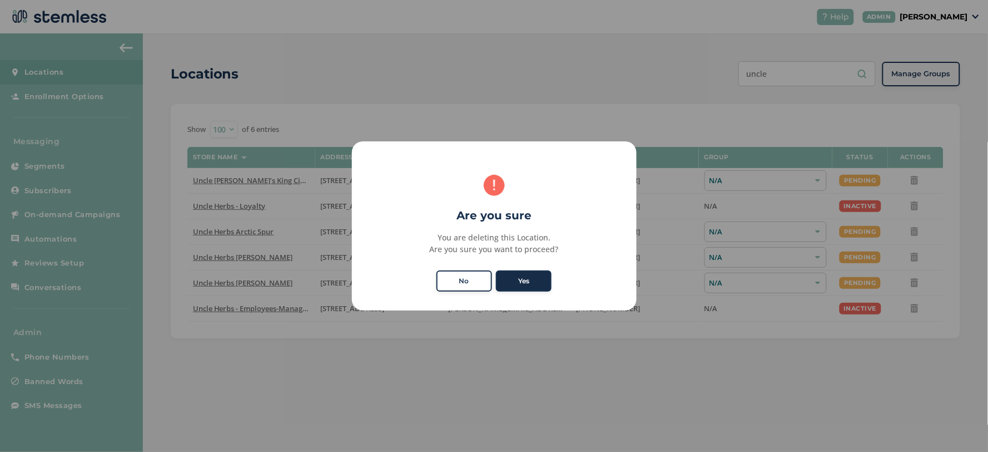
click at [526, 284] on button "Yes" at bounding box center [524, 280] width 56 height 21
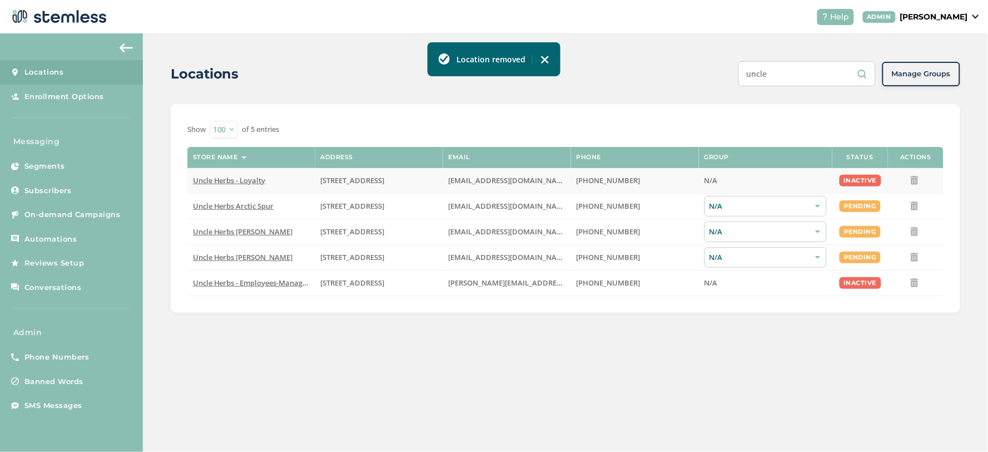
click at [914, 181] on icon at bounding box center [915, 180] width 9 height 9
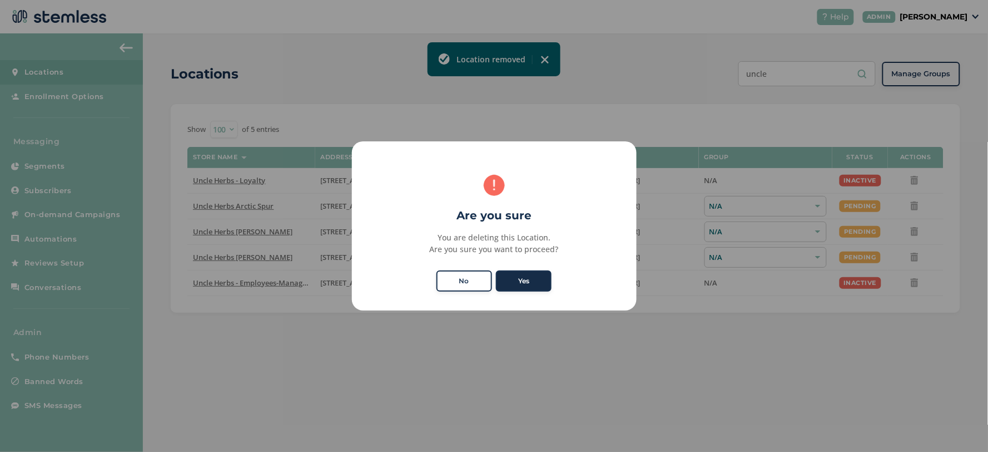
click at [523, 278] on button "Yes" at bounding box center [524, 280] width 56 height 21
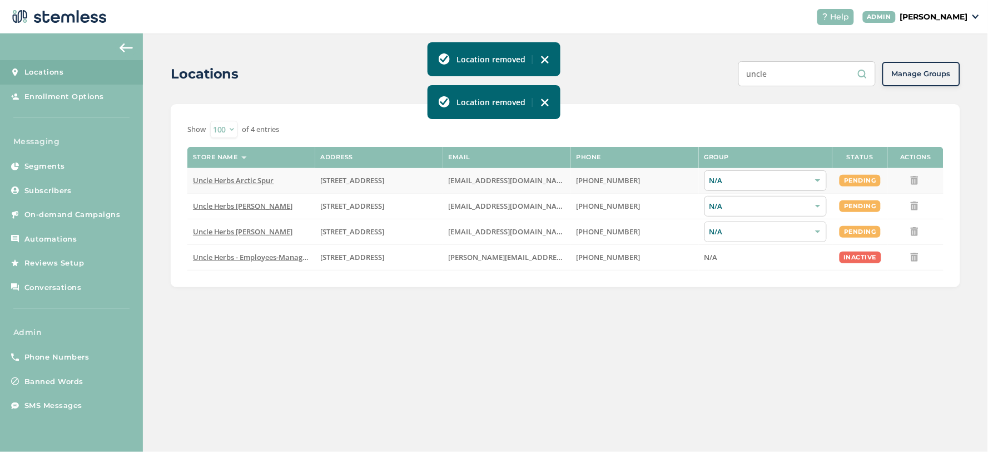
click at [914, 180] on icon at bounding box center [915, 180] width 9 height 9
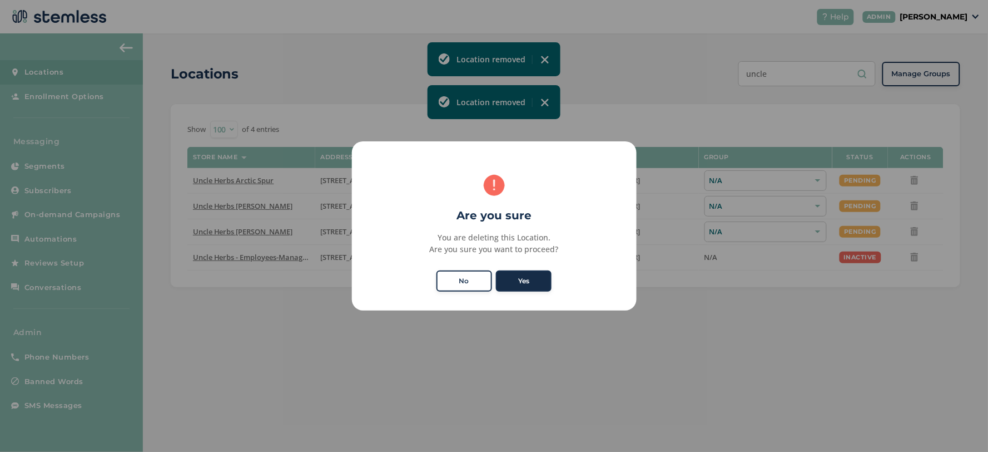
click at [541, 276] on button "Yes" at bounding box center [524, 280] width 56 height 21
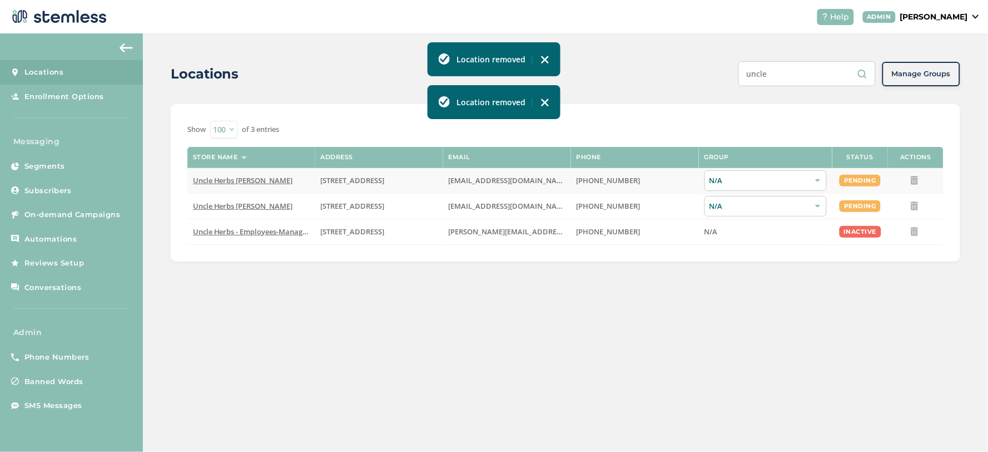
click at [918, 179] on icon at bounding box center [915, 180] width 9 height 9
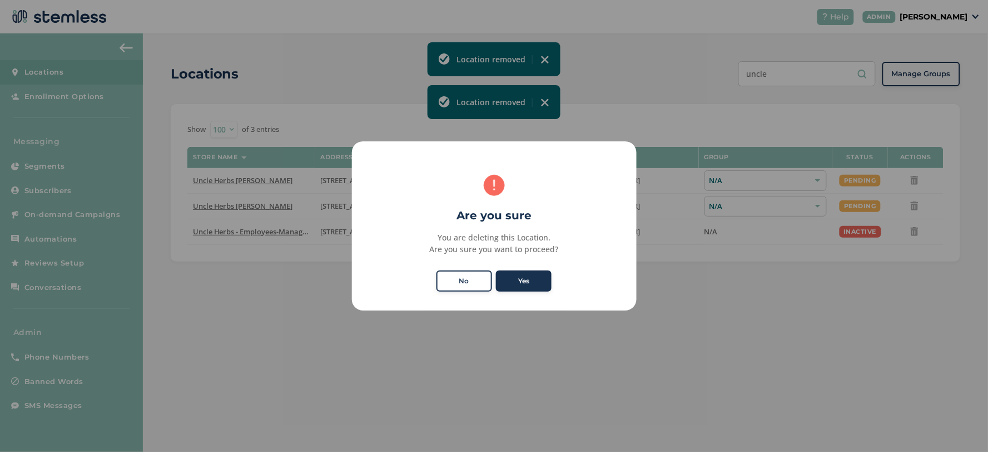
click at [532, 275] on button "Yes" at bounding box center [524, 280] width 56 height 21
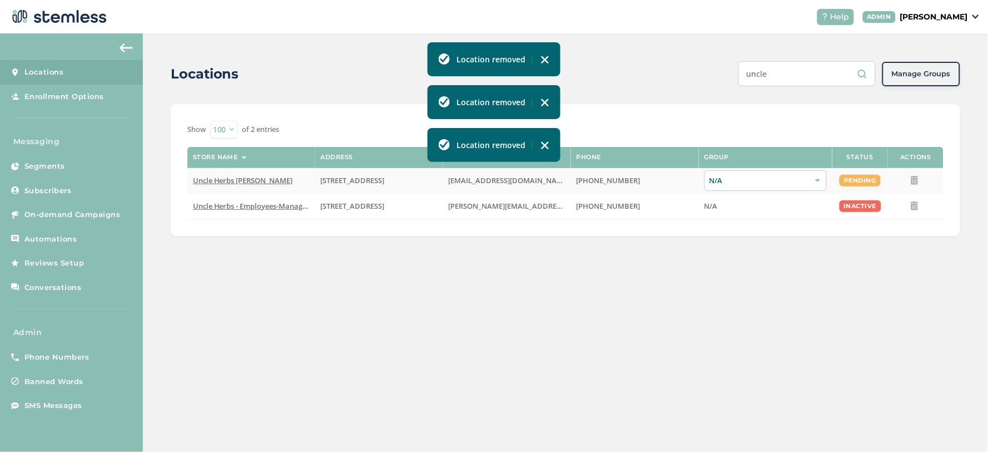
click at [918, 180] on icon at bounding box center [915, 180] width 9 height 9
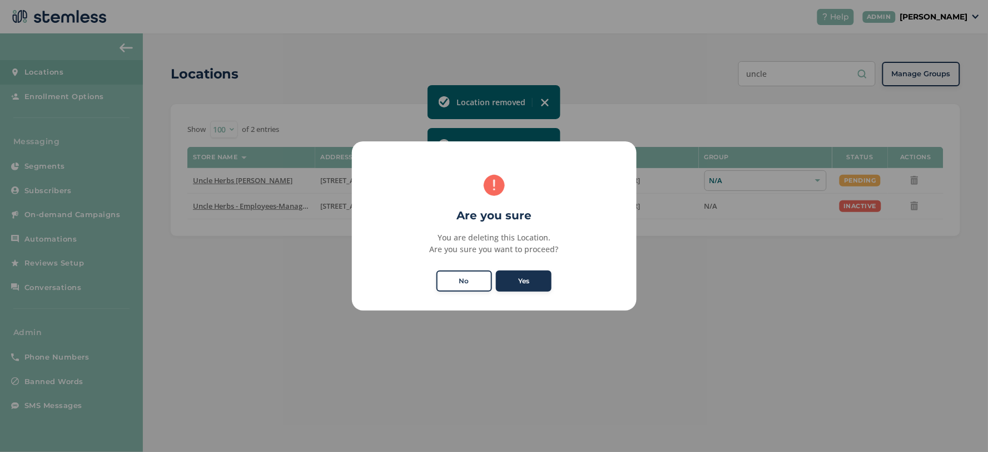
click at [536, 277] on button "Yes" at bounding box center [524, 280] width 56 height 21
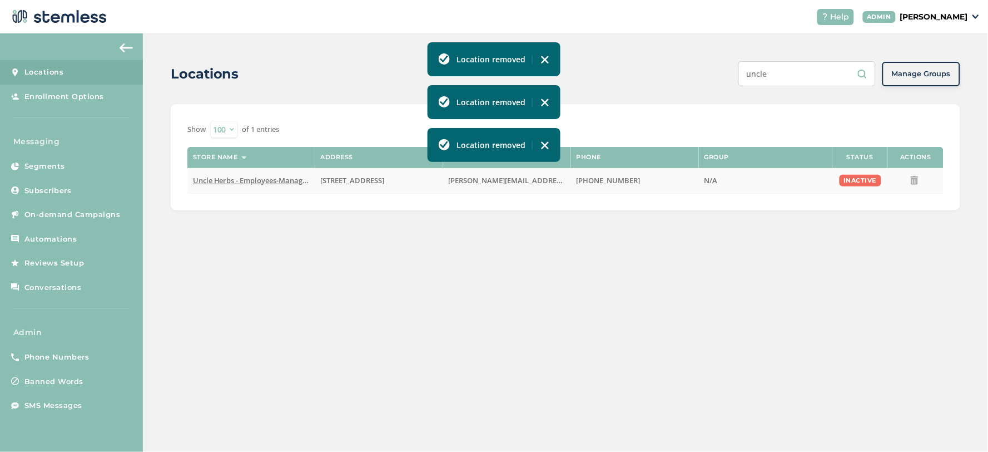
click at [916, 180] on icon at bounding box center [915, 180] width 9 height 9
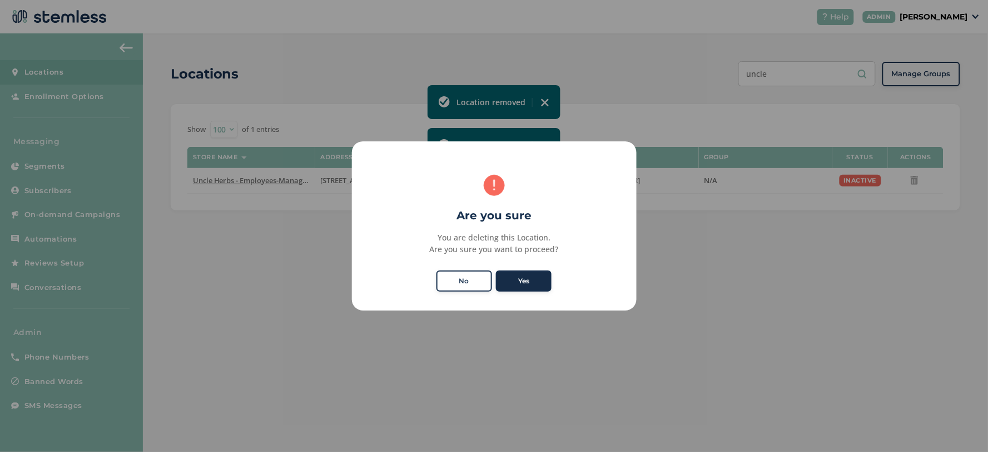
click at [540, 276] on button "Yes" at bounding box center [524, 280] width 56 height 21
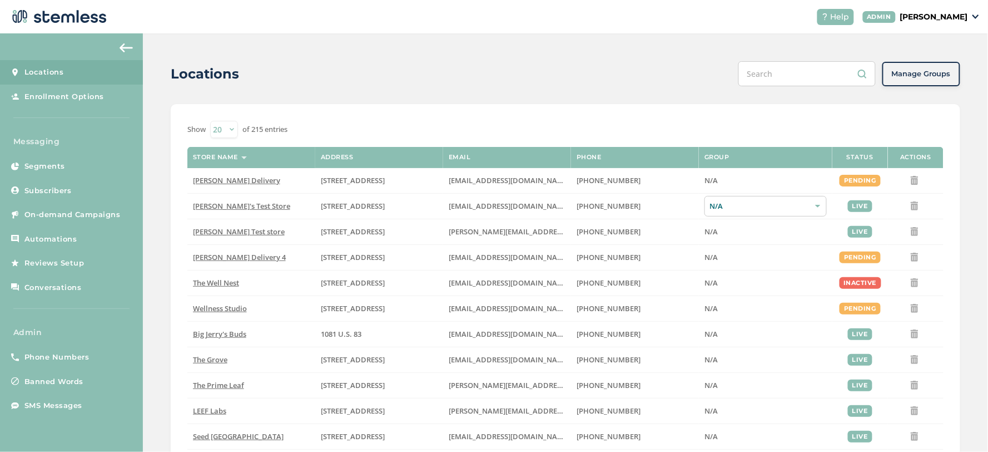
click at [222, 133] on select "20 50 100" at bounding box center [224, 129] width 28 height 17
select select "100"
click at [214, 156] on label "Store name" at bounding box center [215, 157] width 45 height 7
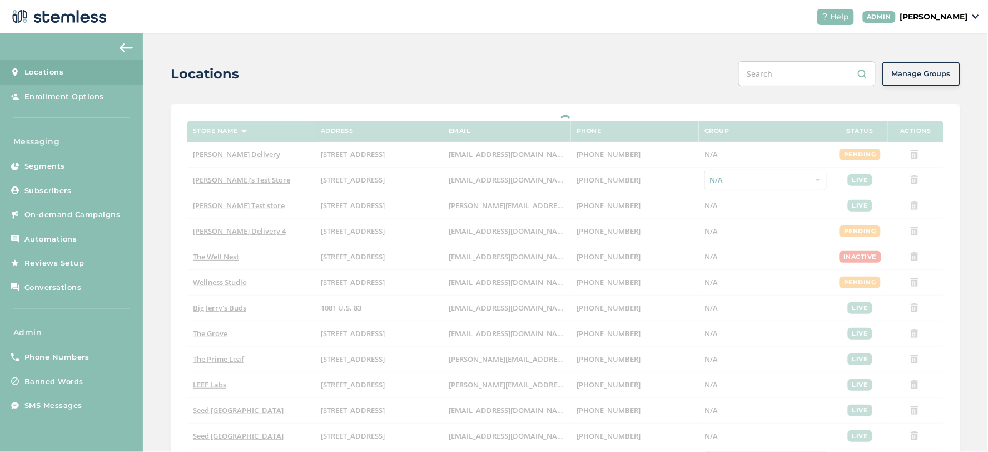
select select "100"
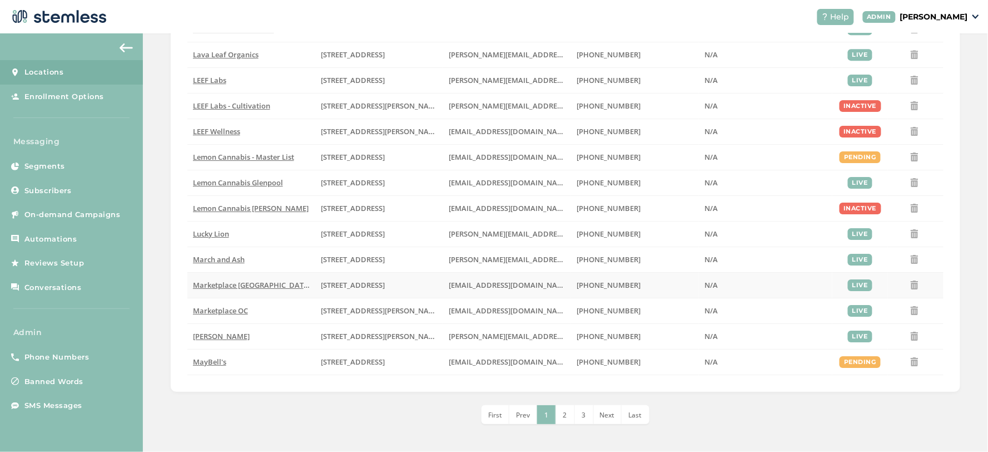
scroll to position [2358, 0]
click at [563, 417] on span "2" at bounding box center [565, 414] width 4 height 9
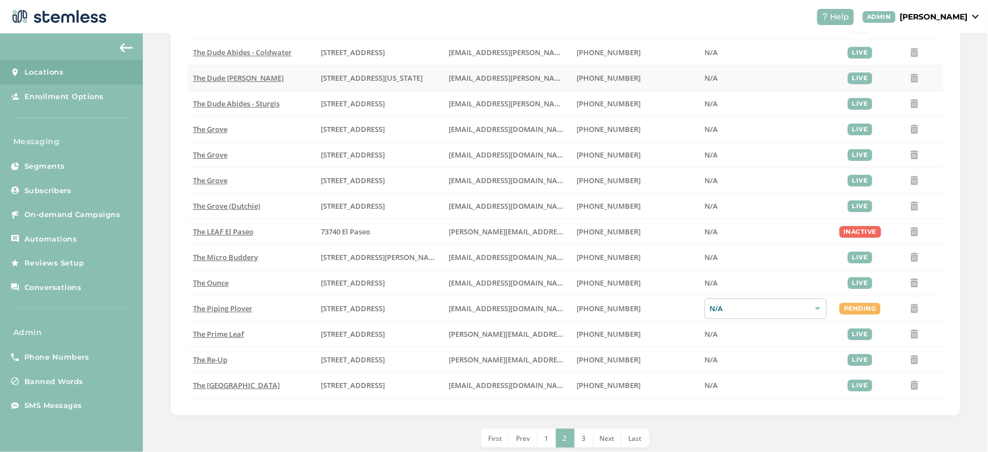
scroll to position [2348, 0]
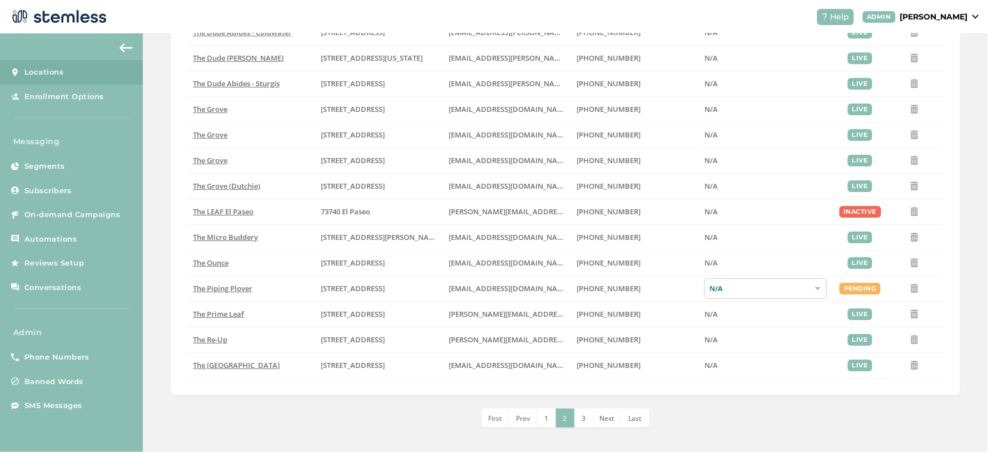
click at [577, 423] on li "3" at bounding box center [584, 417] width 19 height 19
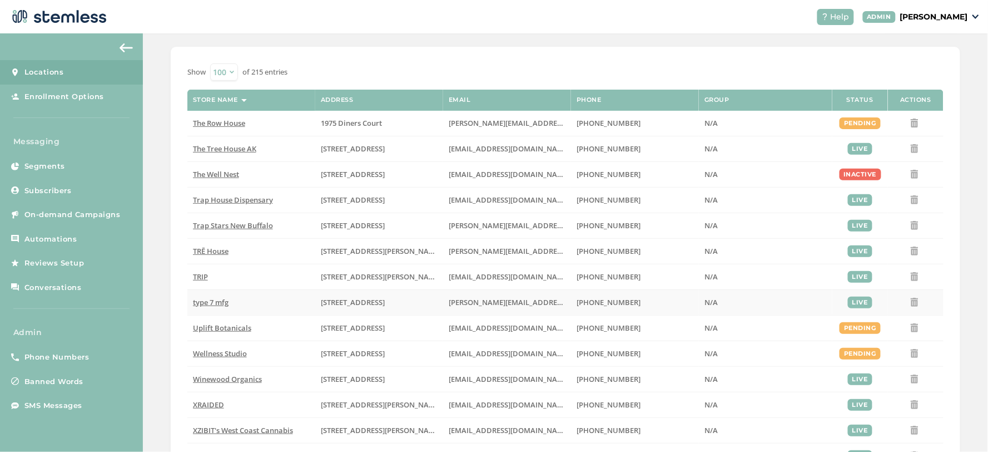
scroll to position [178, 0]
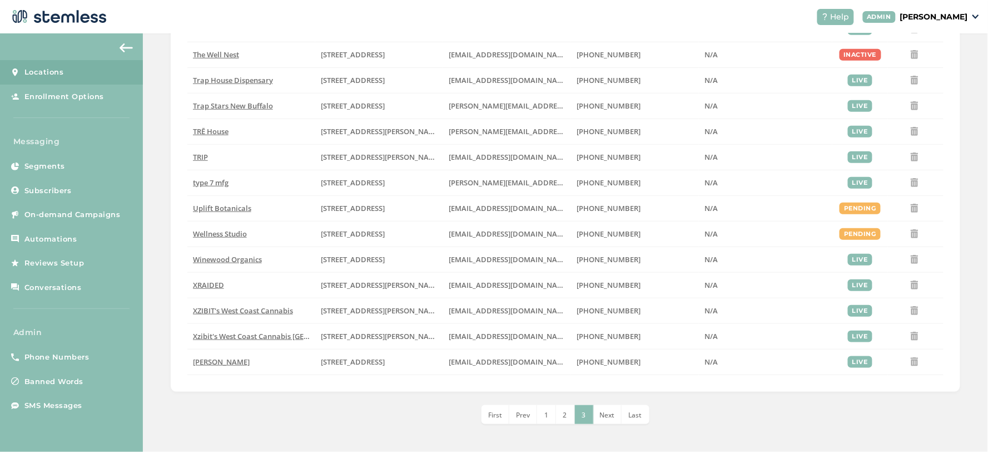
click at [563, 410] on span "2" at bounding box center [565, 414] width 4 height 9
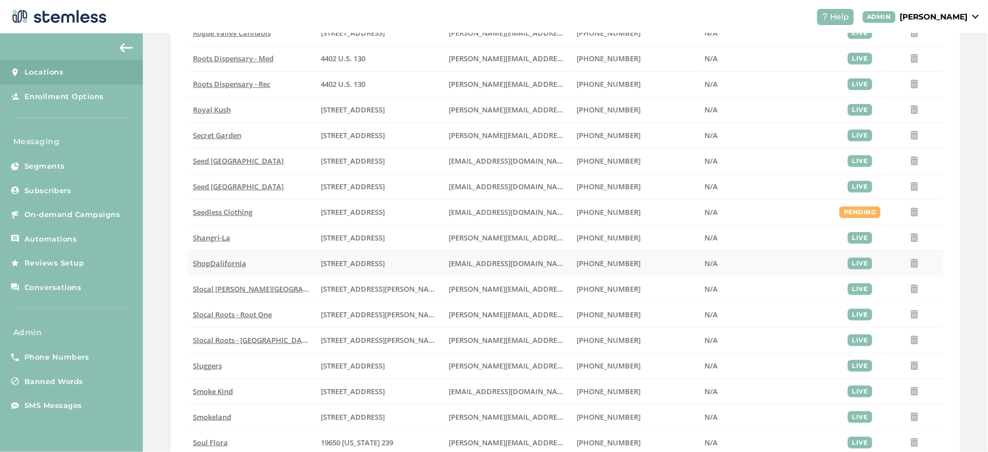
scroll to position [1537, 0]
